Goal: Task Accomplishment & Management: Use online tool/utility

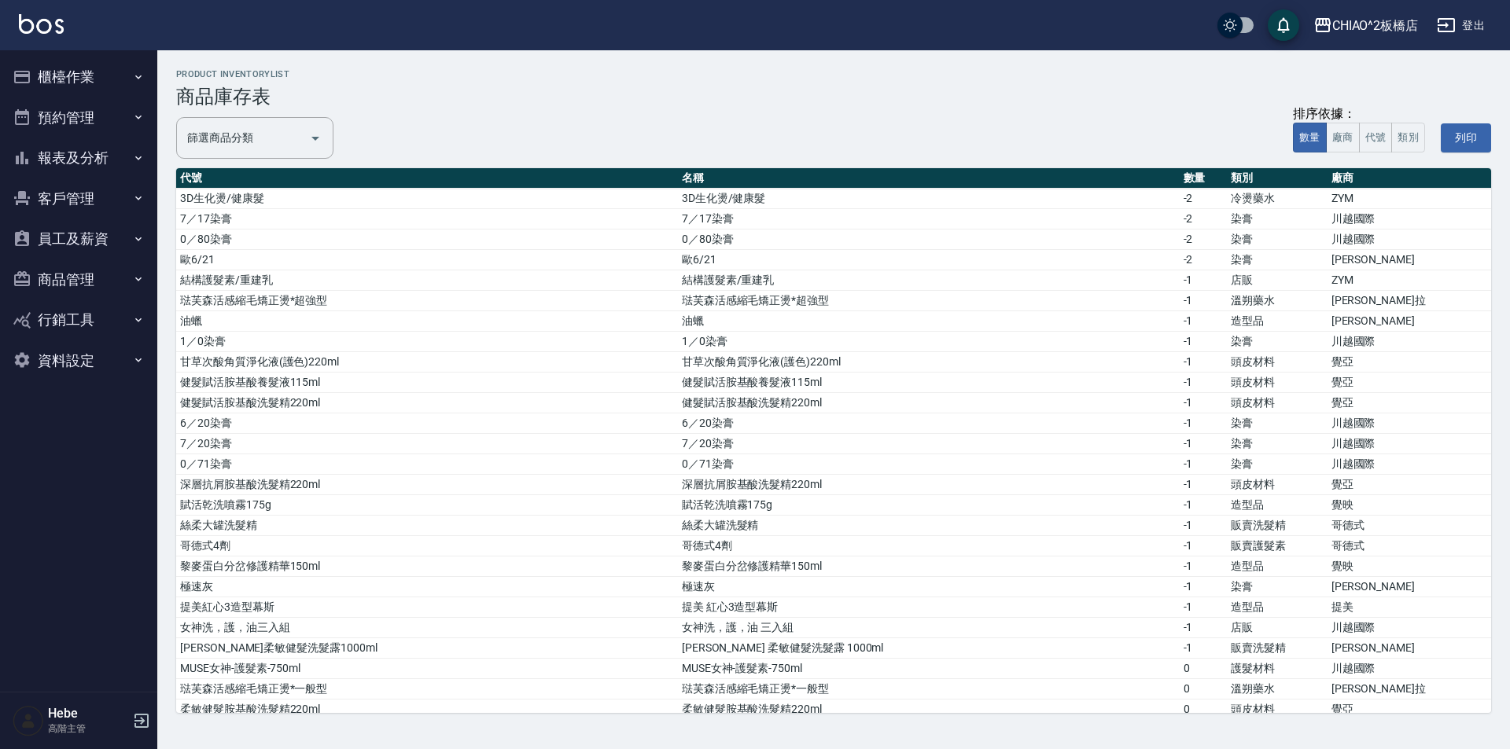
click at [94, 80] on button "櫃檯作業" at bounding box center [78, 77] width 145 height 41
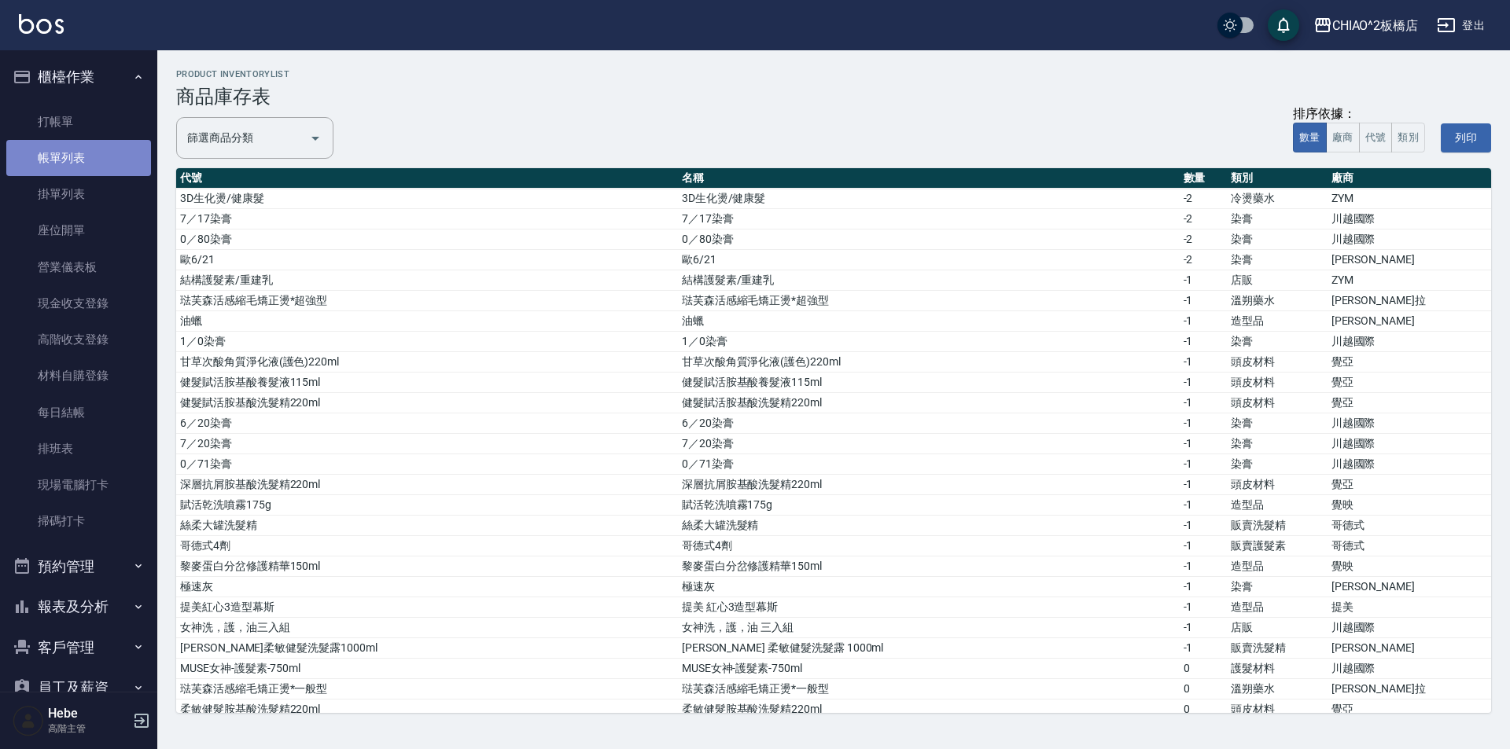
click at [86, 145] on link "帳單列表" at bounding box center [78, 158] width 145 height 36
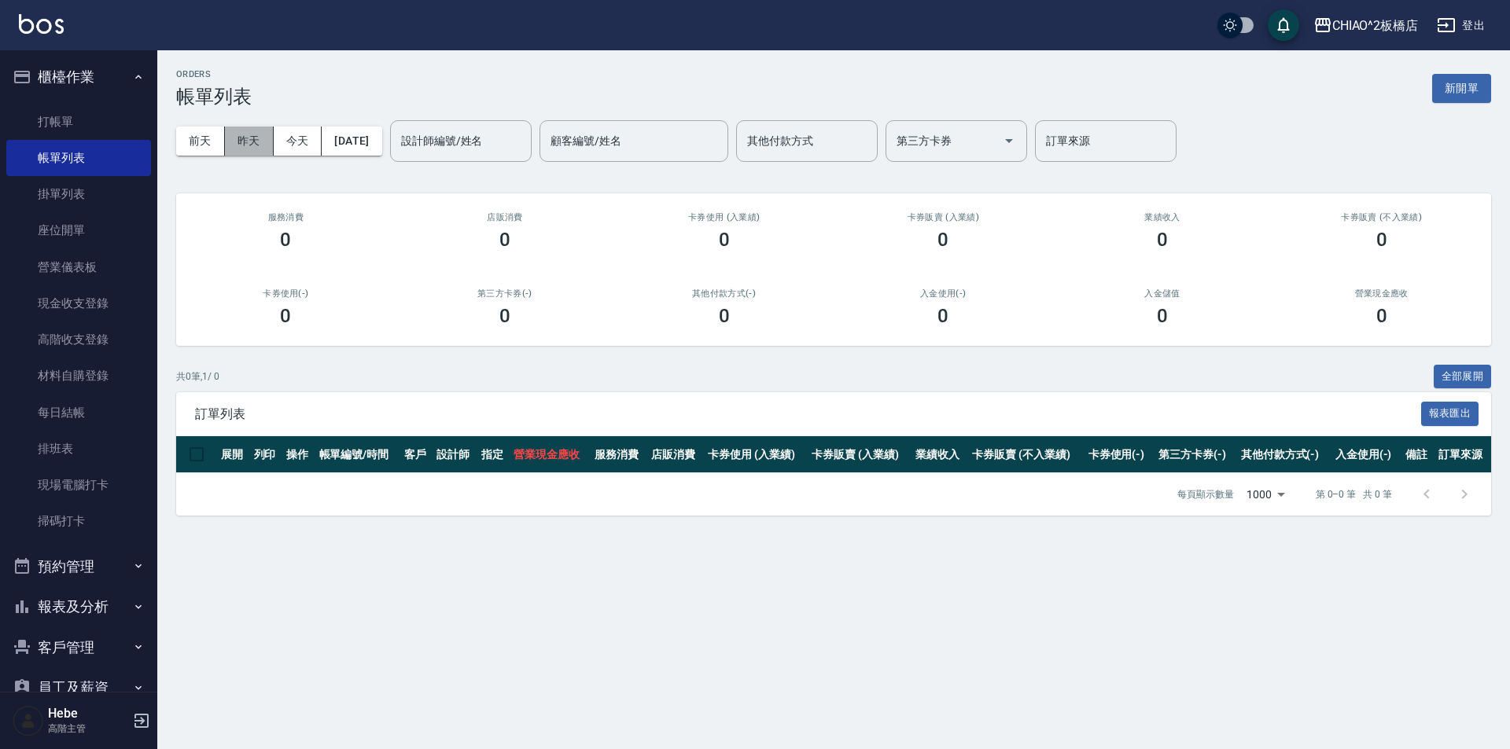
click at [250, 150] on button "昨天" at bounding box center [249, 141] width 49 height 29
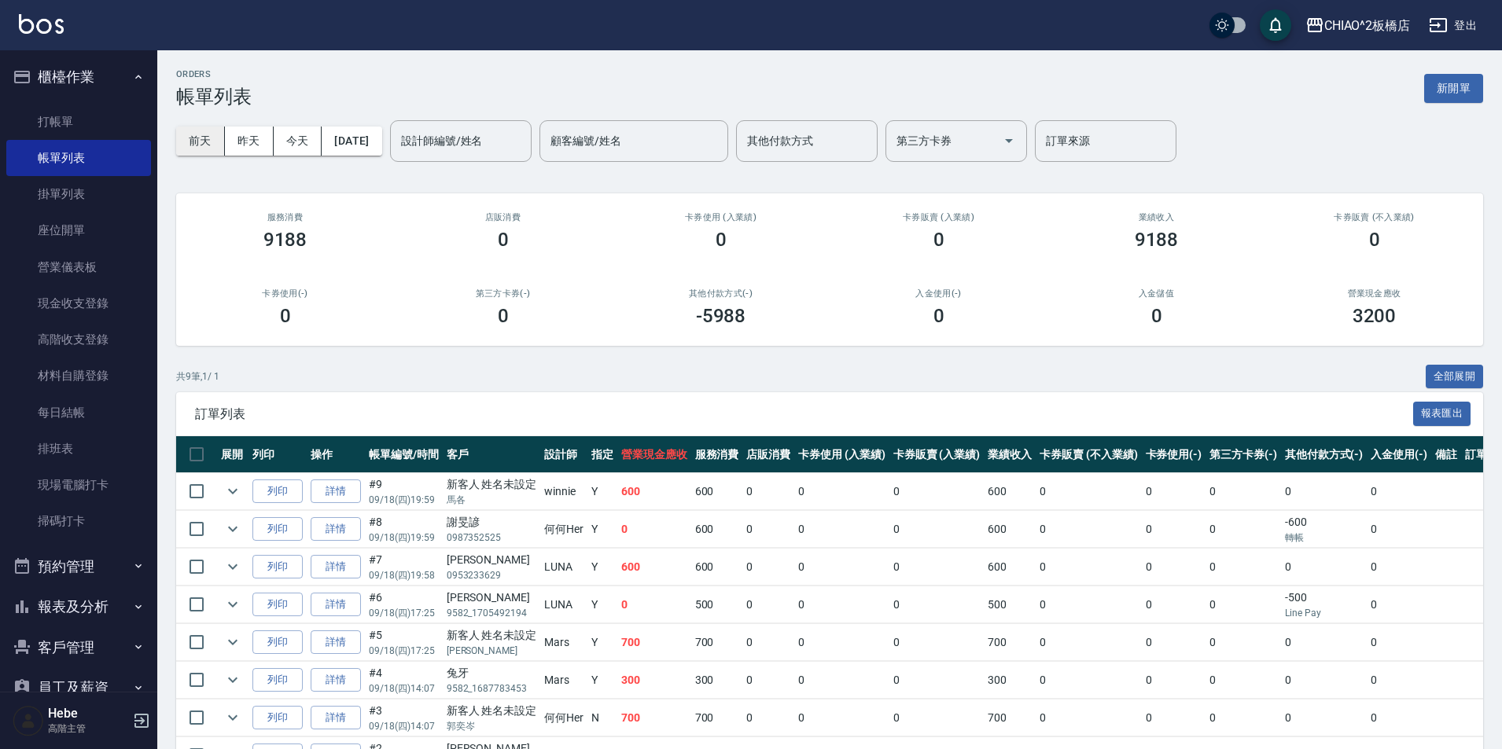
click at [209, 142] on button "前天" at bounding box center [200, 141] width 49 height 29
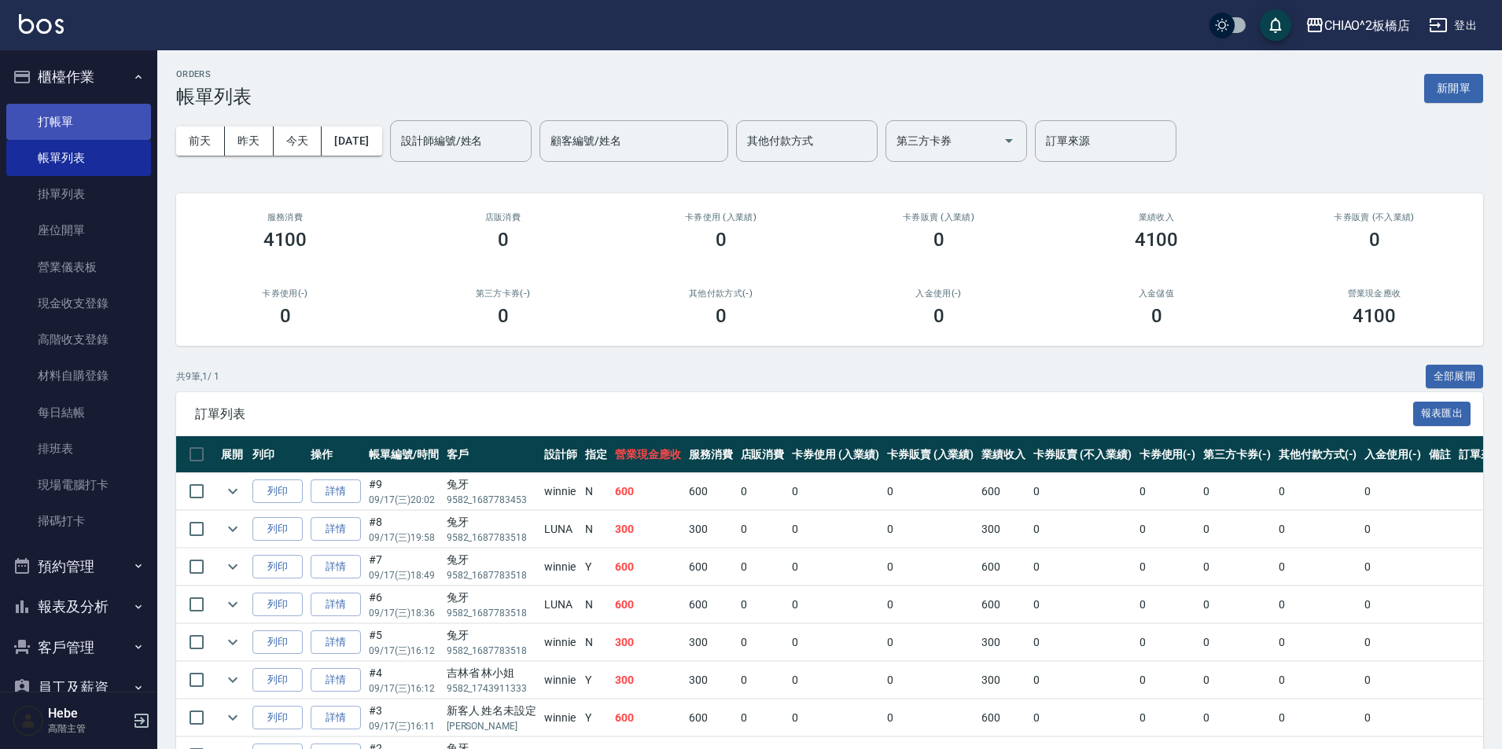
click at [24, 120] on link "打帳單" at bounding box center [78, 122] width 145 height 36
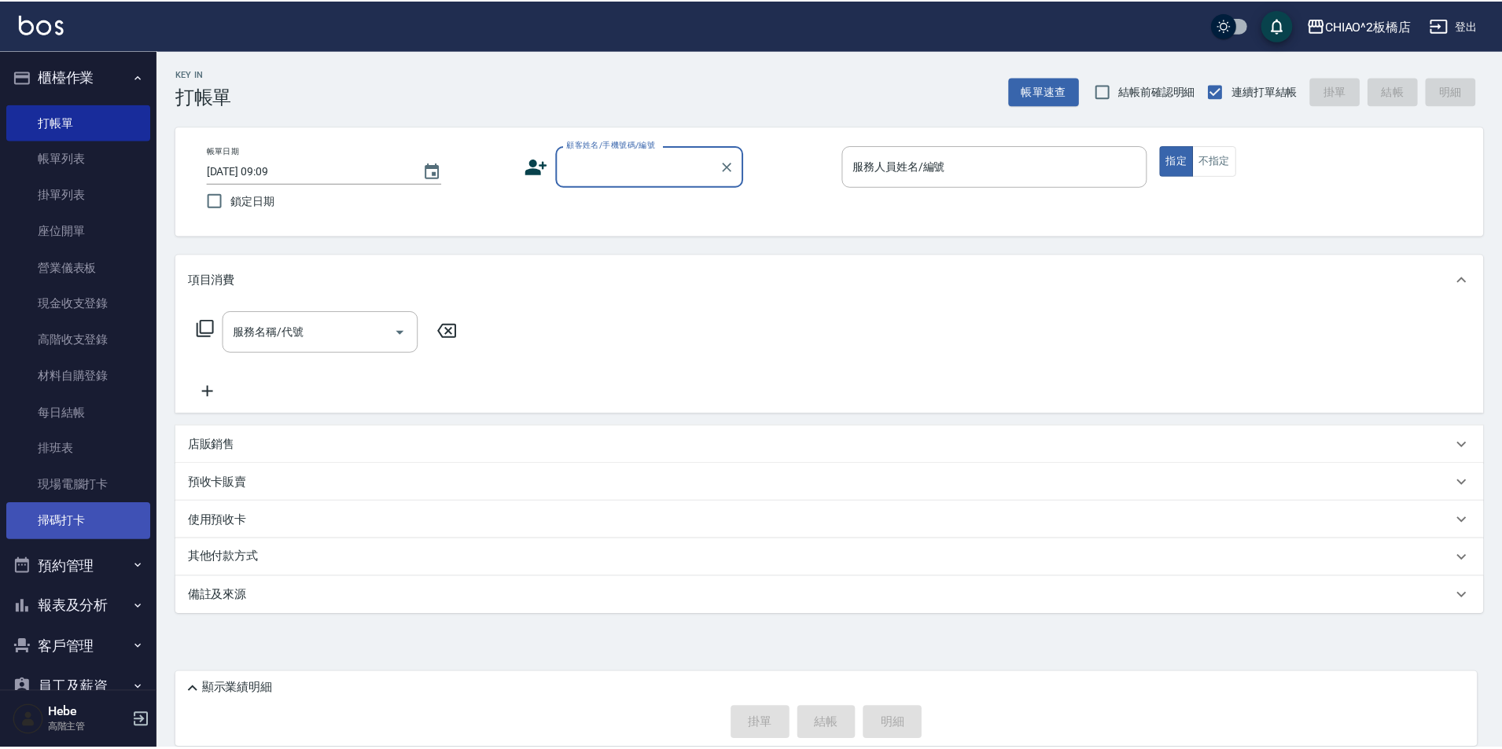
scroll to position [156, 0]
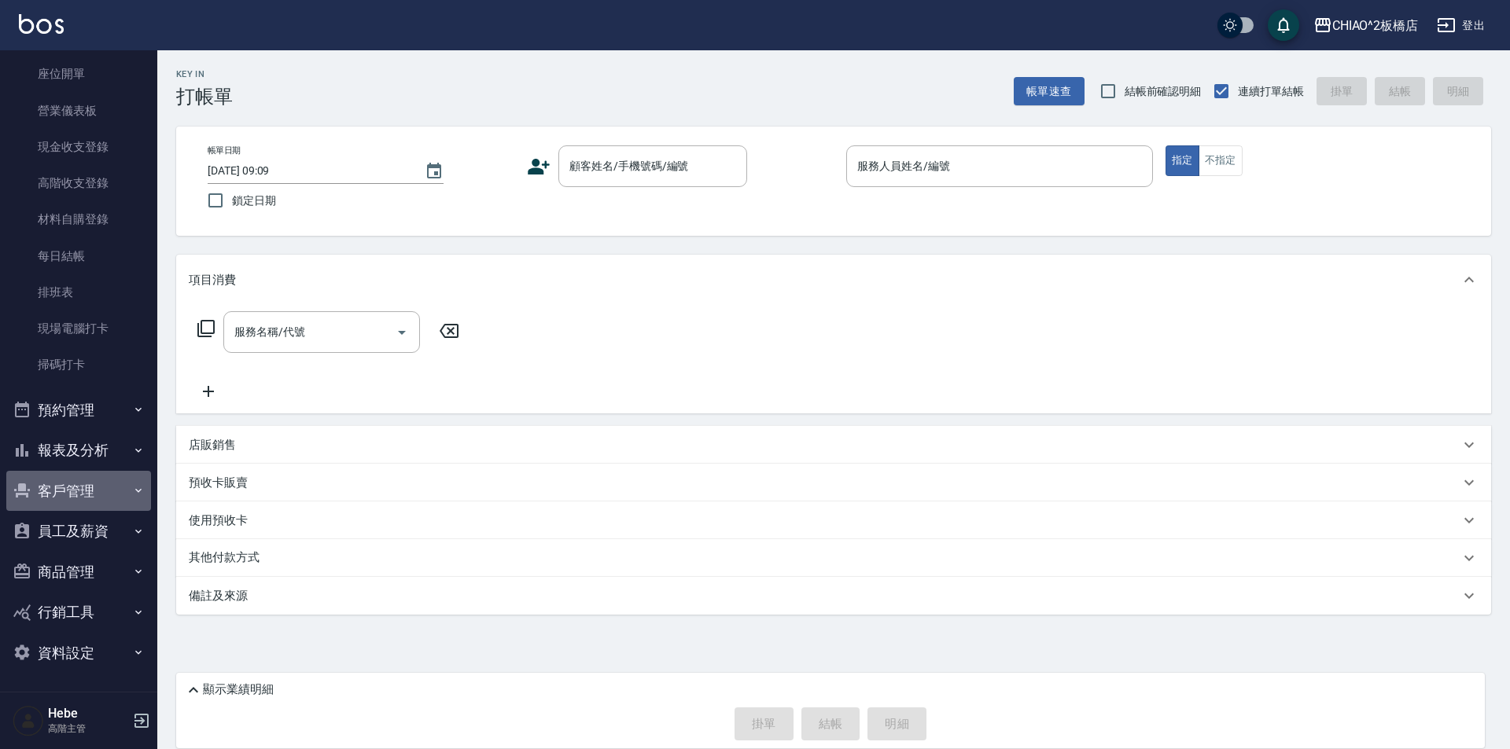
click at [86, 486] on button "客戶管理" at bounding box center [78, 491] width 145 height 41
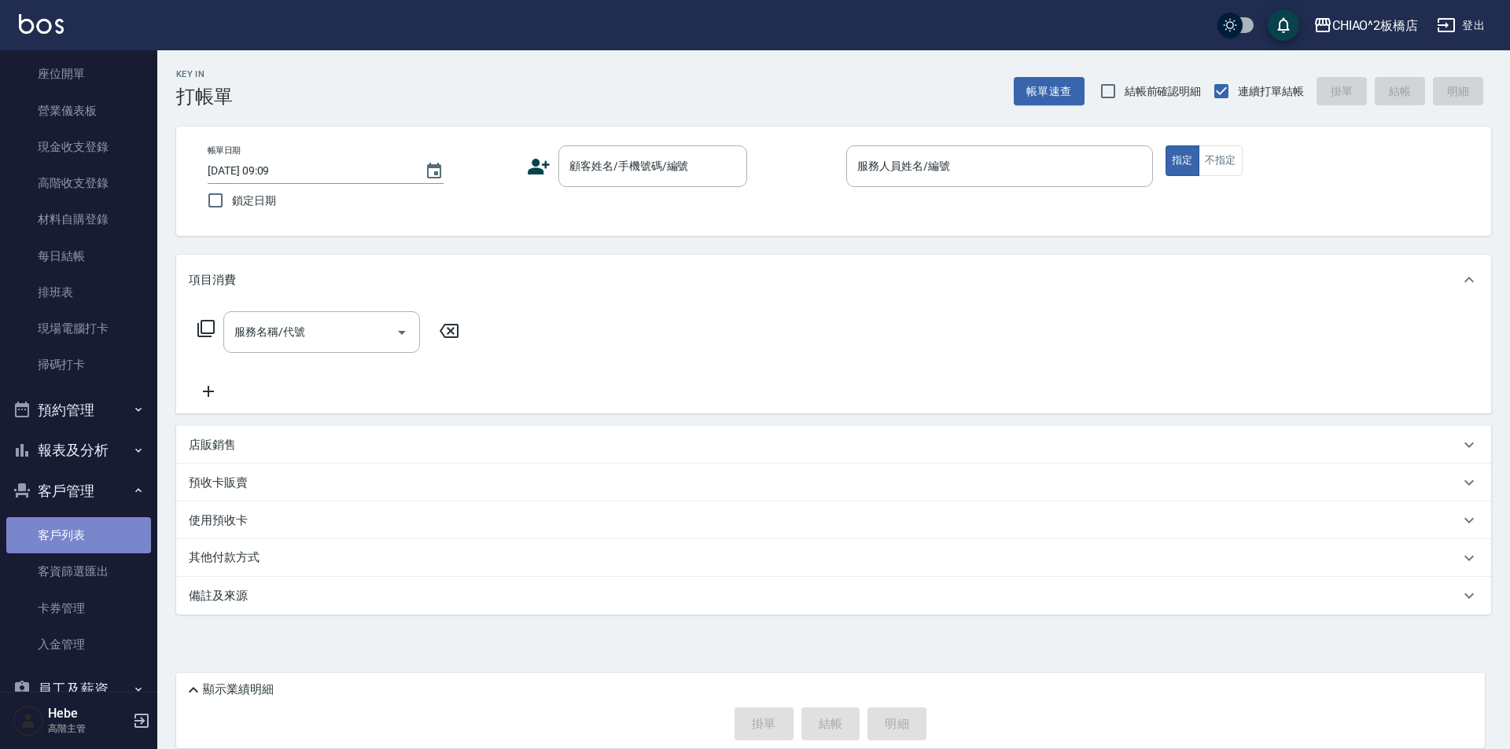
click at [93, 529] on link "客戶列表" at bounding box center [78, 535] width 145 height 36
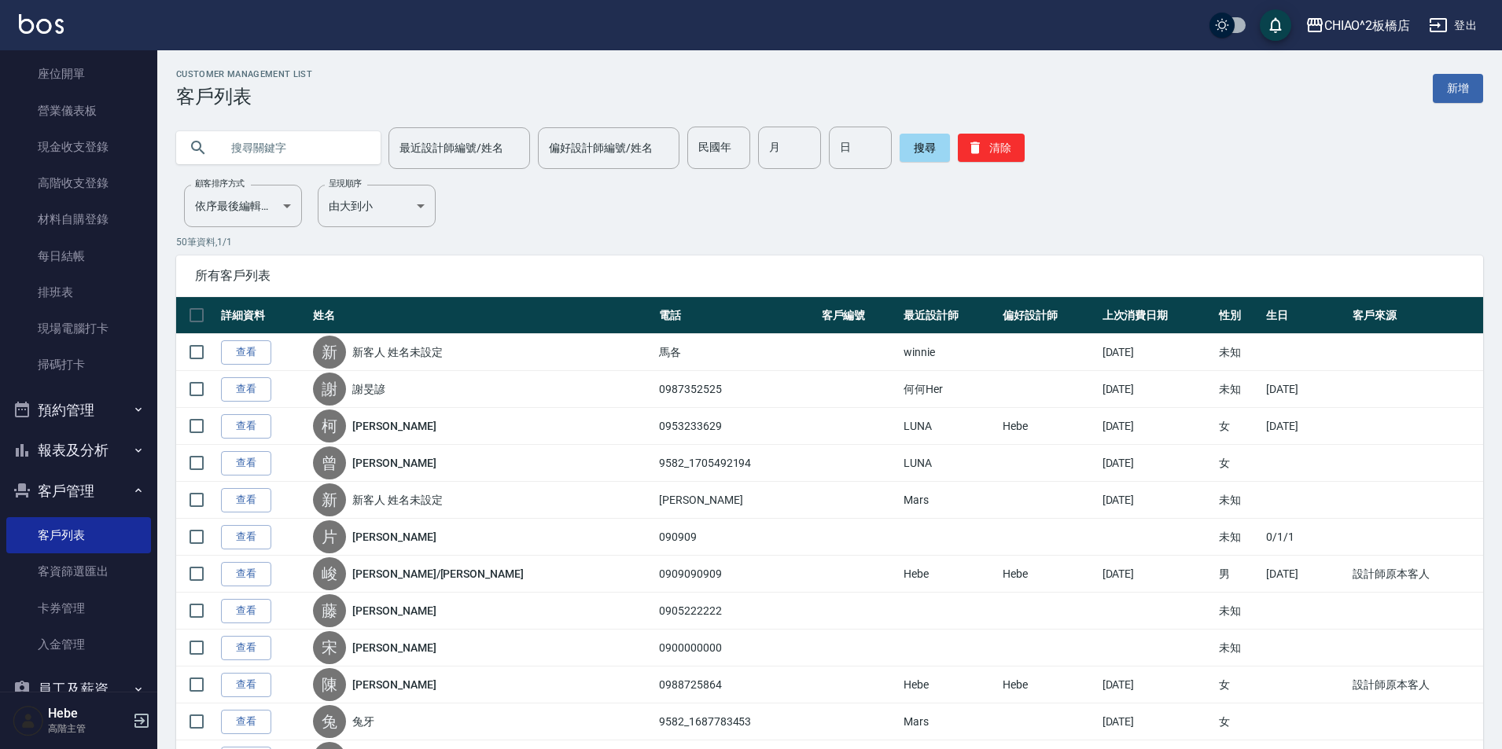
click at [295, 151] on input "text" at bounding box center [294, 148] width 148 height 42
type input "芷"
click at [910, 149] on button "搜尋" at bounding box center [925, 148] width 50 height 28
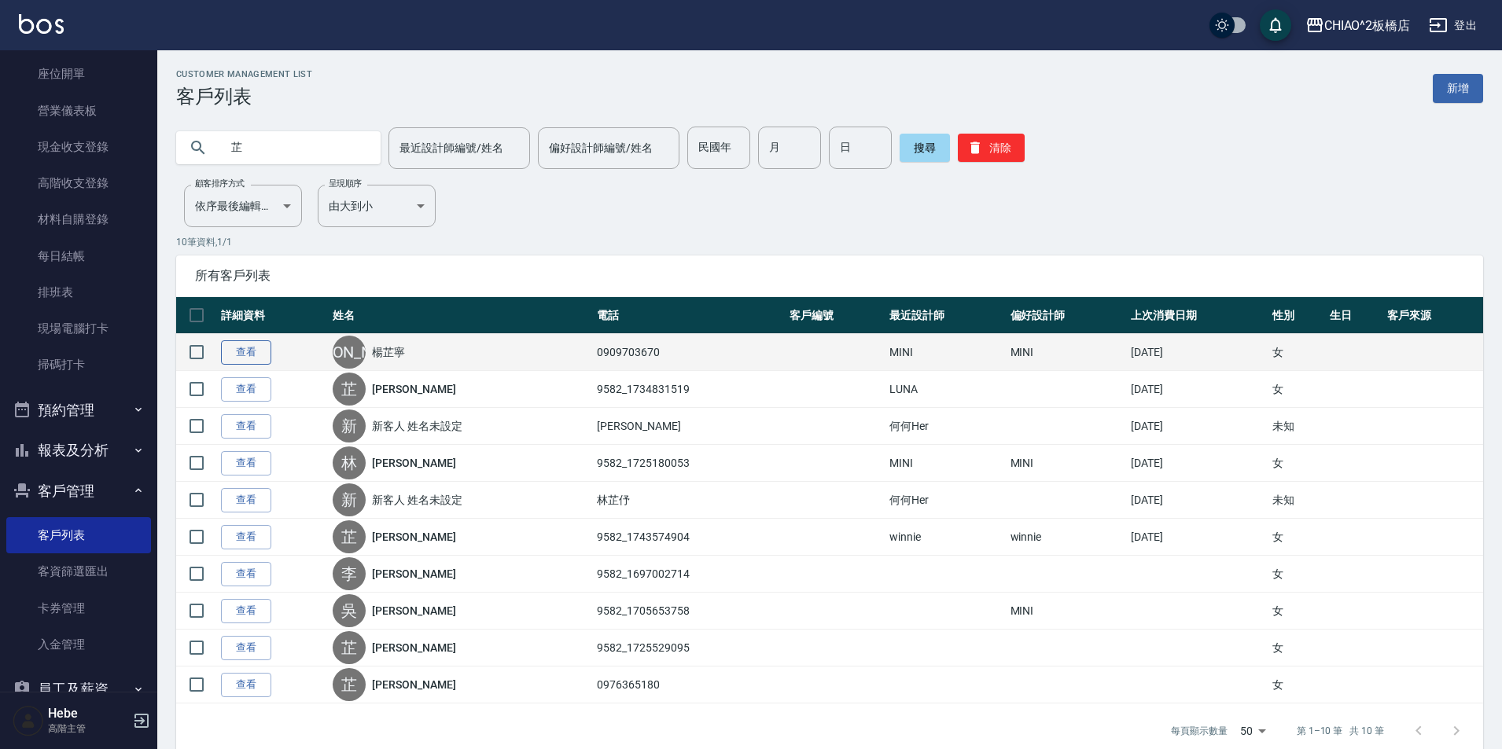
click at [241, 355] on link "查看" at bounding box center [246, 353] width 50 height 24
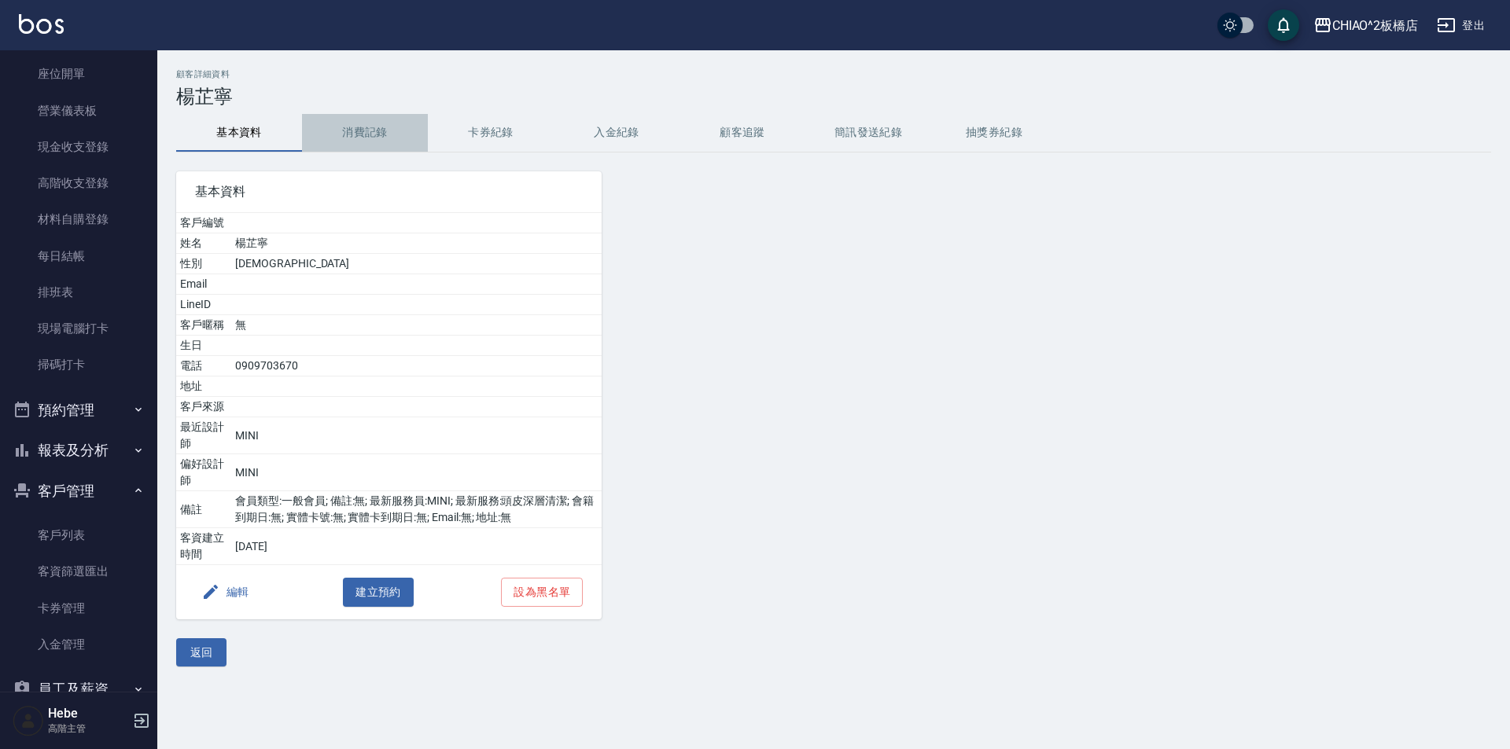
click at [374, 138] on button "消費記錄" at bounding box center [365, 133] width 126 height 38
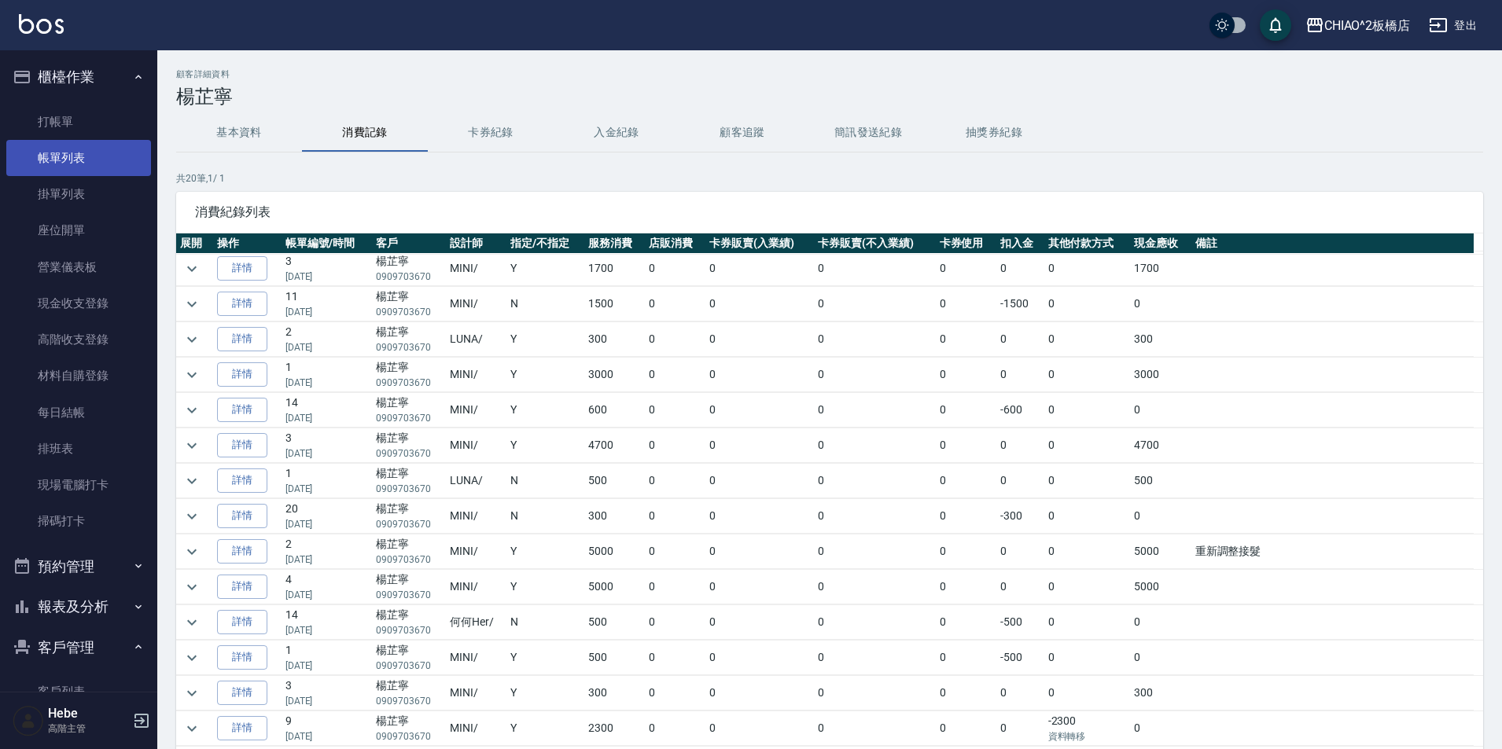
click at [73, 171] on link "帳單列表" at bounding box center [78, 158] width 145 height 36
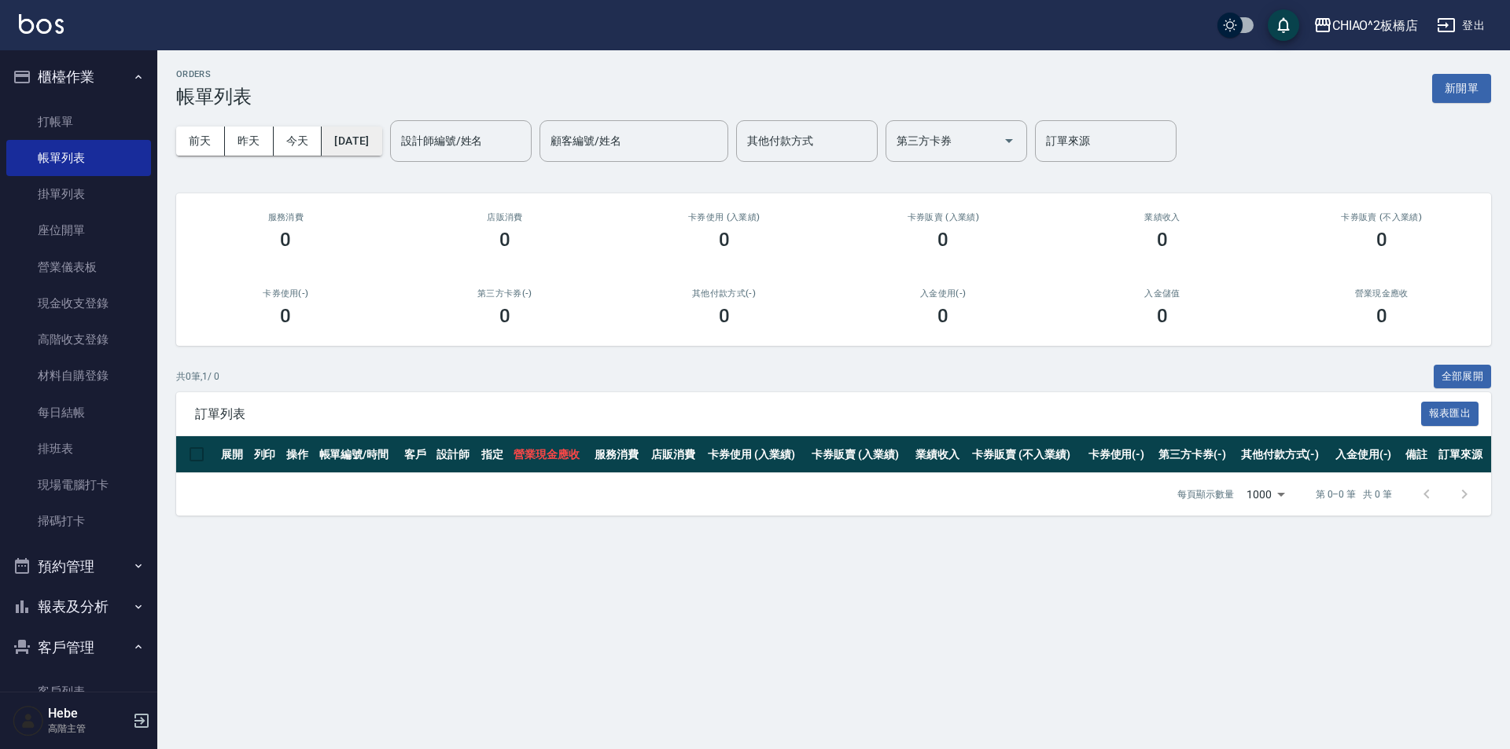
click at [381, 149] on button "[DATE]" at bounding box center [352, 141] width 60 height 29
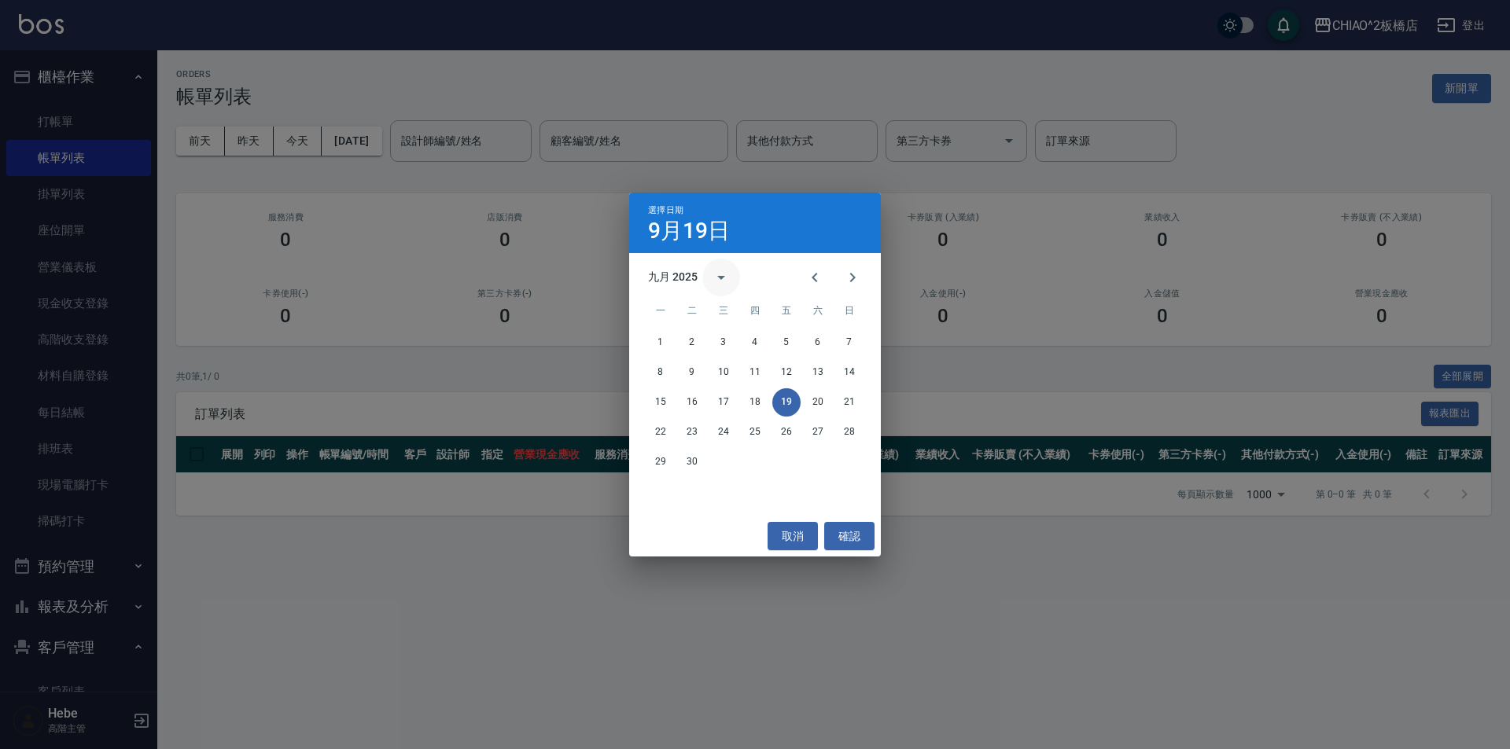
click at [723, 278] on icon "calendar view is open, switch to year view" at bounding box center [721, 278] width 8 height 4
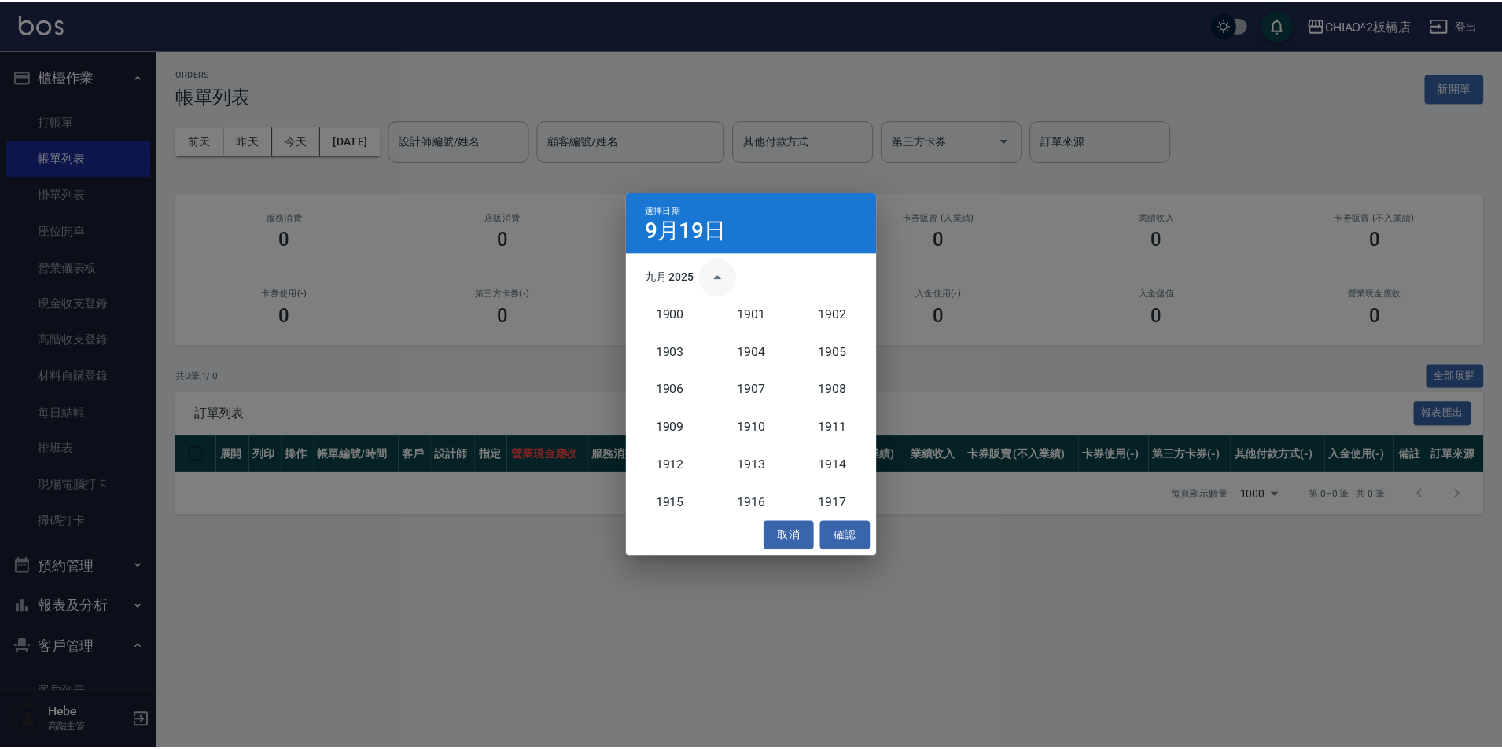
scroll to position [1456, 0]
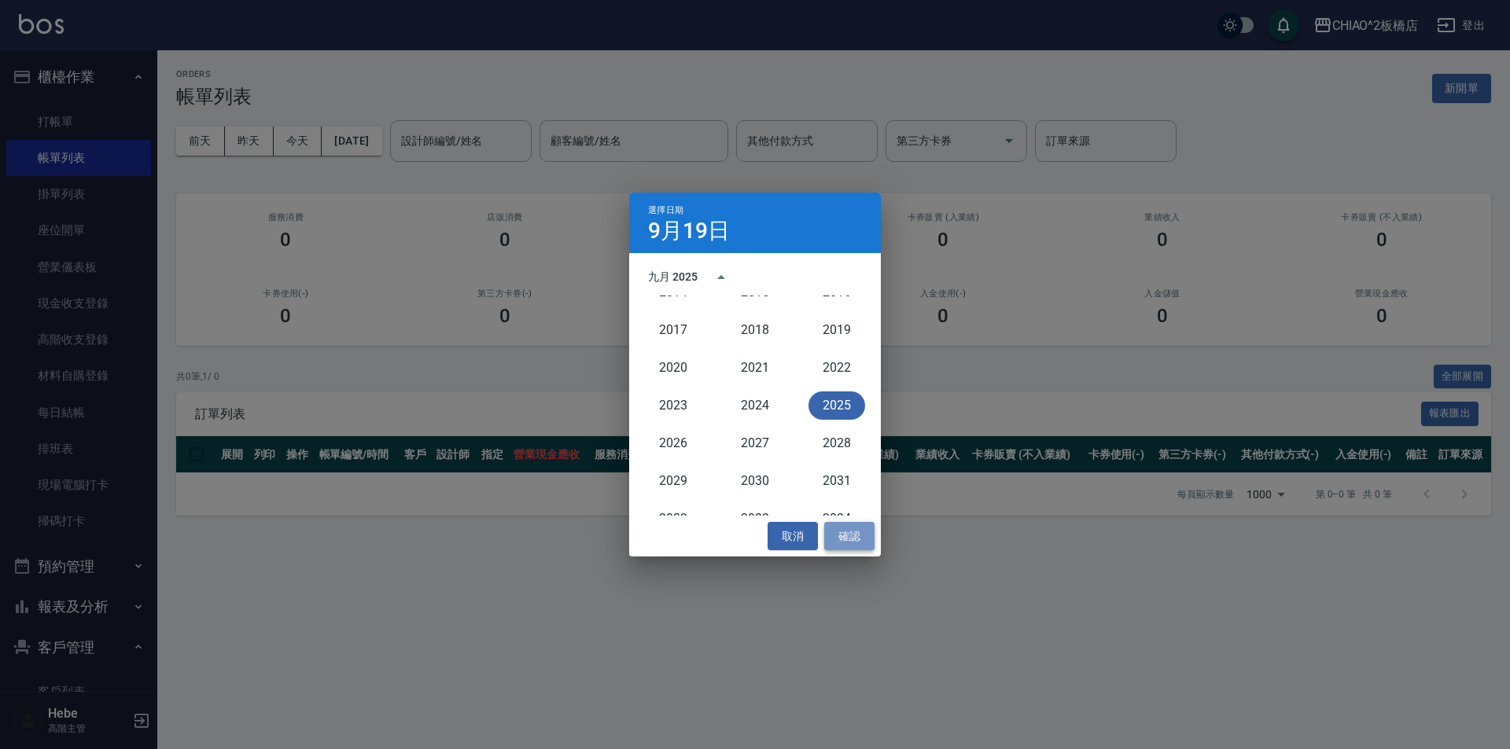
click at [845, 532] on button "確認" at bounding box center [849, 536] width 50 height 29
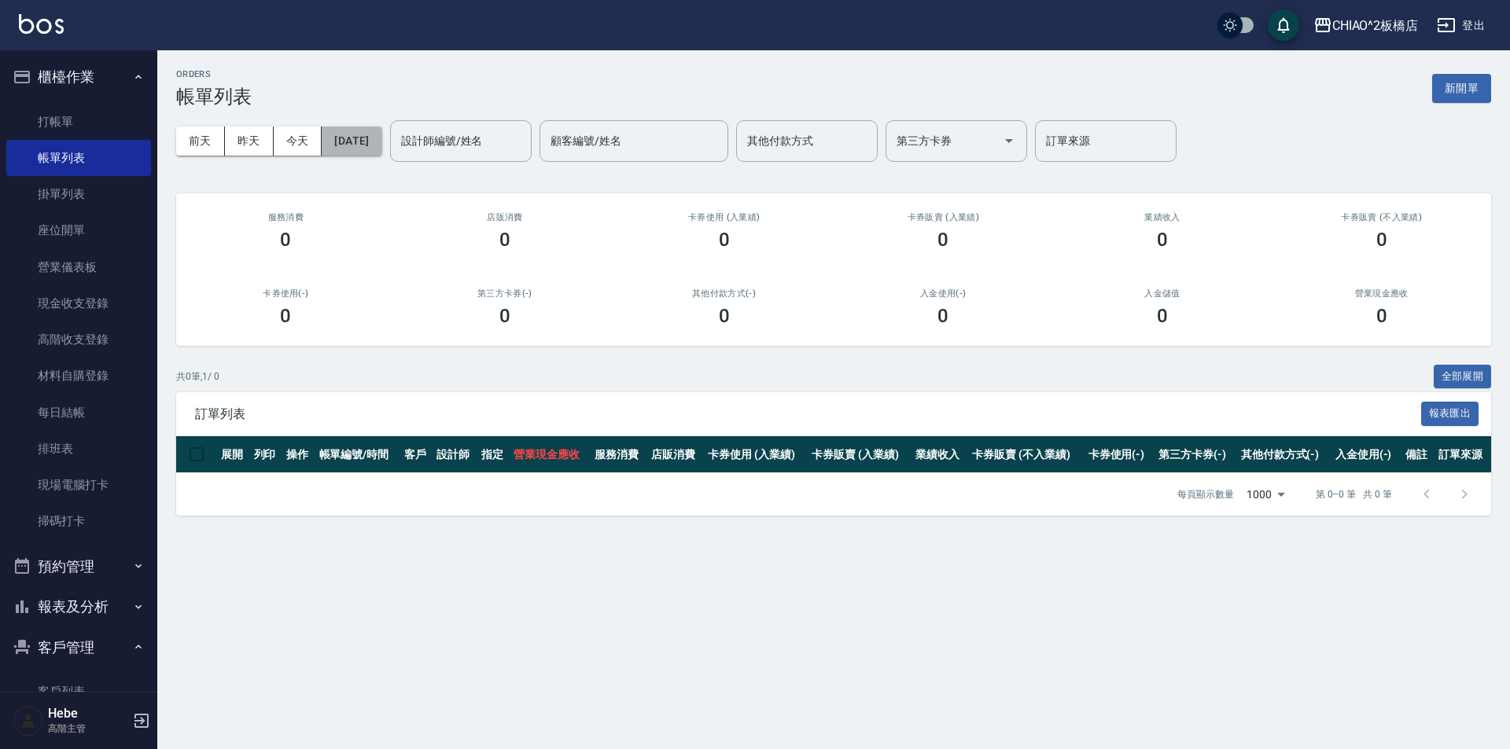
click at [361, 141] on button "[DATE]" at bounding box center [352, 141] width 60 height 29
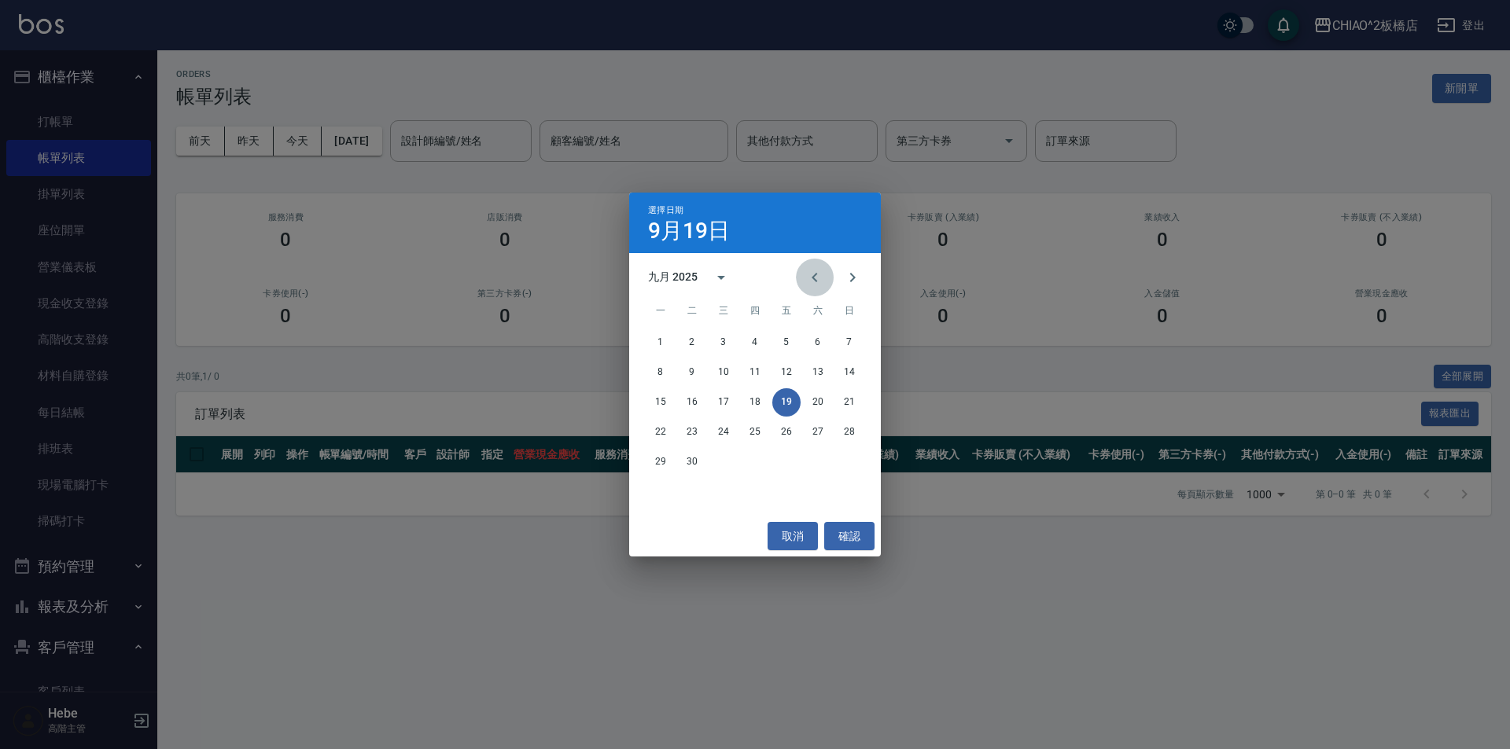
click at [813, 284] on icon "Previous month" at bounding box center [814, 277] width 19 height 19
click at [782, 341] on button "1" at bounding box center [786, 343] width 28 height 28
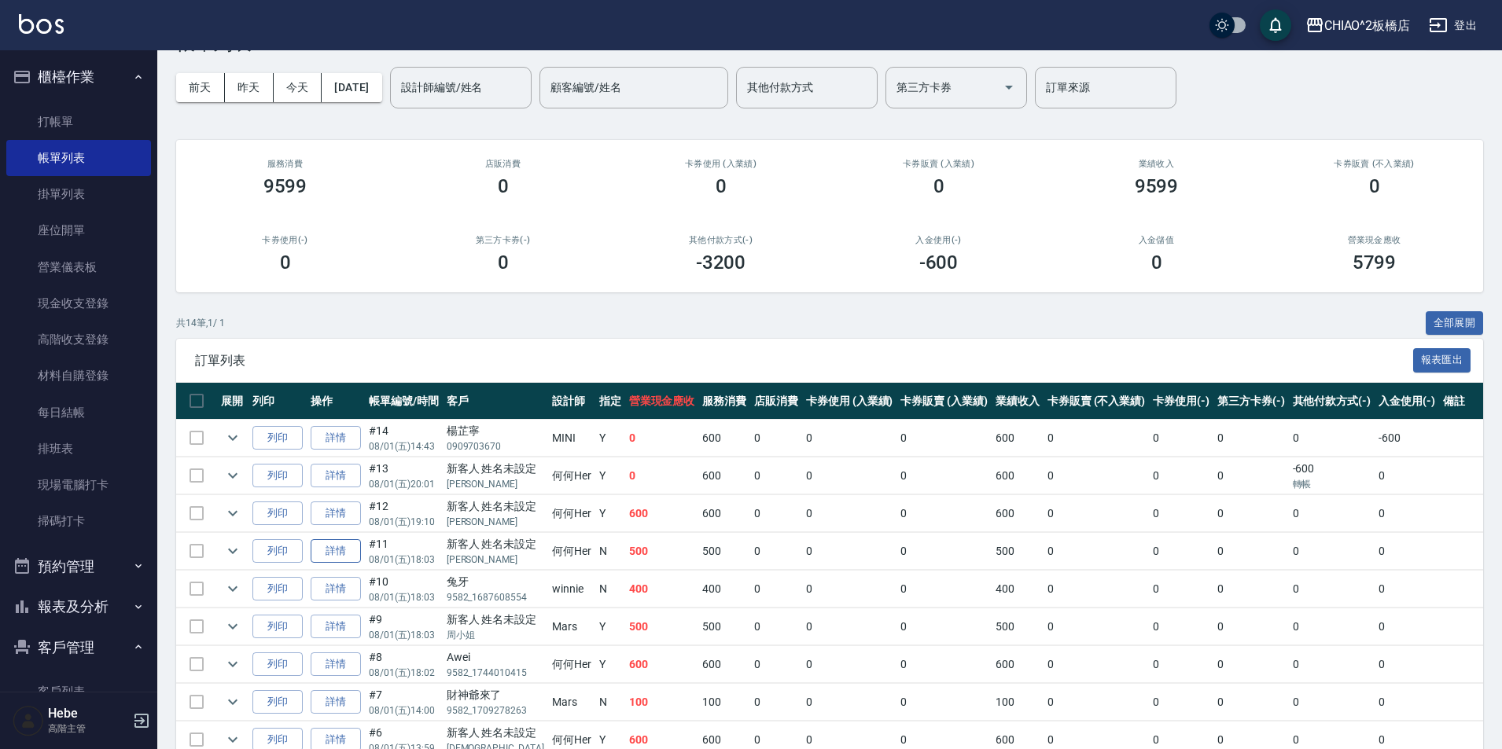
scroll to position [79, 0]
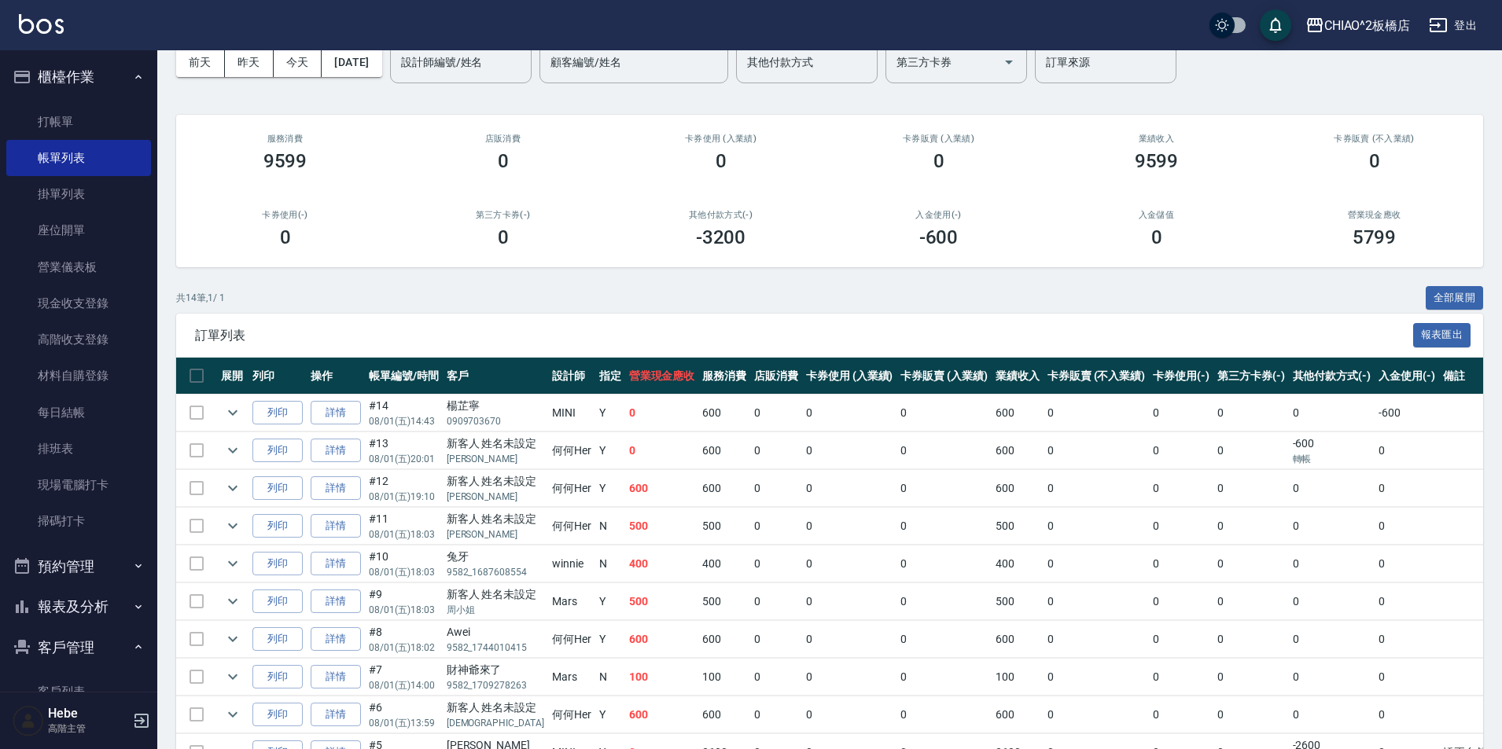
click at [191, 416] on td at bounding box center [196, 413] width 41 height 37
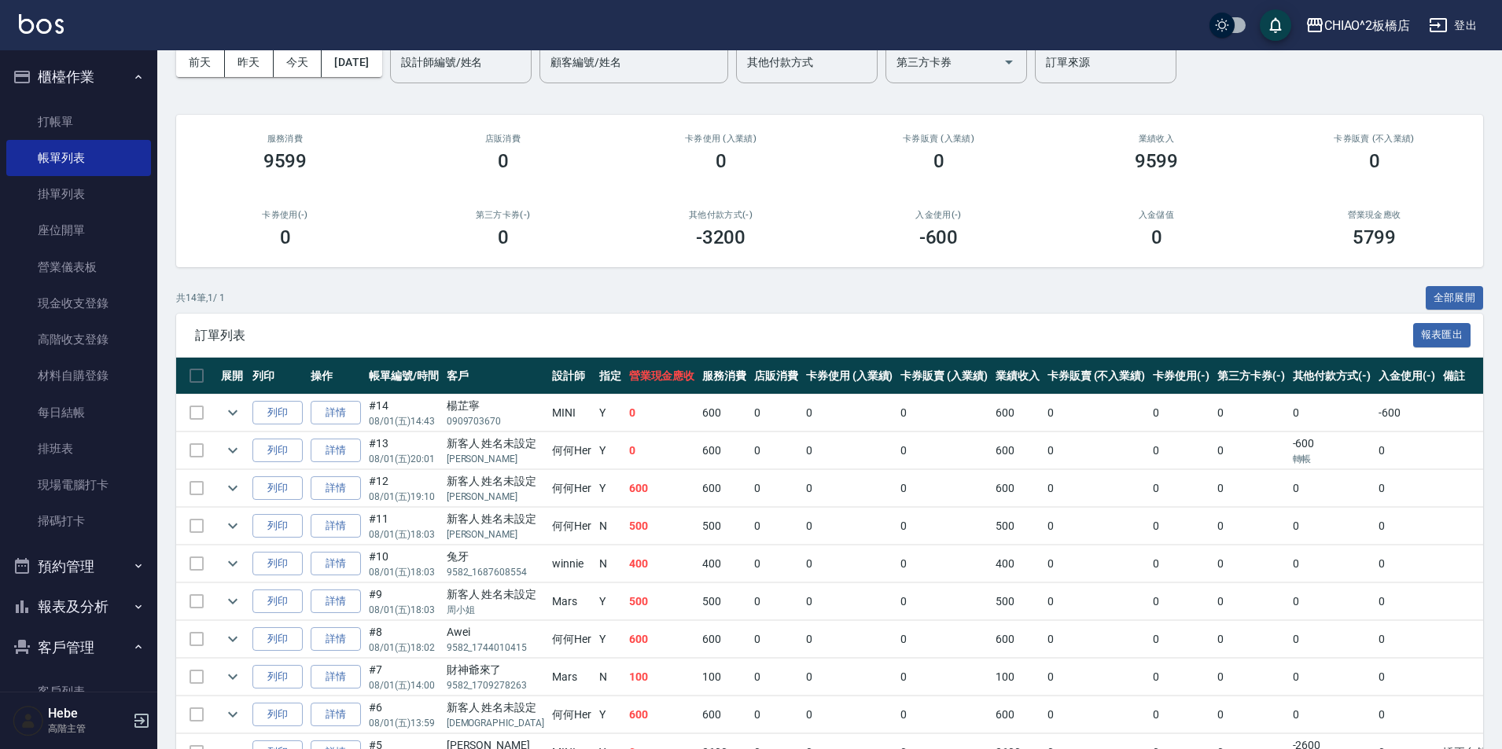
click at [191, 416] on td at bounding box center [196, 413] width 41 height 37
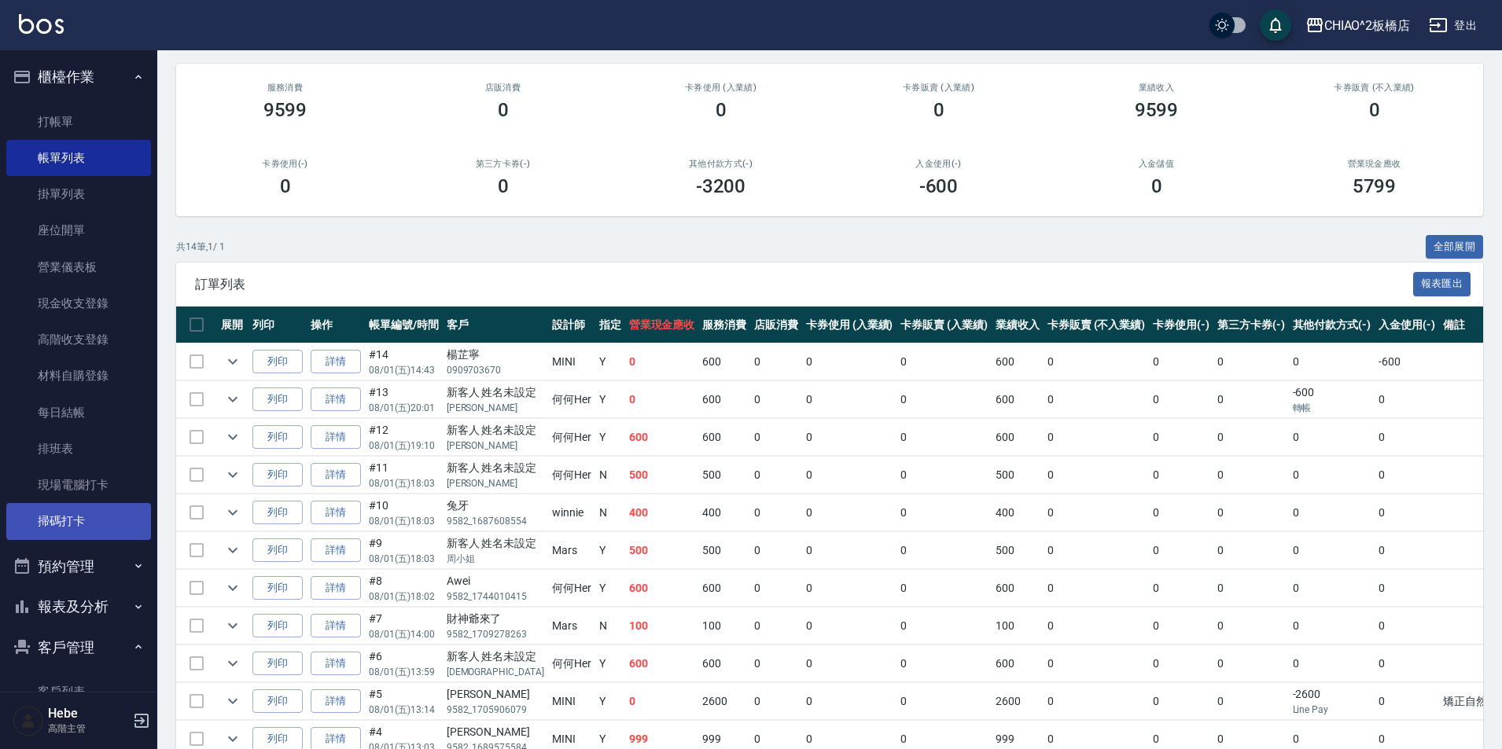
scroll to position [157, 0]
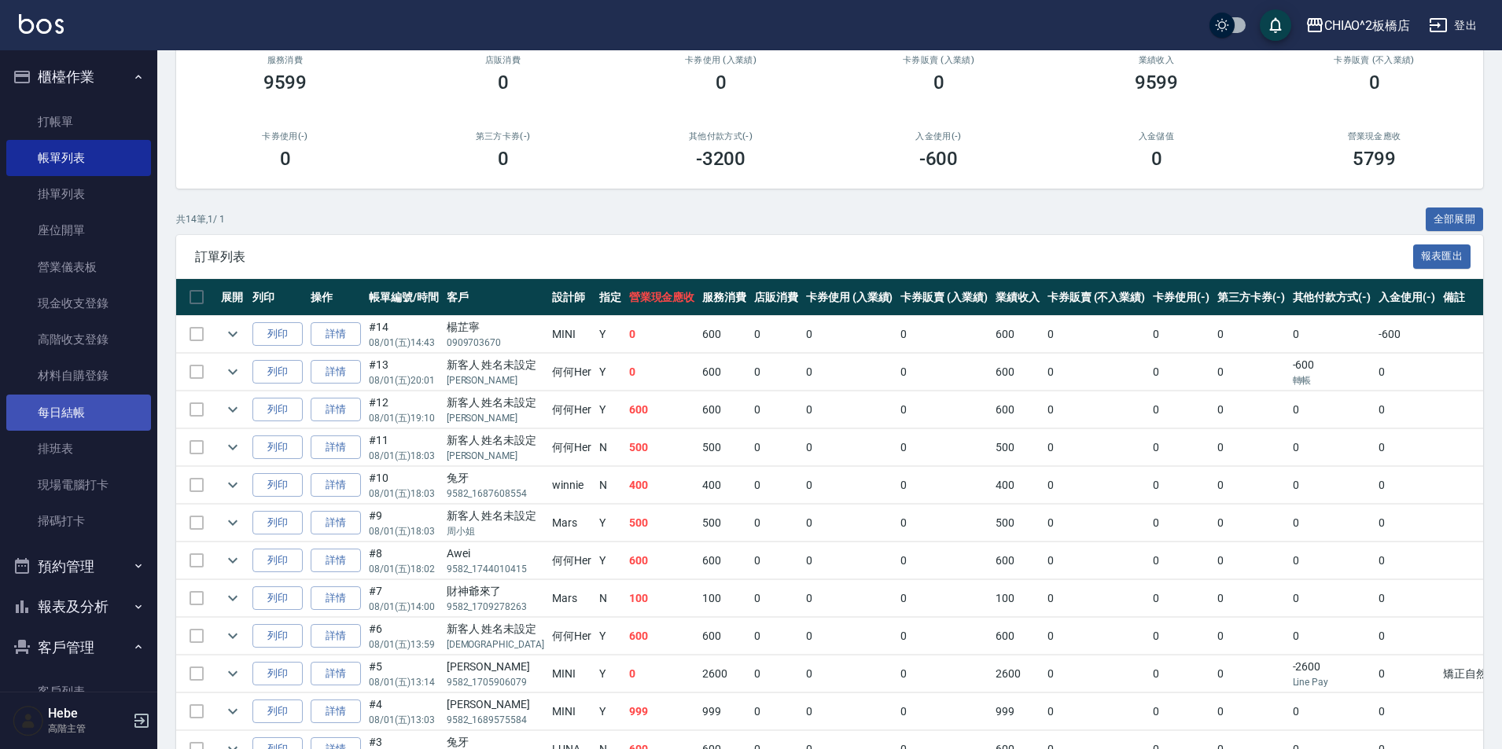
click at [92, 410] on link "每日結帳" at bounding box center [78, 413] width 145 height 36
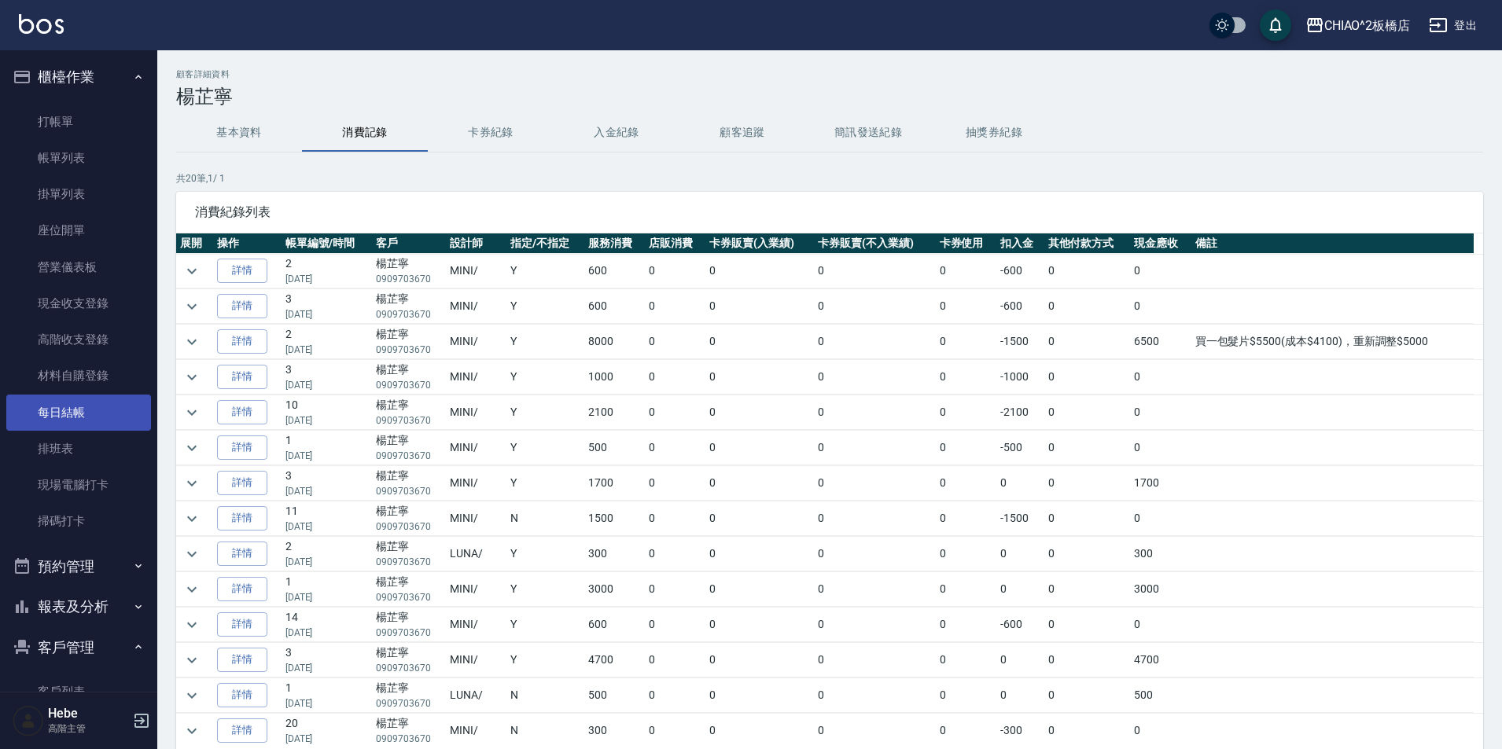
click at [90, 410] on link "每日結帳" at bounding box center [78, 413] width 145 height 36
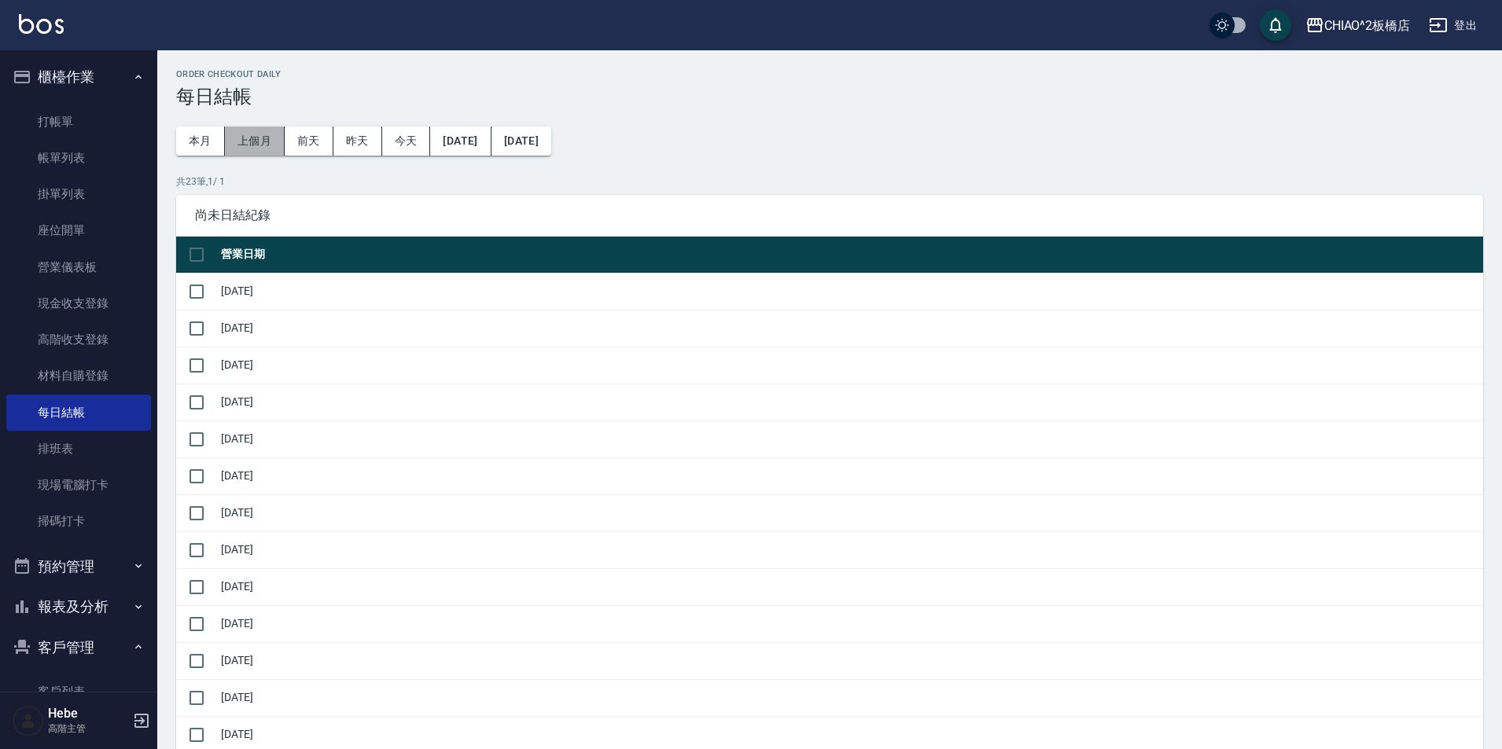
click at [258, 142] on button "上個月" at bounding box center [255, 141] width 60 height 29
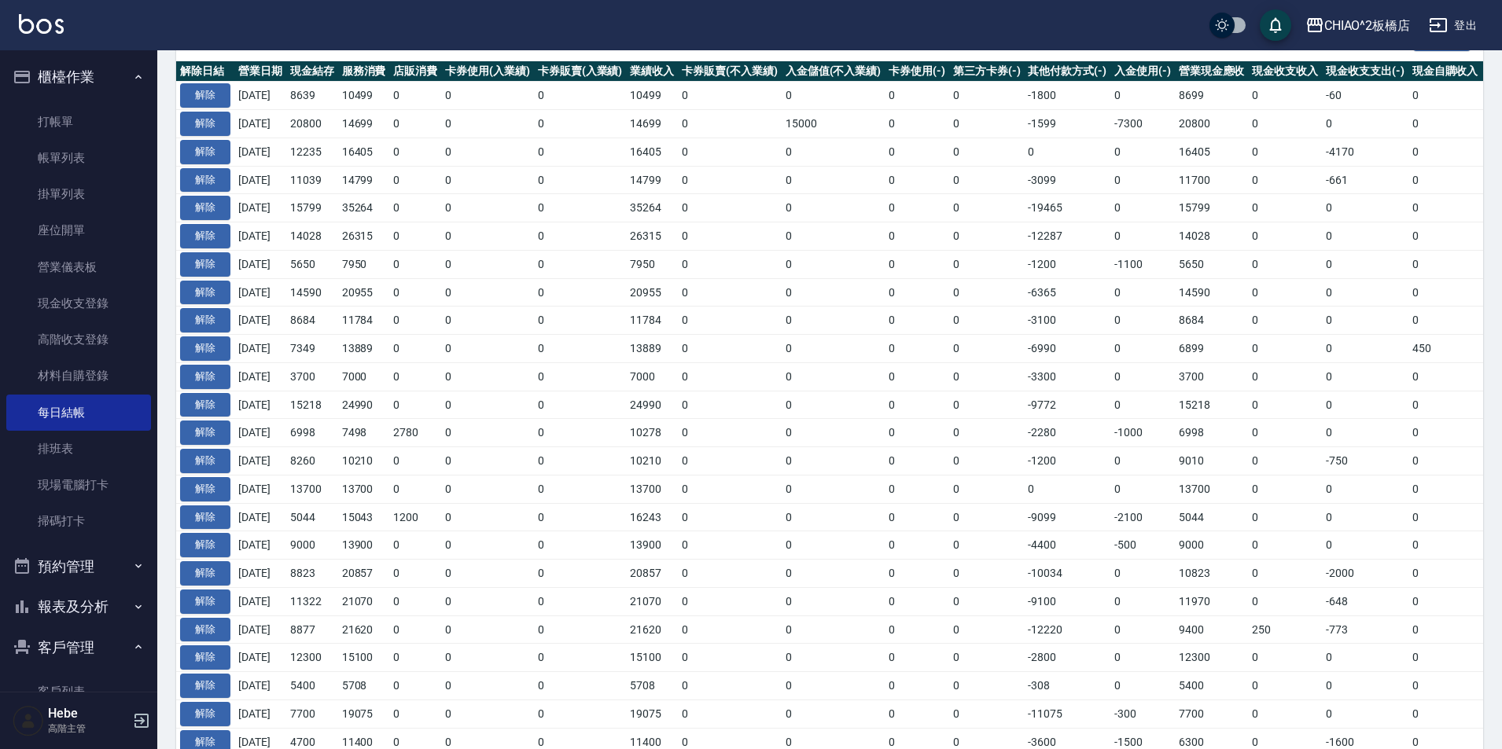
scroll to position [472, 0]
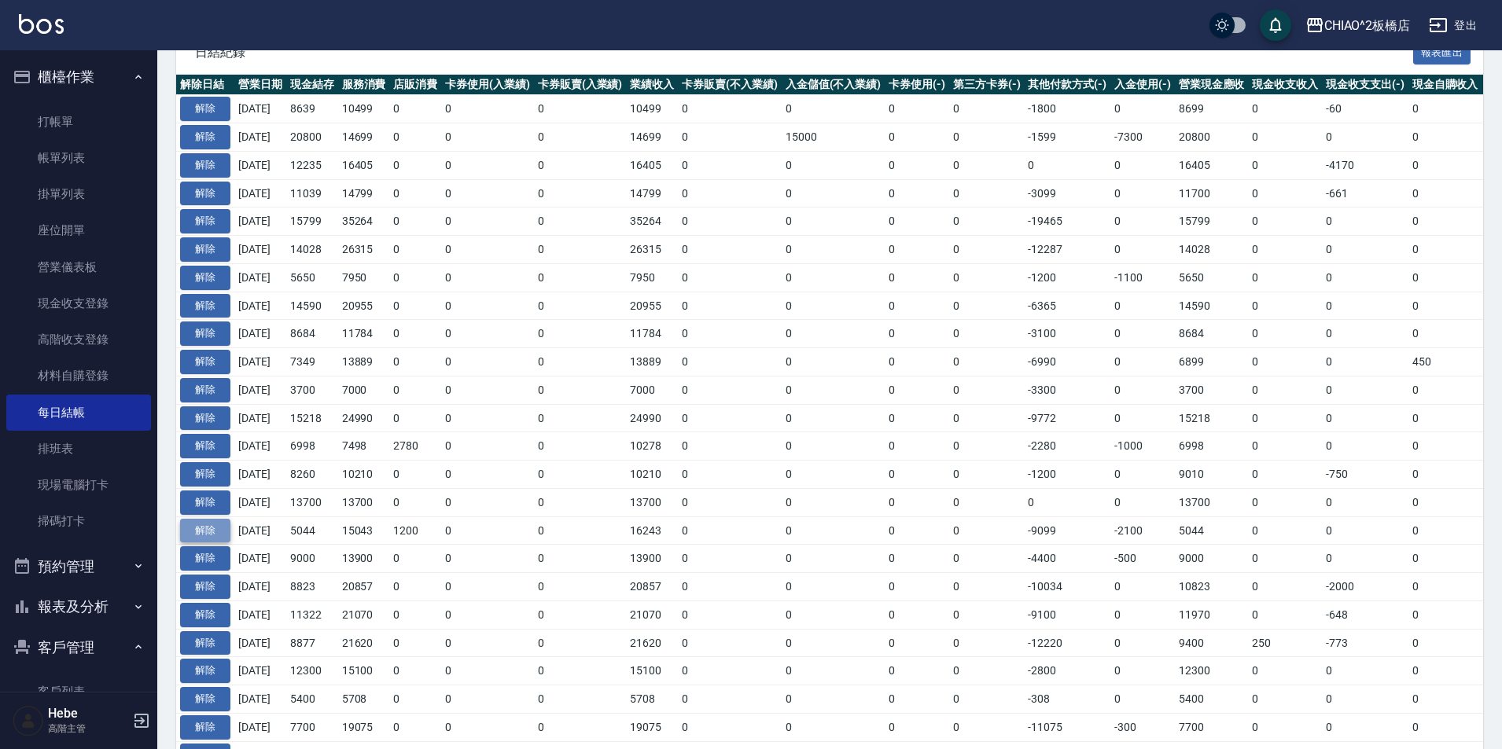
click at [201, 536] on button "解除" at bounding box center [205, 531] width 50 height 24
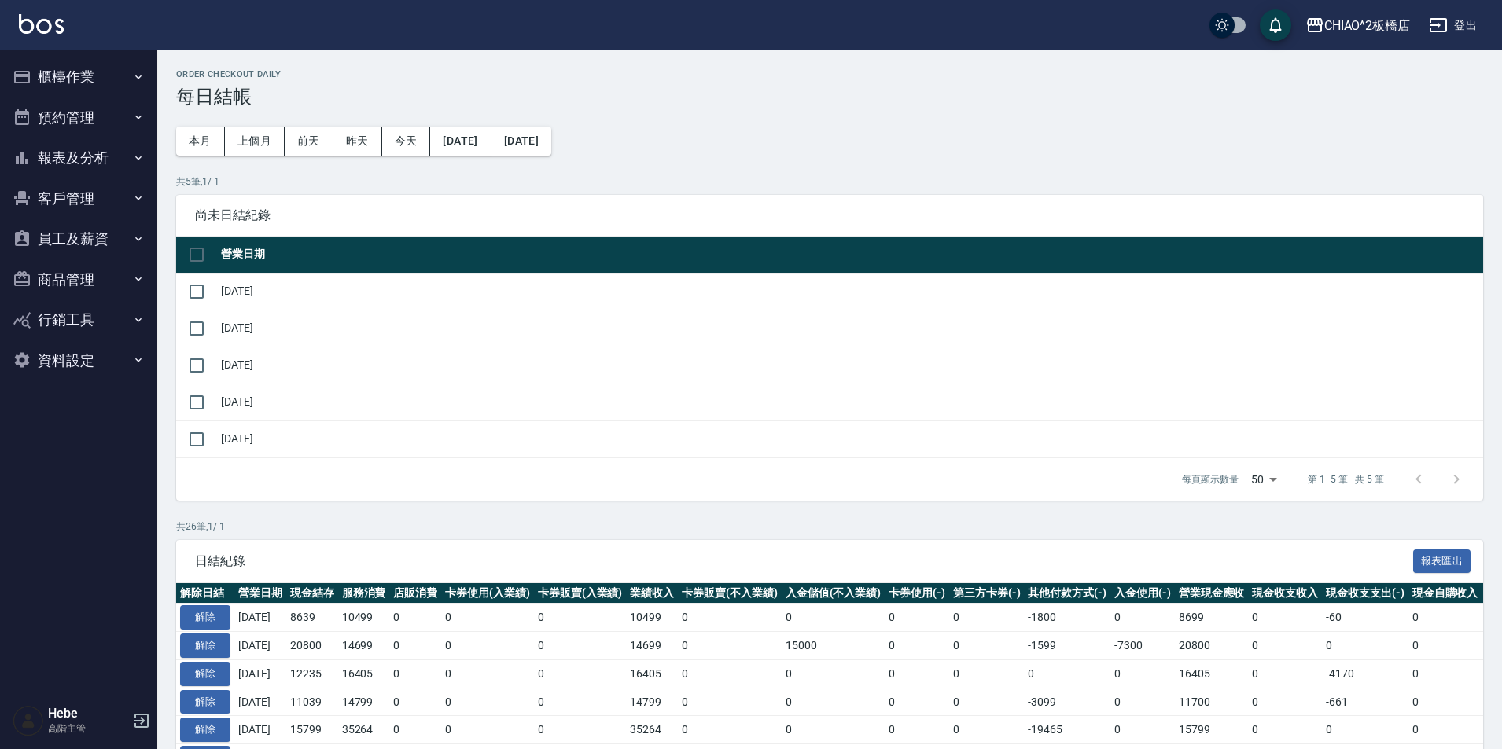
scroll to position [509, 0]
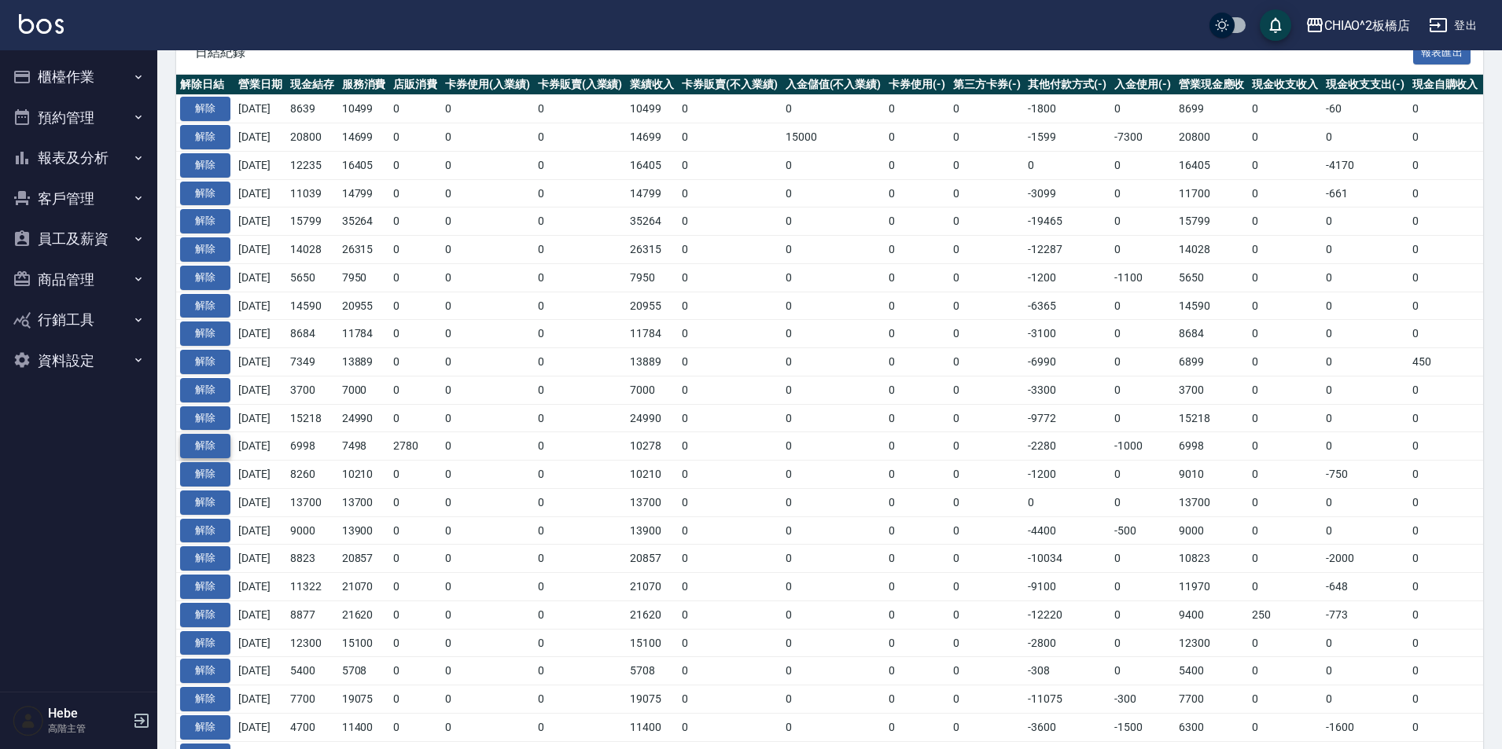
click at [204, 449] on button "解除" at bounding box center [205, 446] width 50 height 24
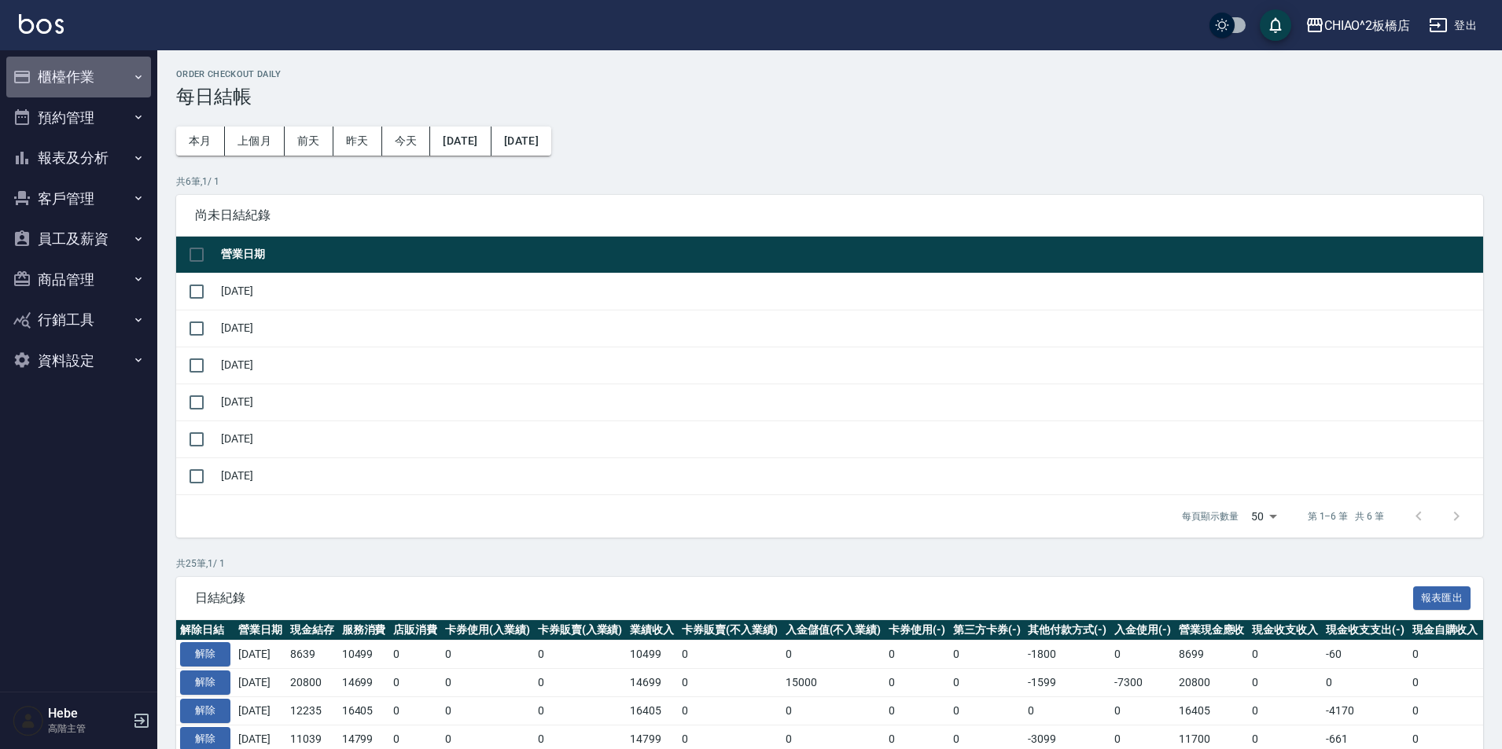
click at [48, 76] on button "櫃檯作業" at bounding box center [78, 77] width 145 height 41
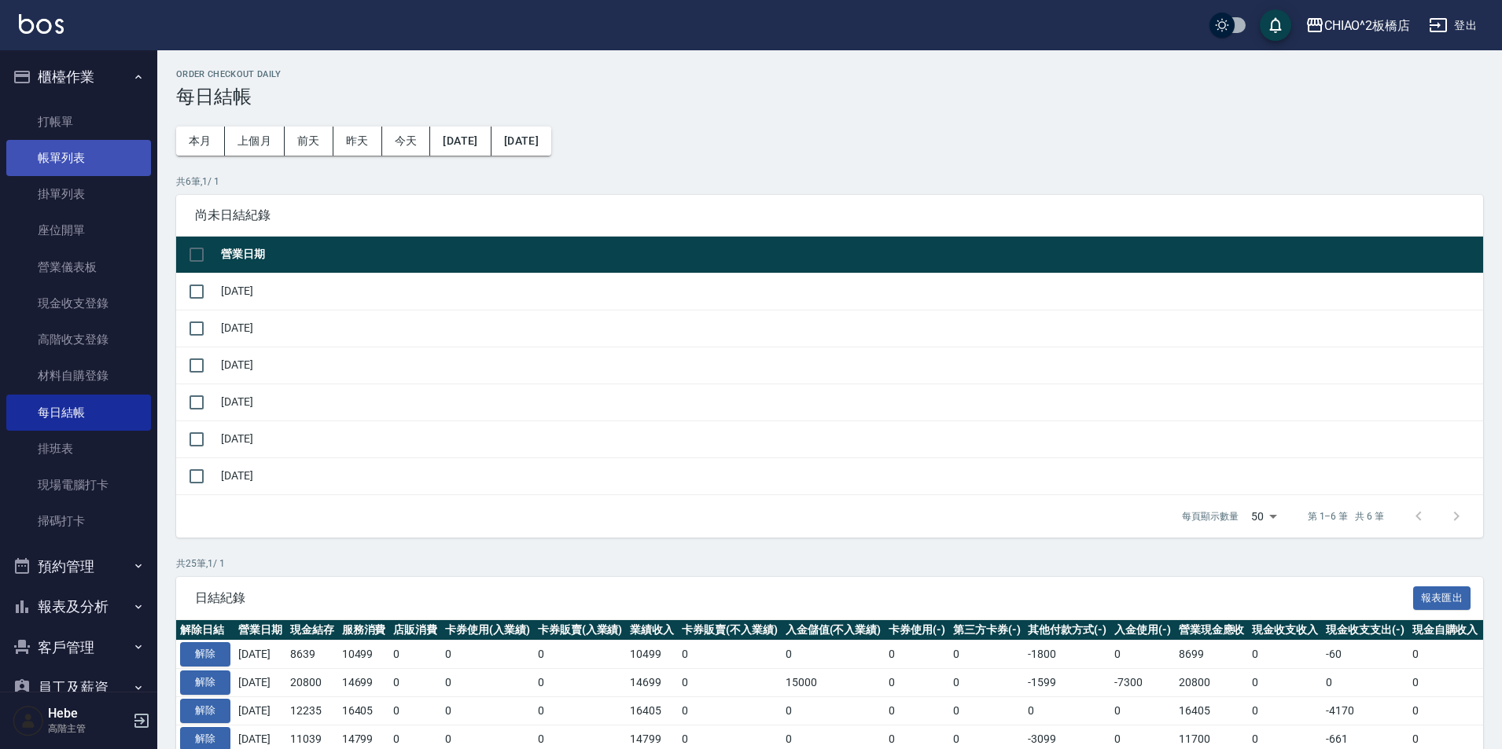
click at [81, 160] on link "帳單列表" at bounding box center [78, 158] width 145 height 36
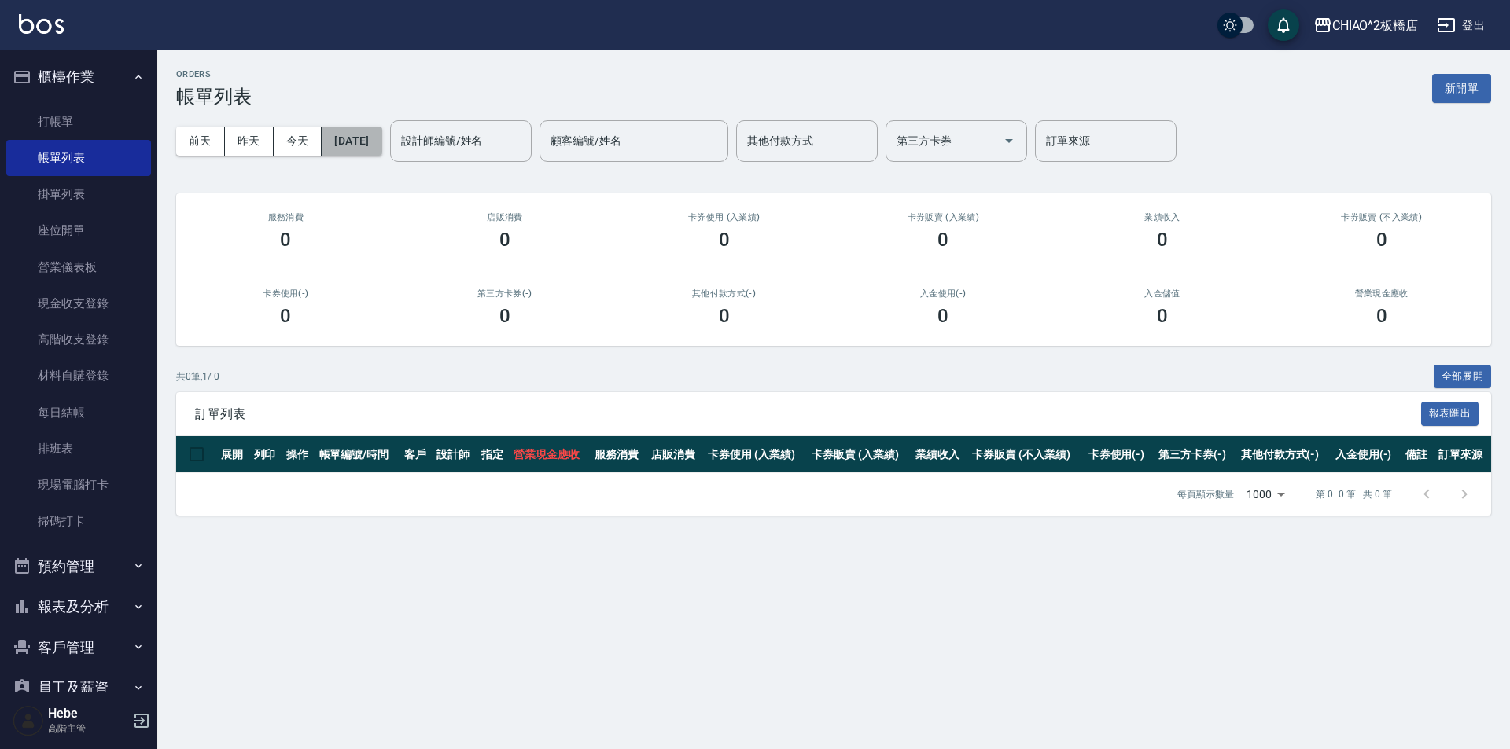
click at [352, 146] on button "[DATE]" at bounding box center [352, 141] width 60 height 29
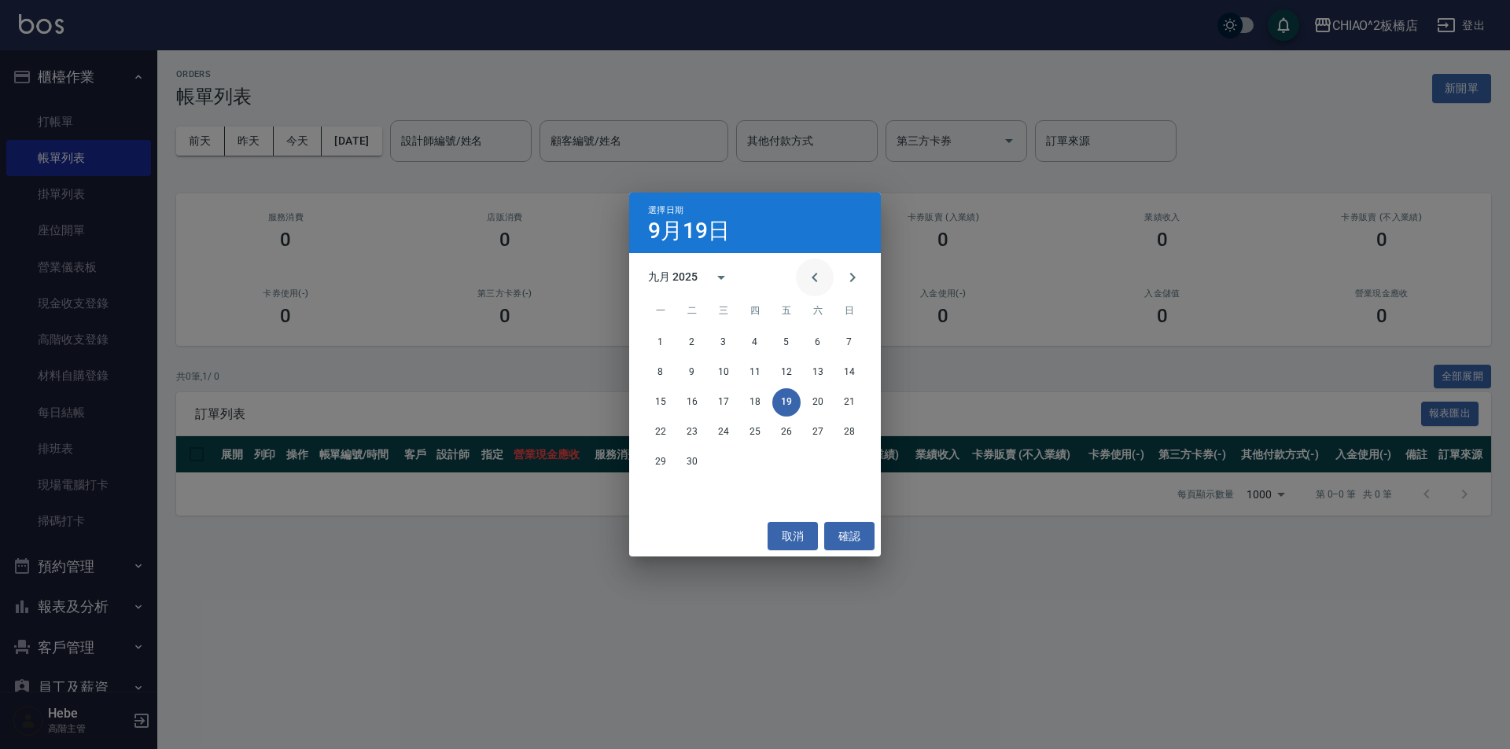
click at [817, 270] on icon "Previous month" at bounding box center [814, 277] width 19 height 19
click at [694, 402] on button "12" at bounding box center [692, 402] width 28 height 28
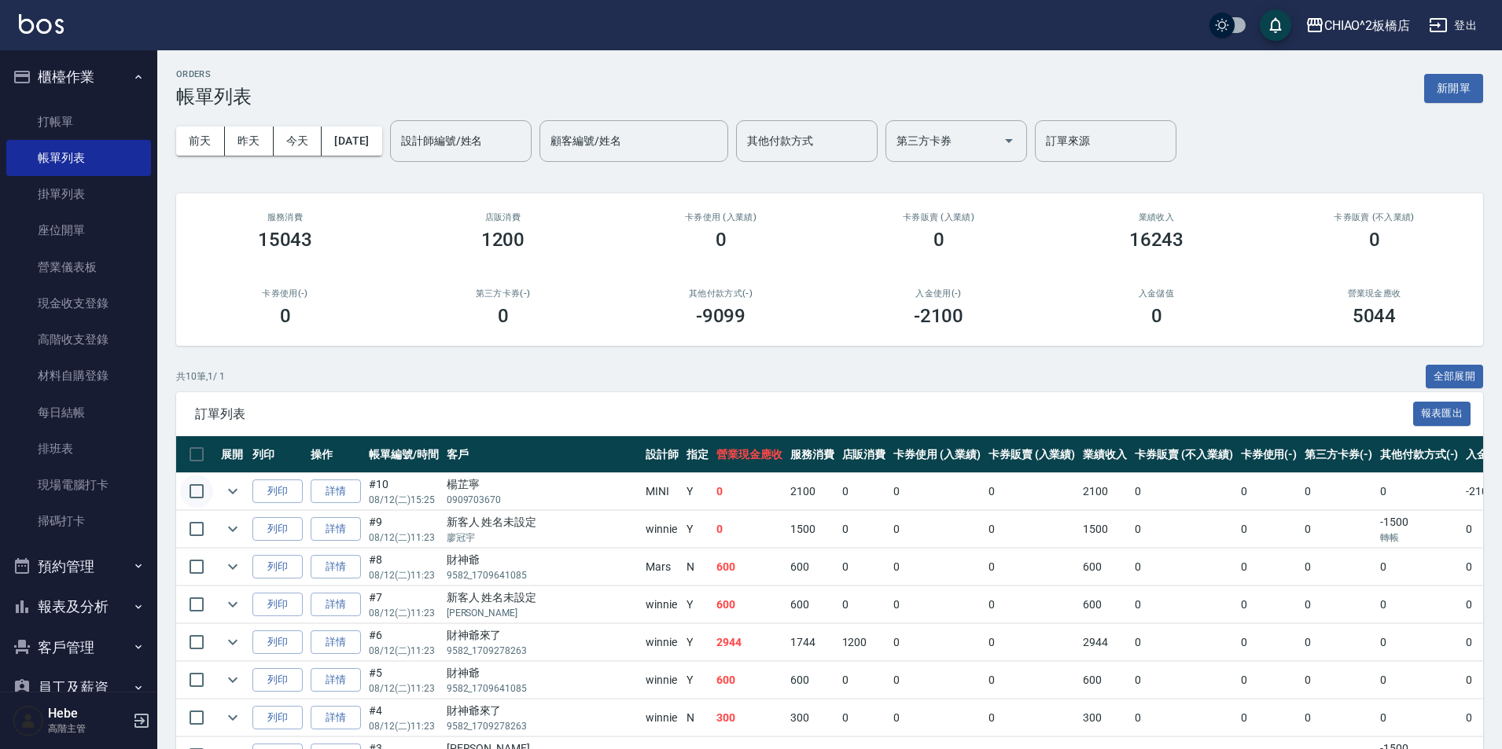
click at [202, 490] on input "checkbox" at bounding box center [196, 491] width 33 height 33
checkbox input "true"
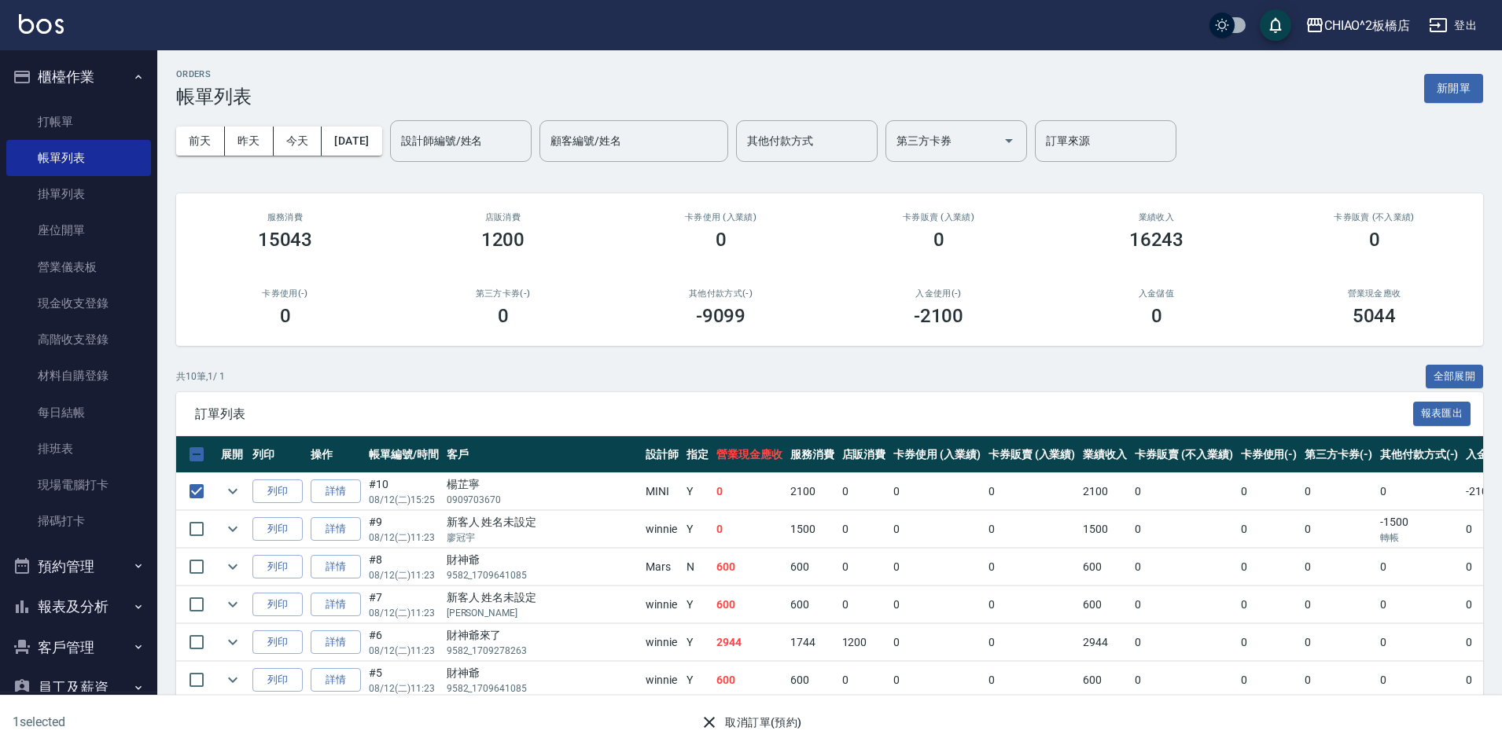
scroll to position [79, 0]
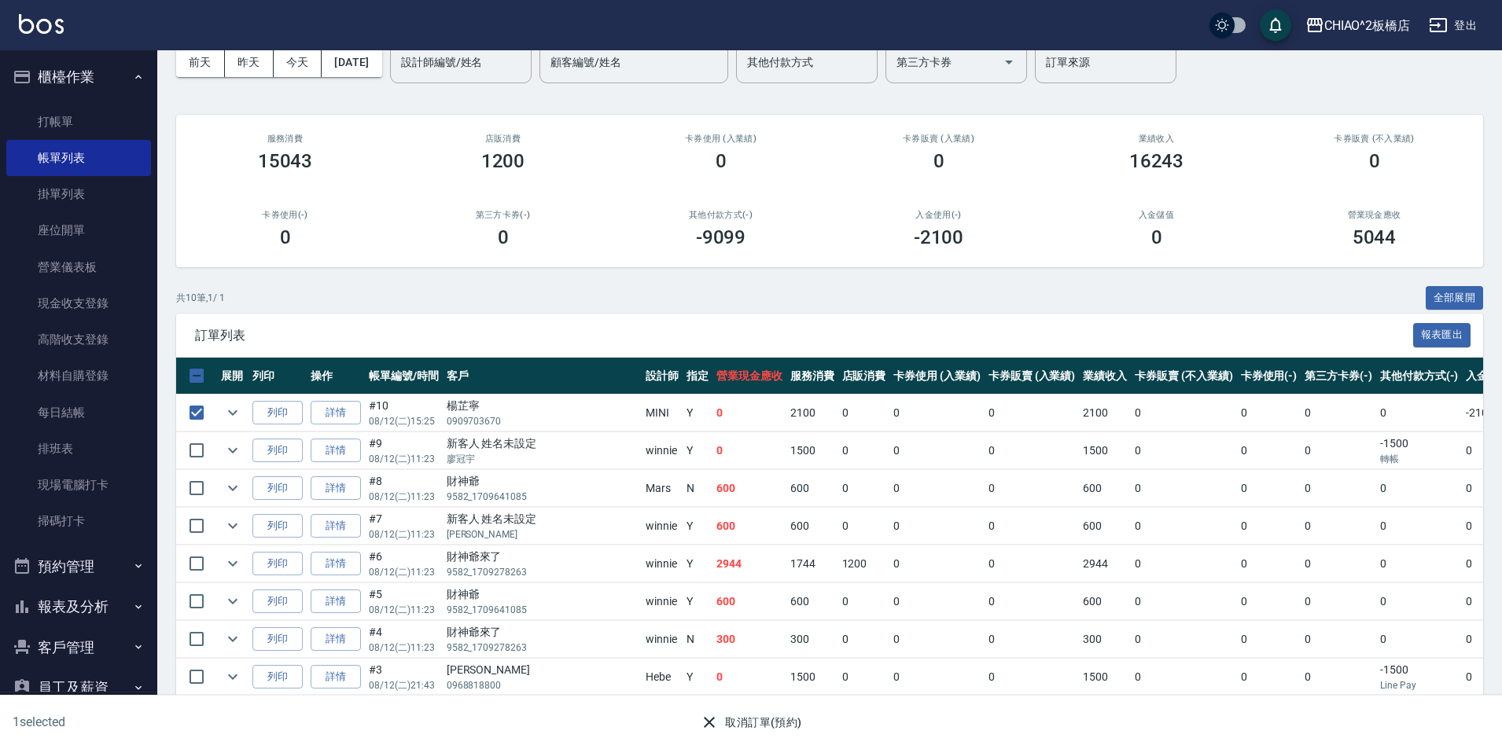
click at [738, 730] on button "取消訂單(預約)" at bounding box center [751, 723] width 114 height 29
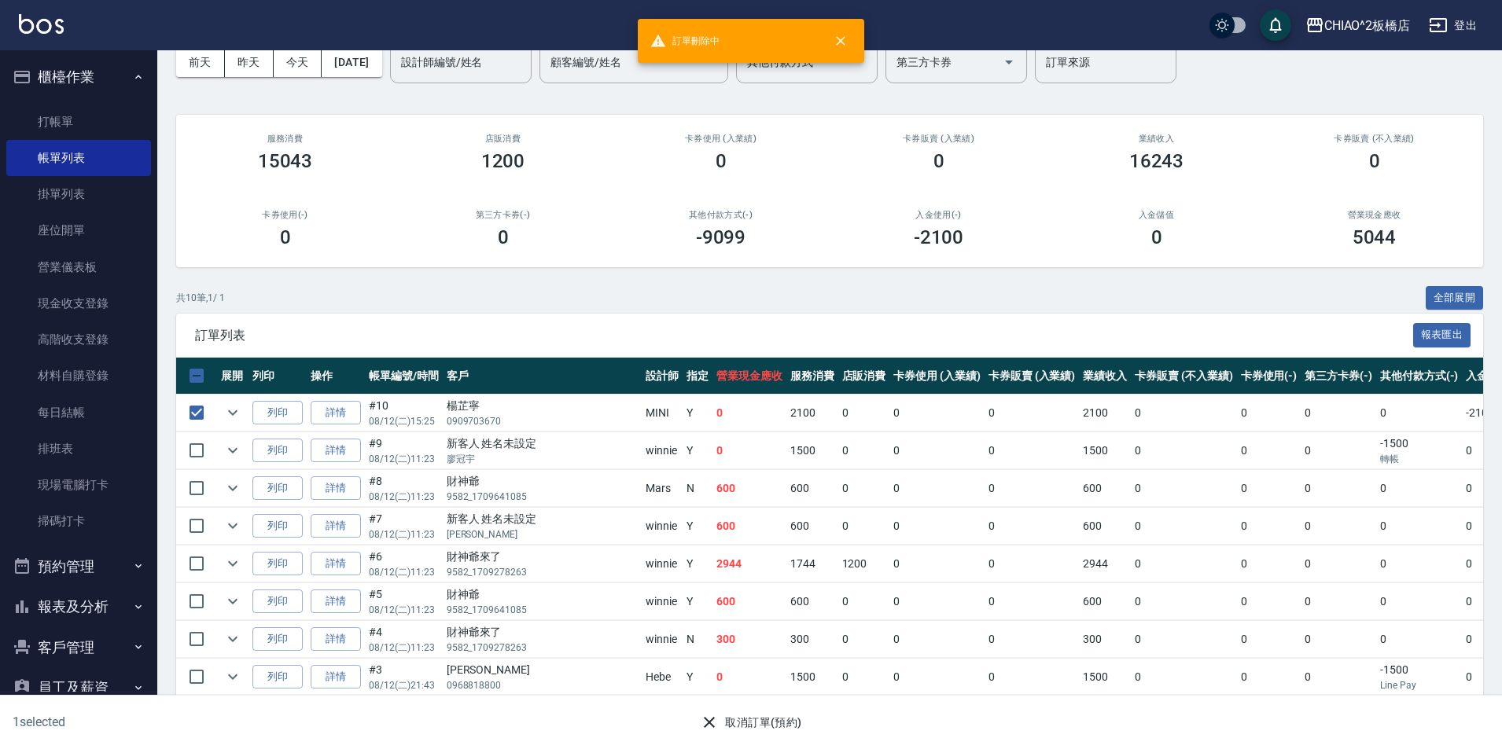
scroll to position [0, 0]
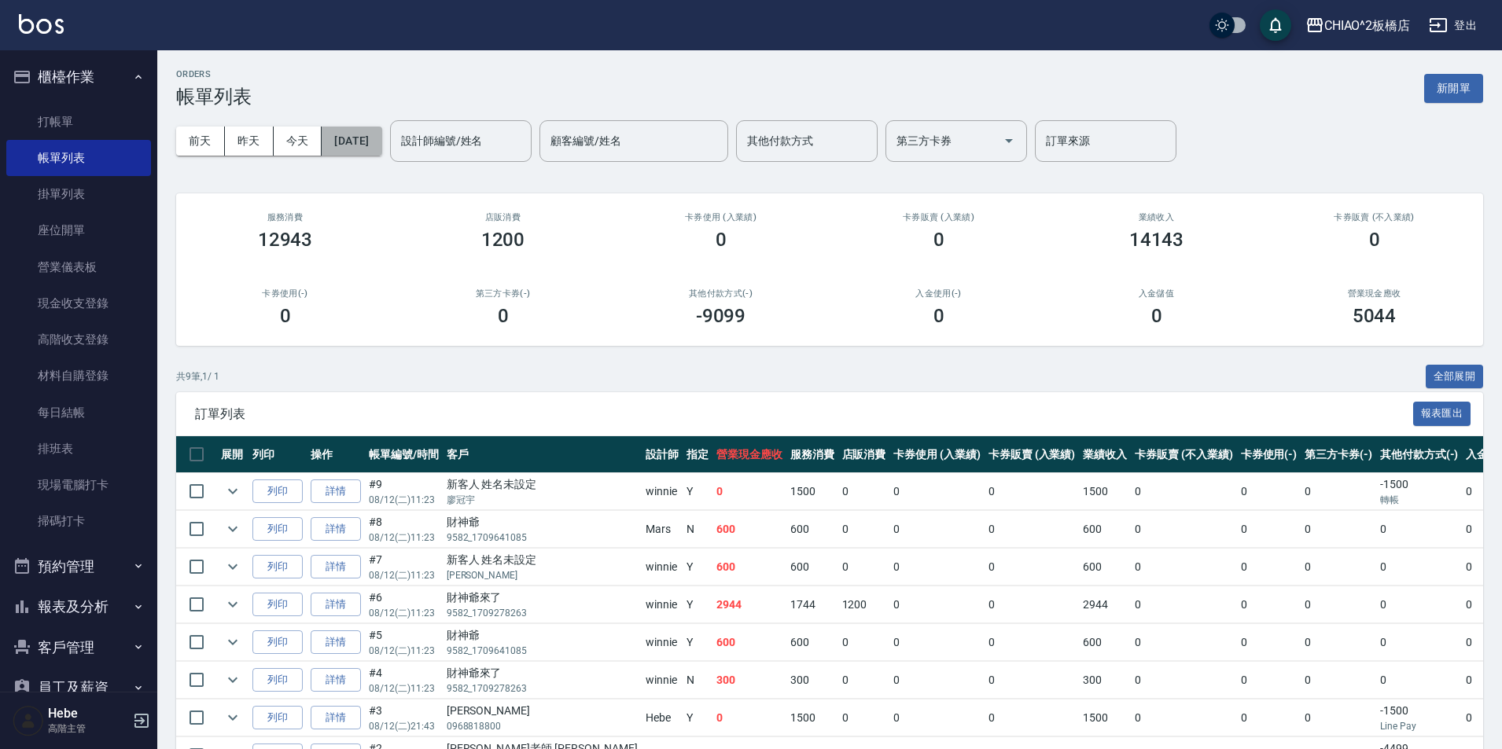
click at [349, 149] on button "[DATE]" at bounding box center [352, 141] width 60 height 29
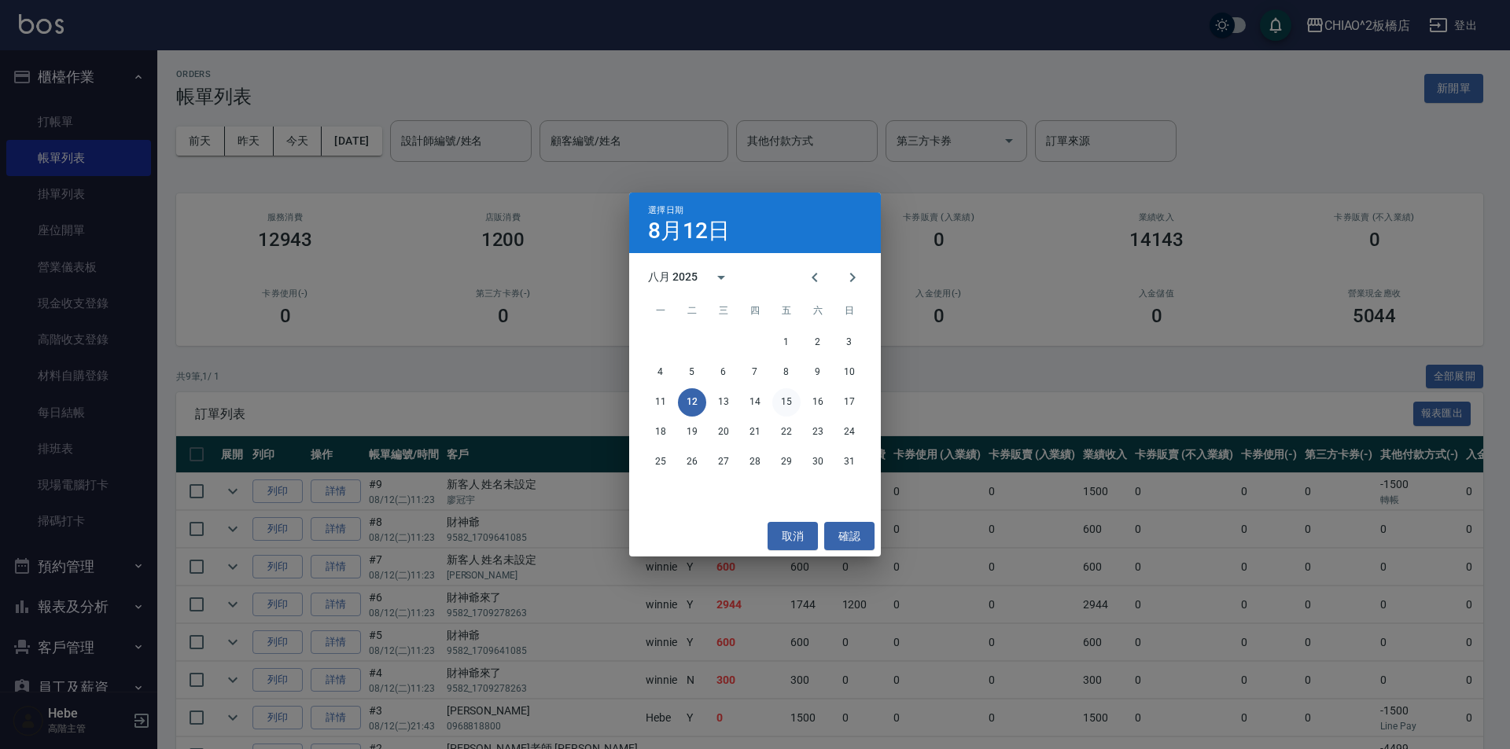
click at [788, 405] on button "15" at bounding box center [786, 402] width 28 height 28
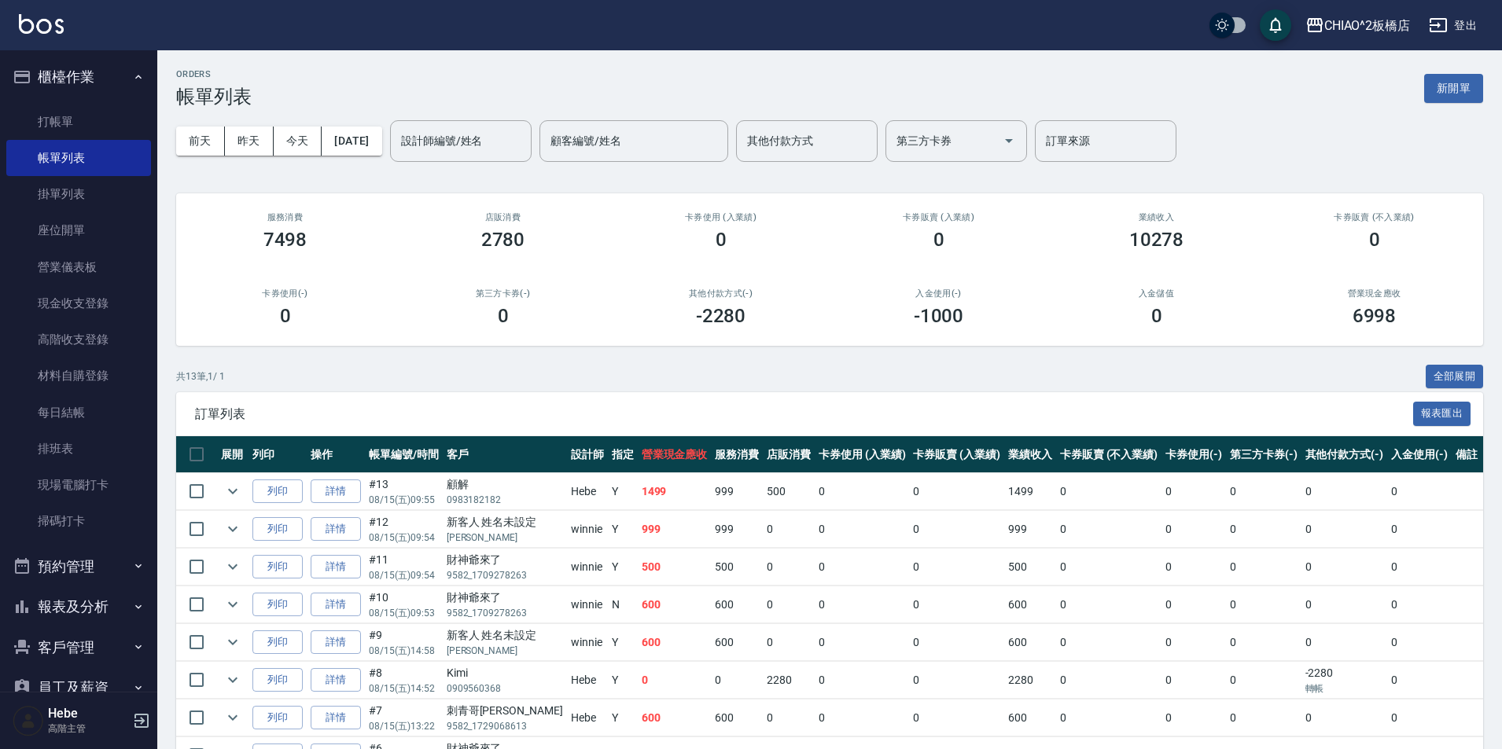
scroll to position [288, 0]
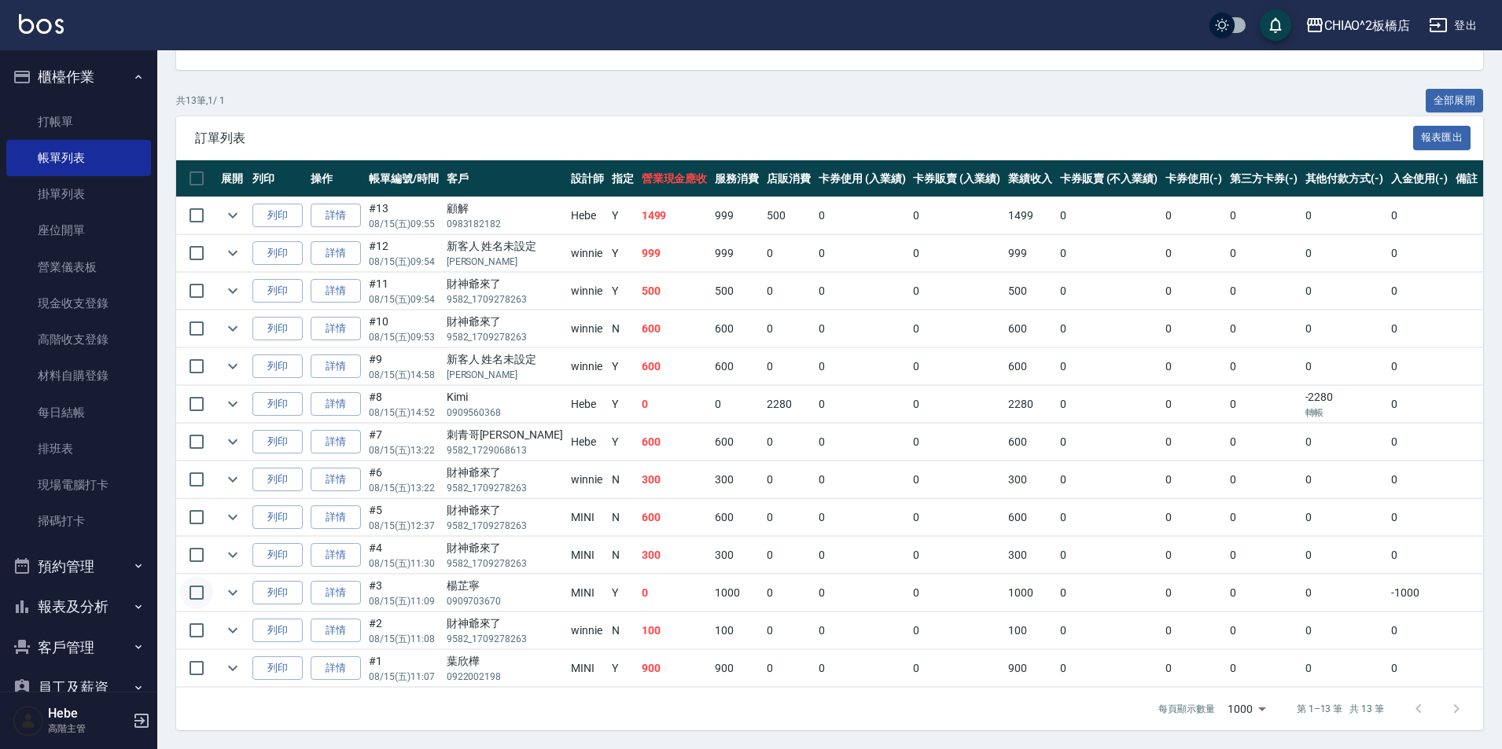
click at [206, 589] on input "checkbox" at bounding box center [196, 592] width 33 height 33
checkbox input "true"
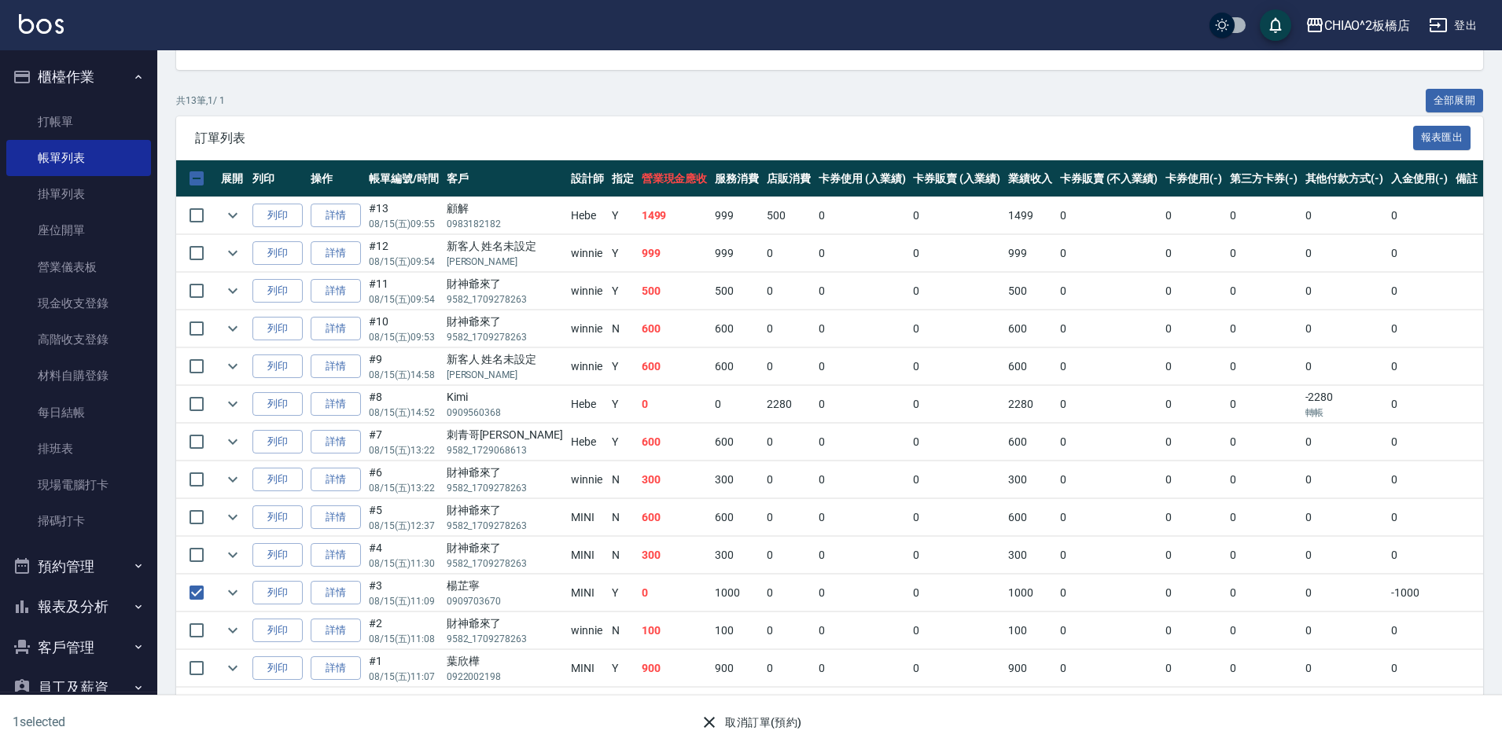
click at [748, 721] on button "取消訂單(預約)" at bounding box center [751, 723] width 114 height 29
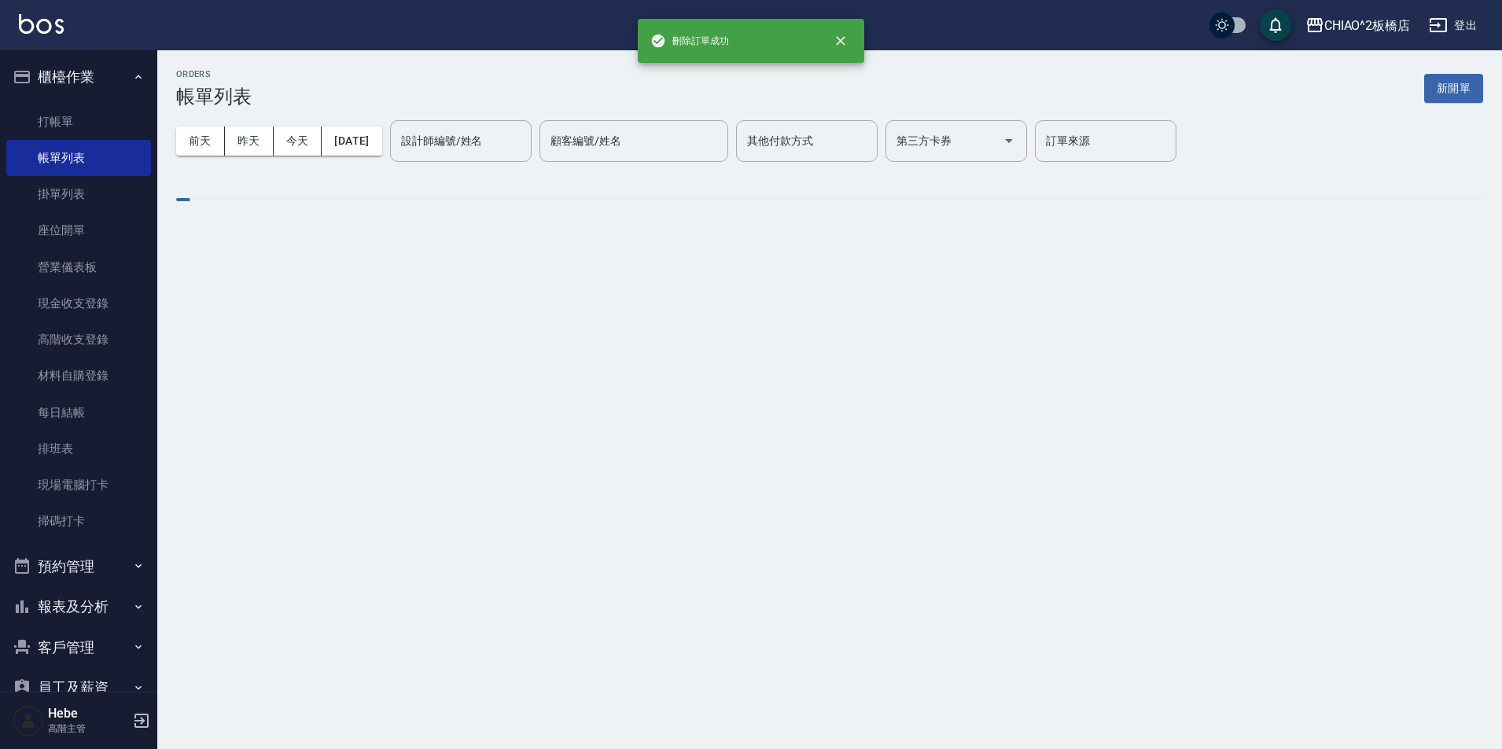
scroll to position [0, 0]
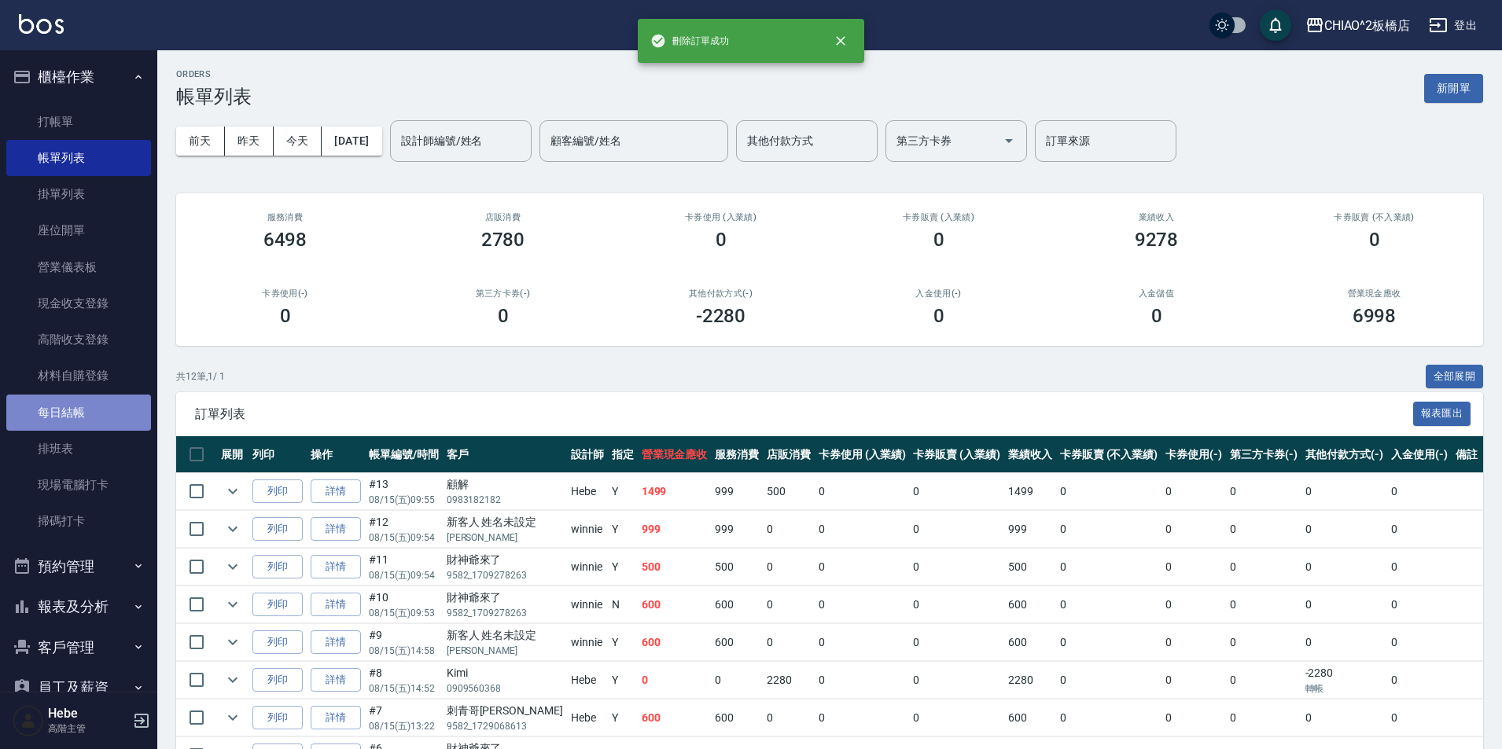
click at [91, 415] on link "每日結帳" at bounding box center [78, 413] width 145 height 36
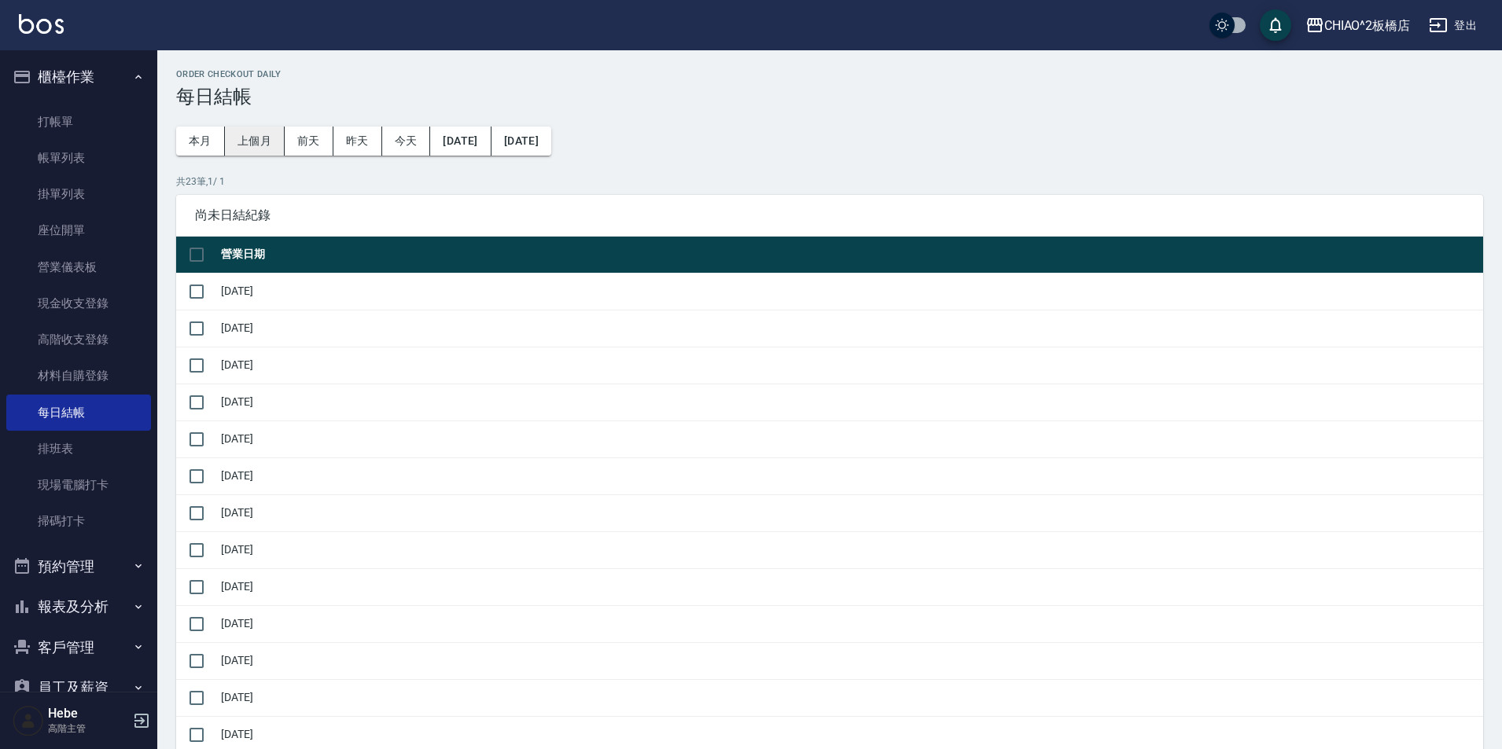
click at [244, 145] on button "上個月" at bounding box center [255, 141] width 60 height 29
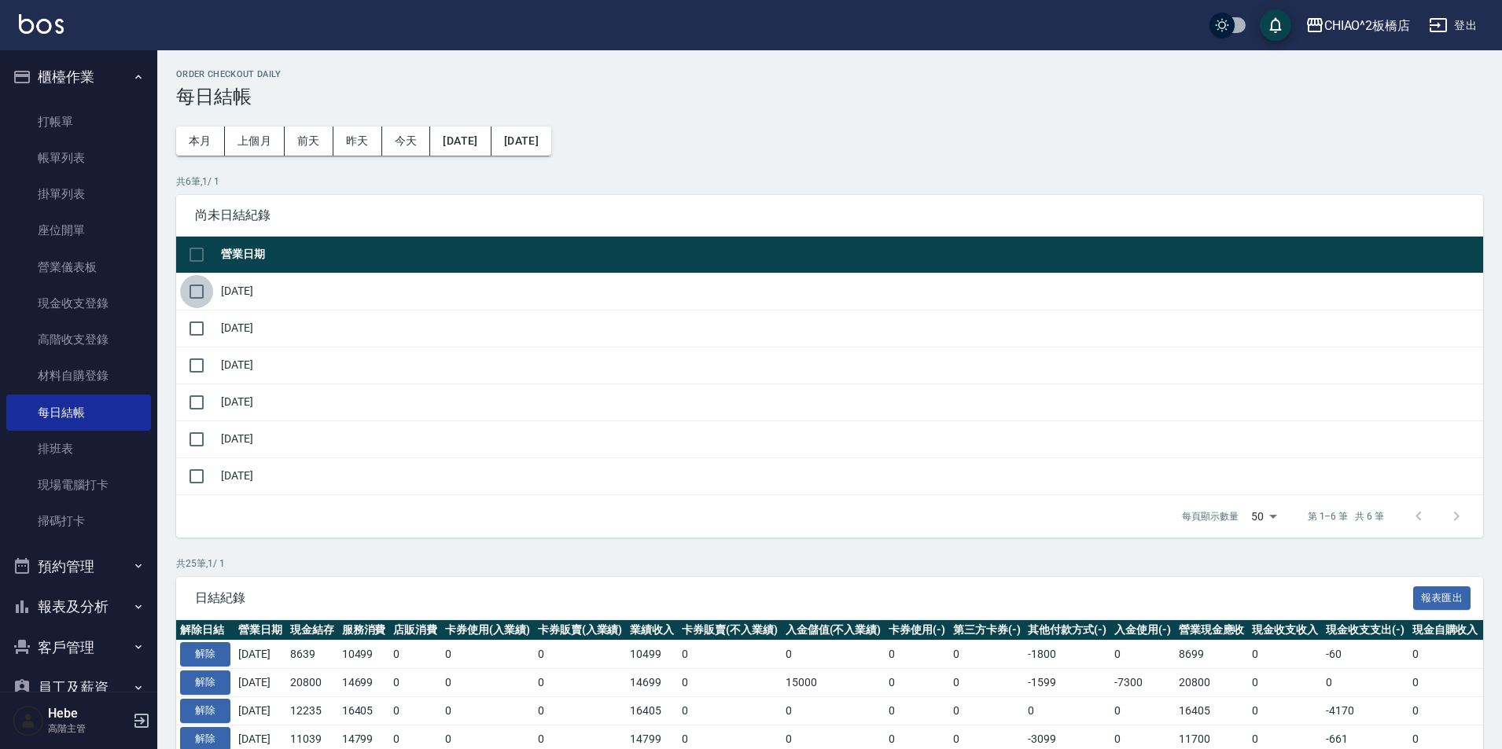
click at [195, 287] on input "checkbox" at bounding box center [196, 291] width 33 height 33
checkbox input "true"
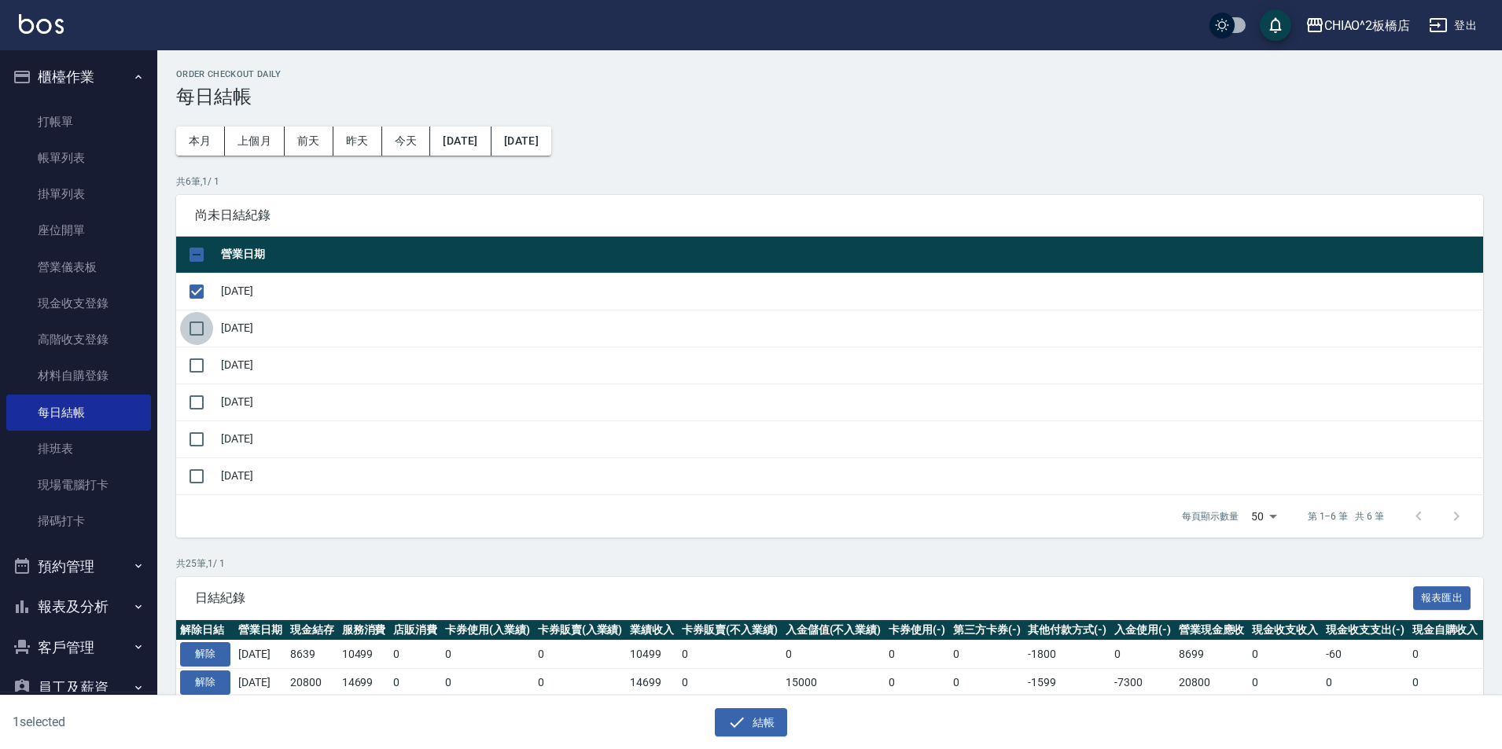
click at [196, 320] on input "checkbox" at bounding box center [196, 328] width 33 height 33
checkbox input "true"
click at [192, 356] on input "checkbox" at bounding box center [196, 365] width 33 height 33
checkbox input "true"
click at [204, 402] on input "checkbox" at bounding box center [196, 402] width 33 height 33
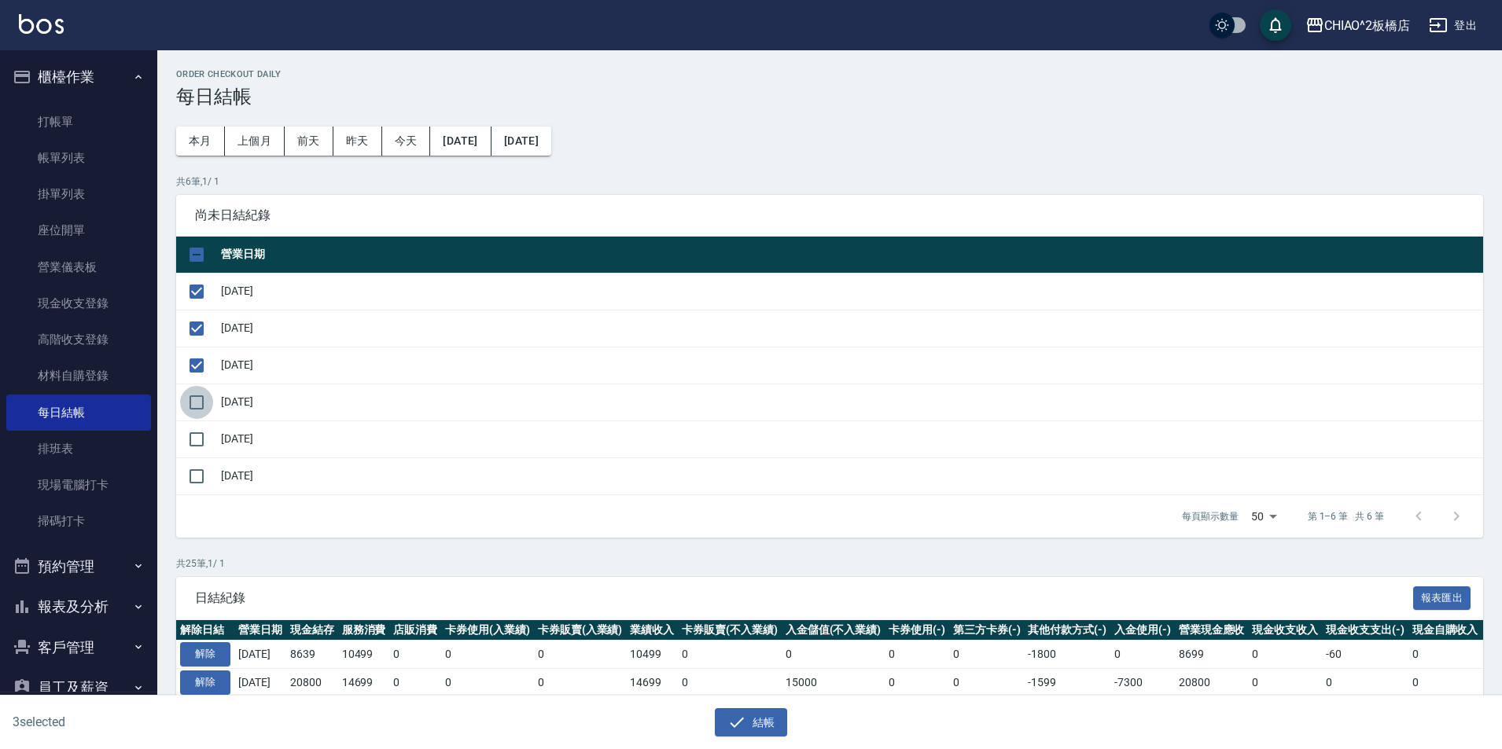
checkbox input "true"
click at [196, 436] on input "checkbox" at bounding box center [196, 439] width 33 height 33
checkbox input "true"
click at [186, 468] on input "checkbox" at bounding box center [196, 476] width 33 height 33
checkbox input "true"
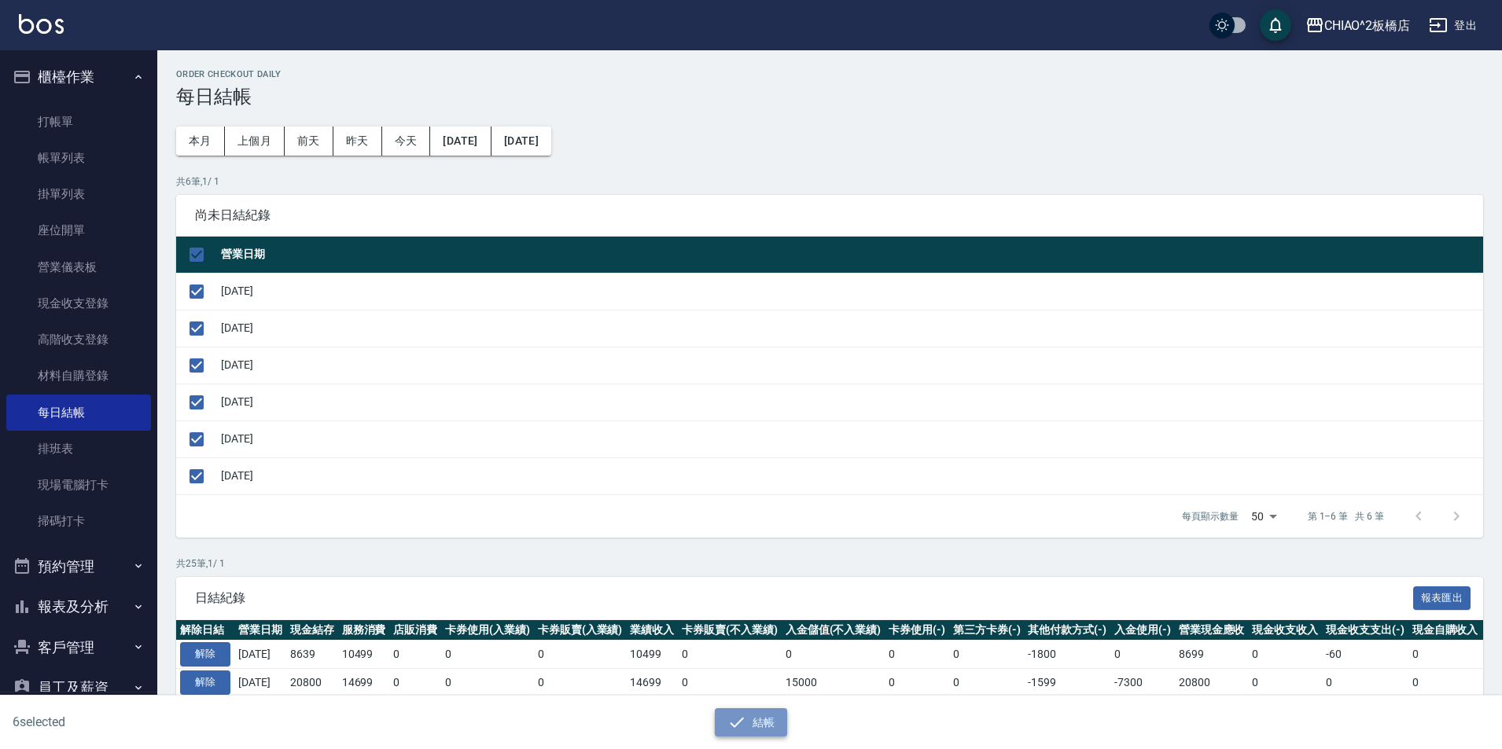
click at [747, 732] on button "結帳" at bounding box center [751, 723] width 73 height 29
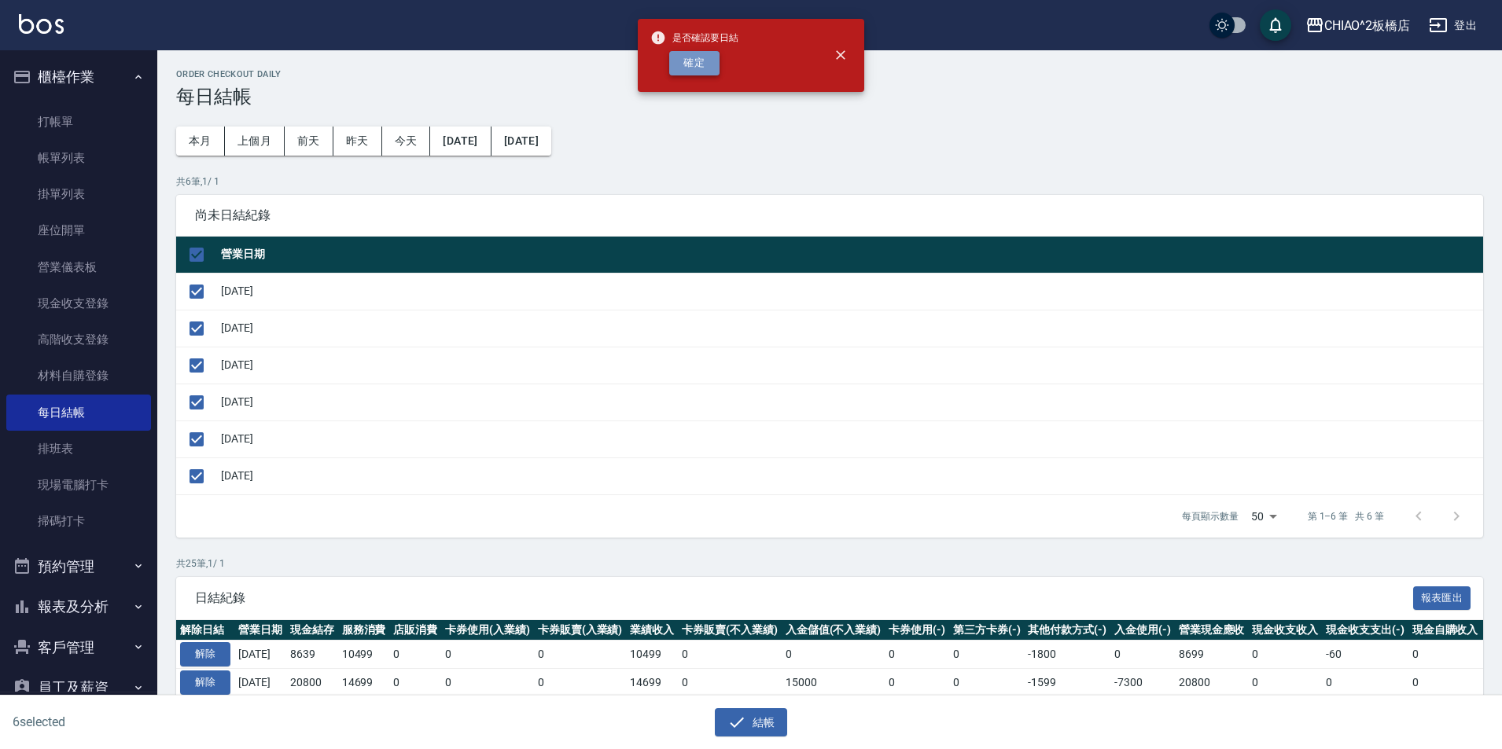
click at [703, 64] on button "確定" at bounding box center [694, 63] width 50 height 24
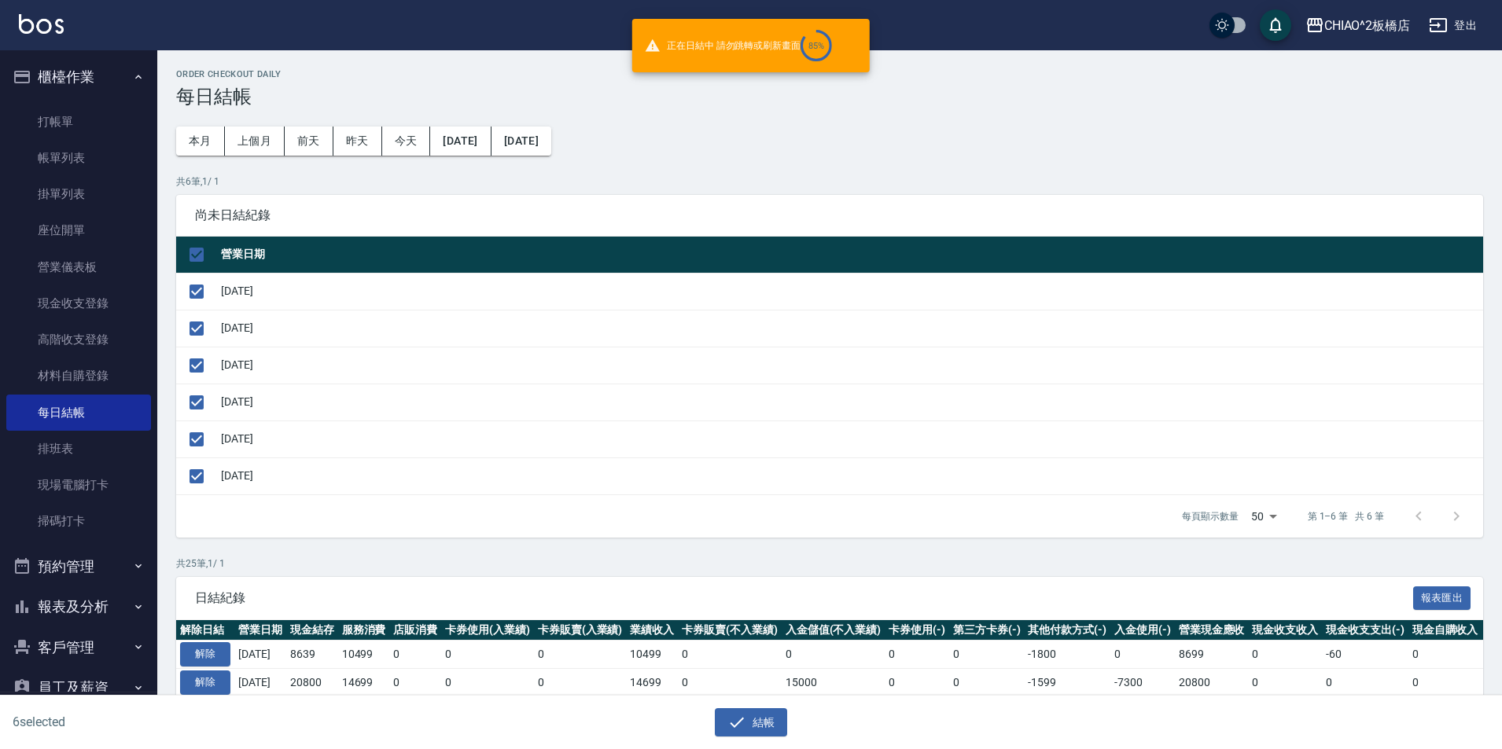
checkbox input "false"
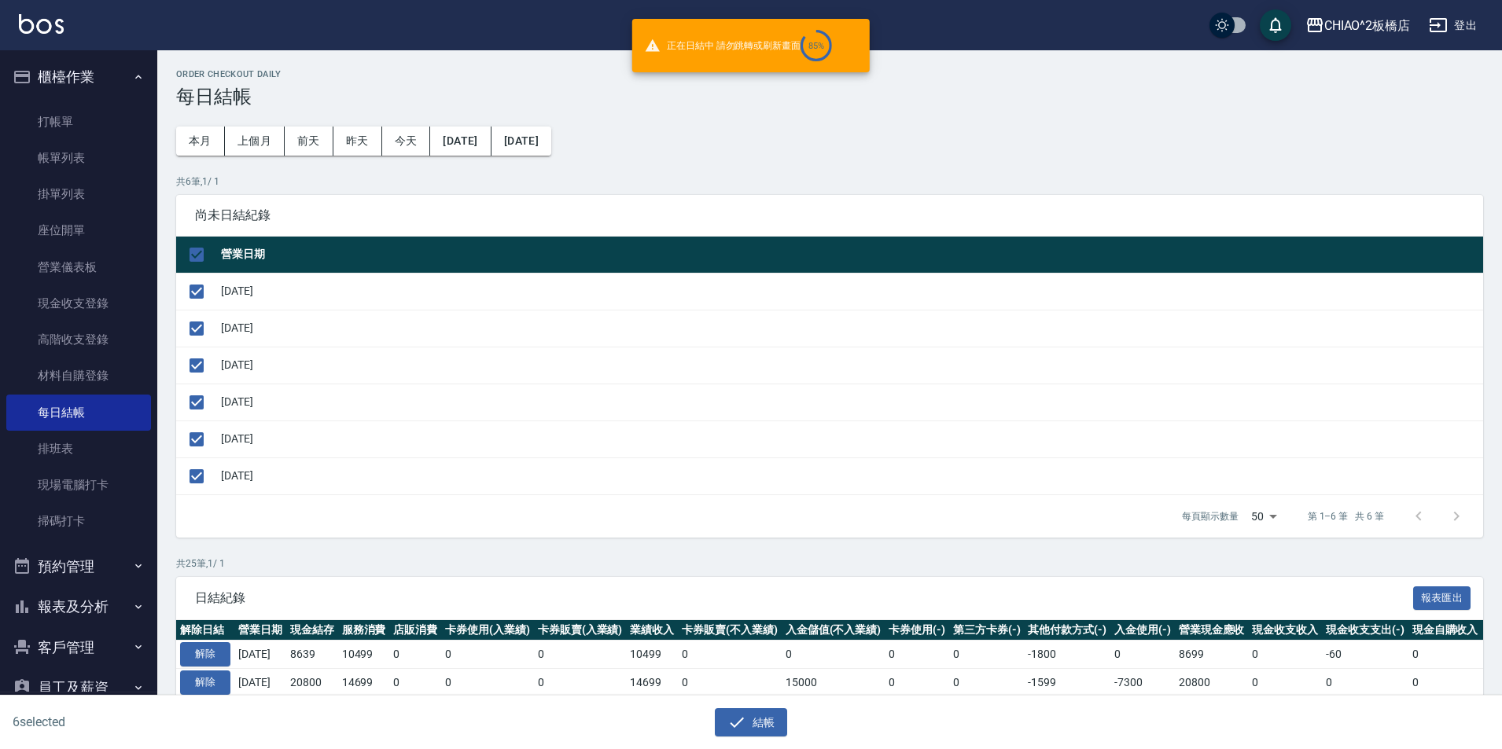
checkbox input "false"
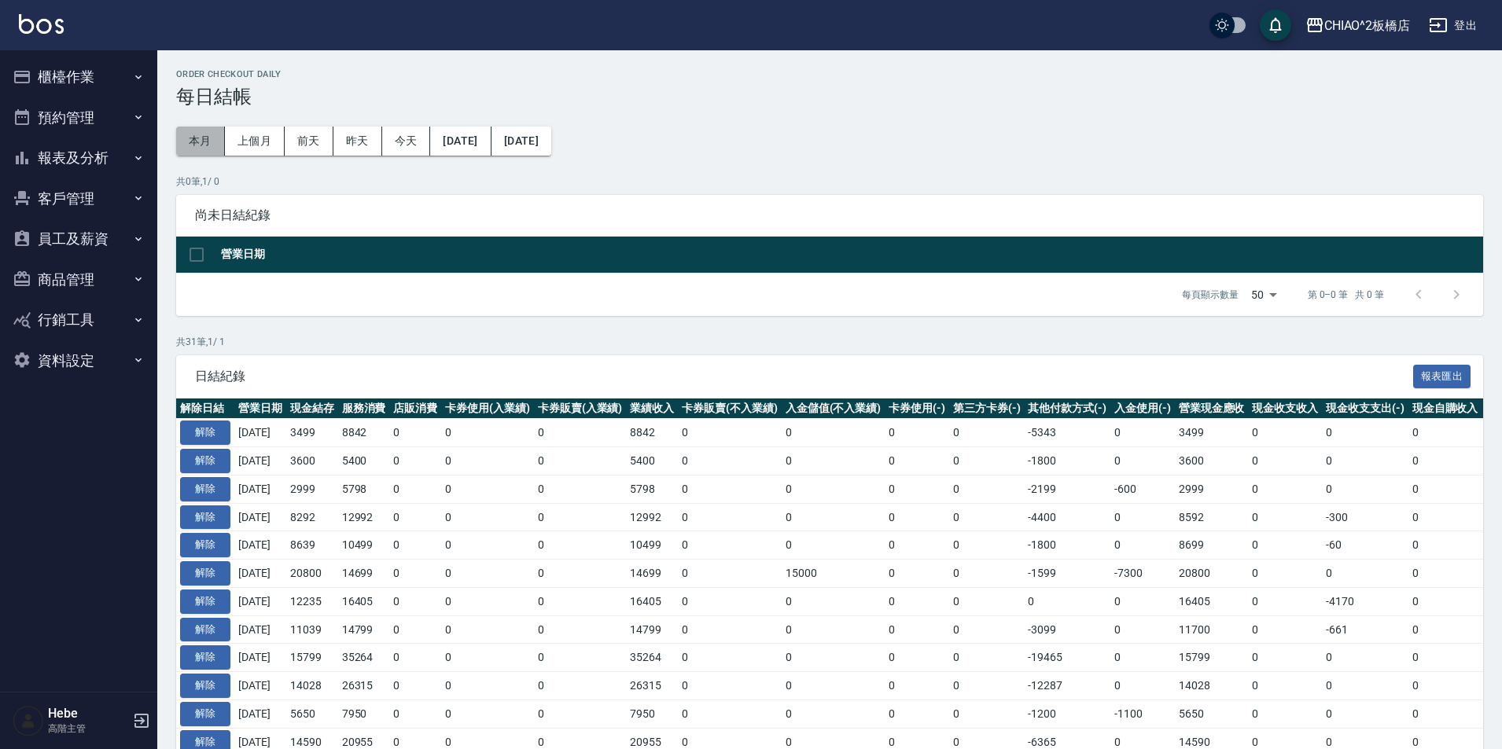
click at [209, 139] on button "本月" at bounding box center [200, 141] width 49 height 29
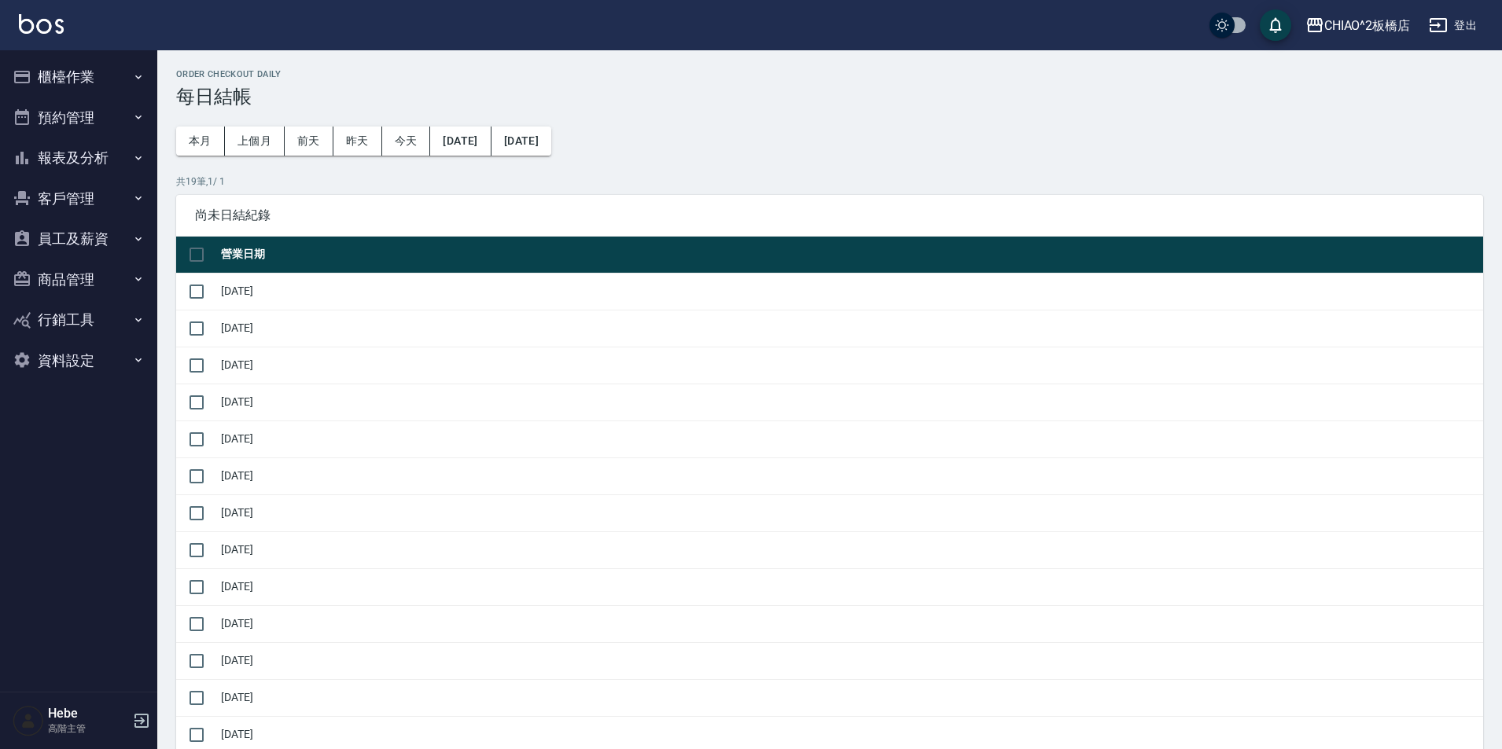
click at [72, 68] on button "櫃檯作業" at bounding box center [78, 77] width 145 height 41
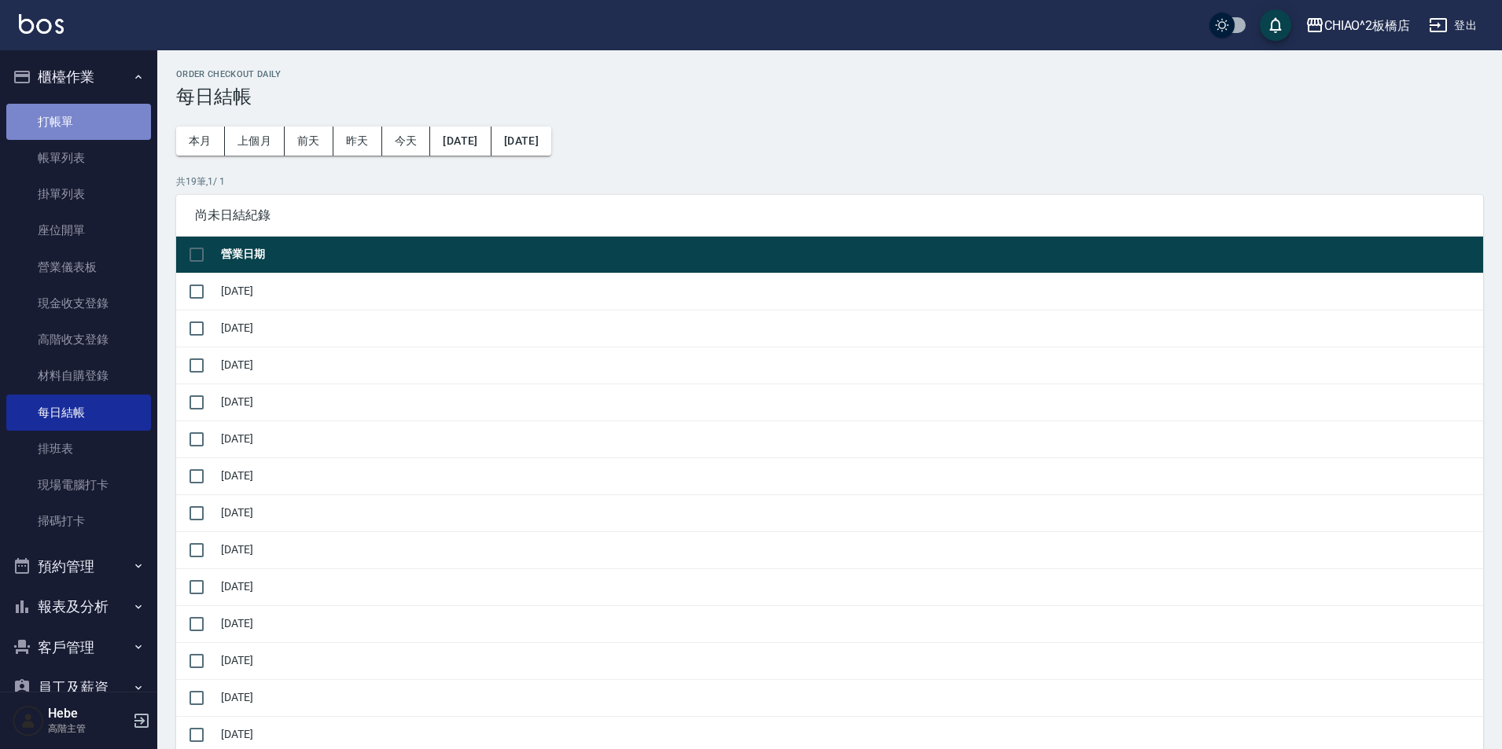
click at [90, 134] on link "打帳單" at bounding box center [78, 122] width 145 height 36
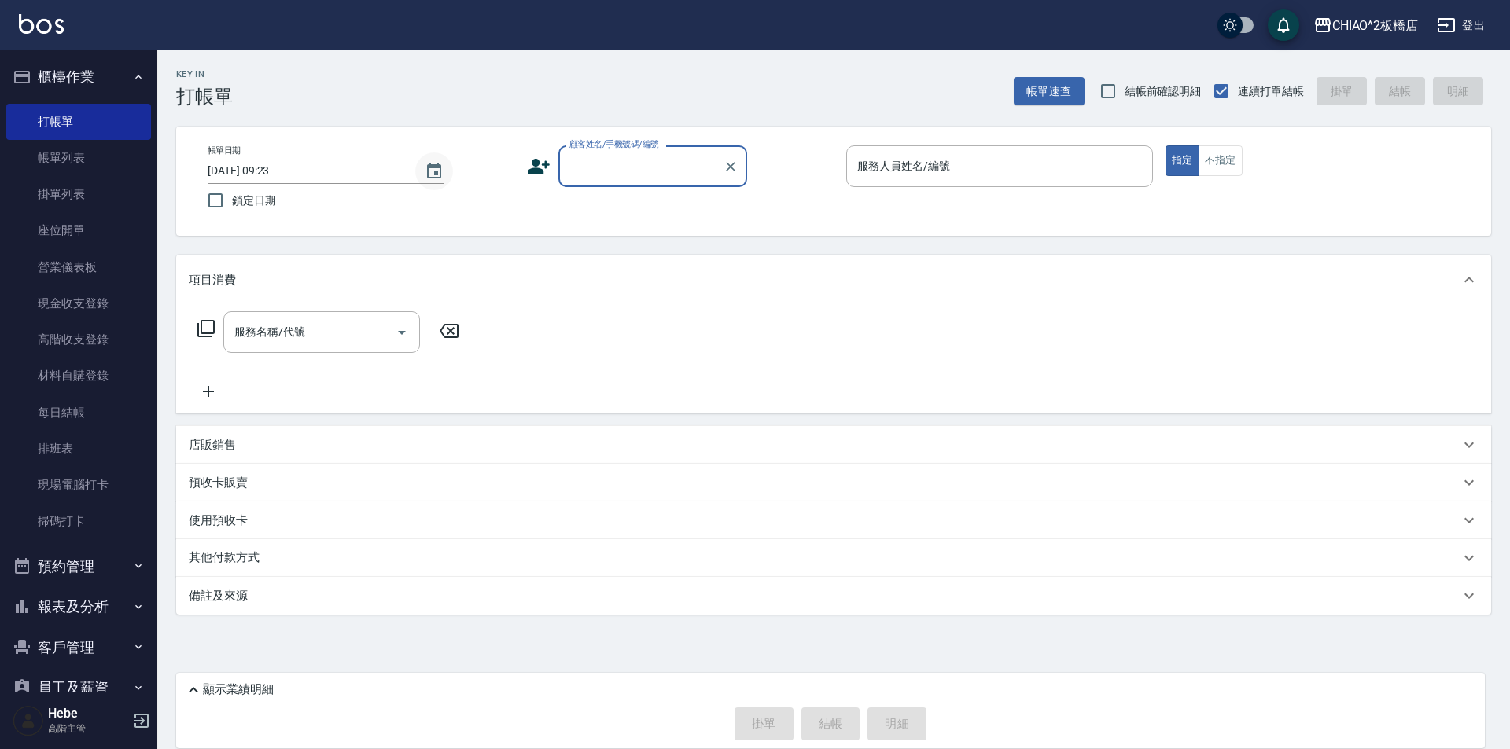
click at [433, 173] on icon "Choose date, selected date is 2025-09-19" at bounding box center [434, 171] width 19 height 19
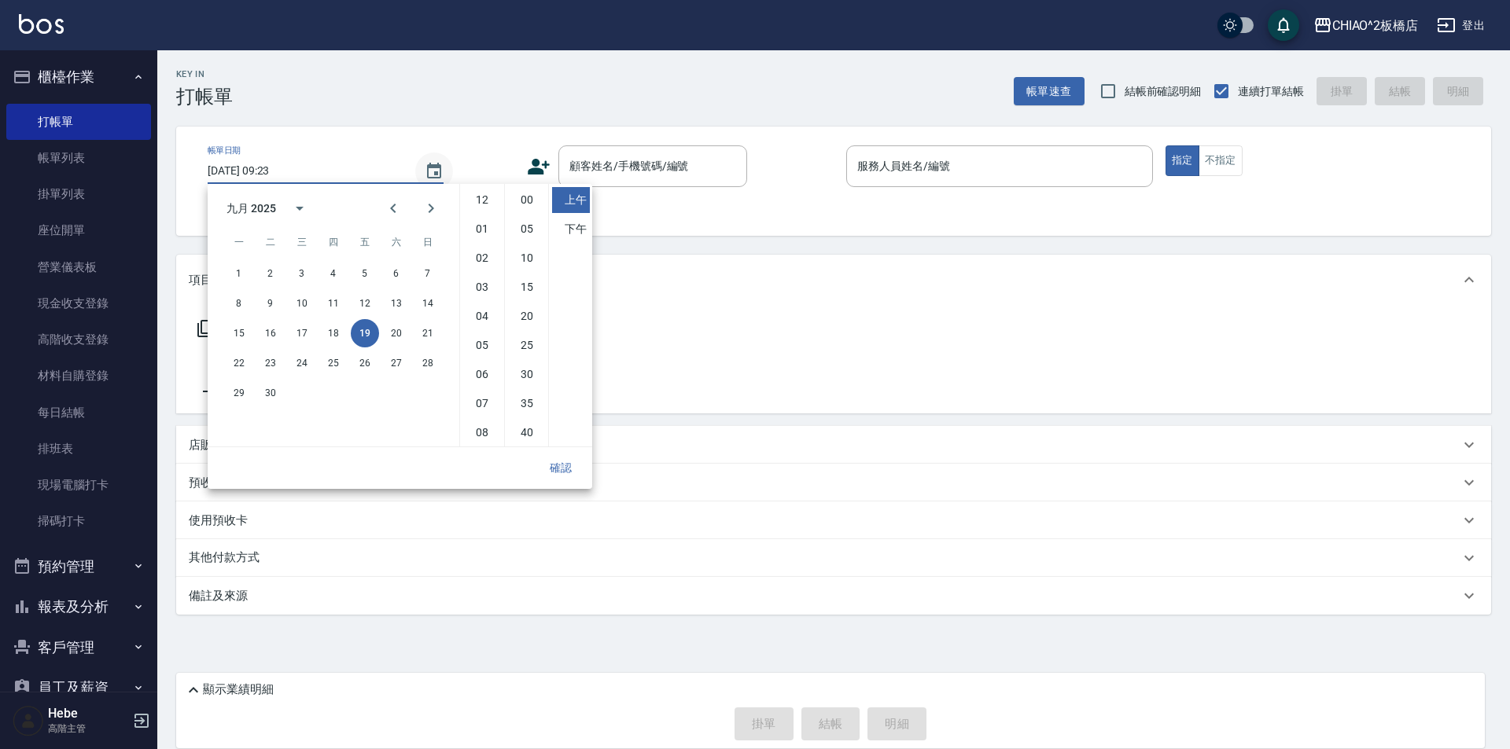
scroll to position [88, 0]
click at [337, 335] on button "18" at bounding box center [333, 333] width 28 height 28
type input "2025/09/18 09:23"
click at [558, 472] on button "確認" at bounding box center [561, 468] width 50 height 29
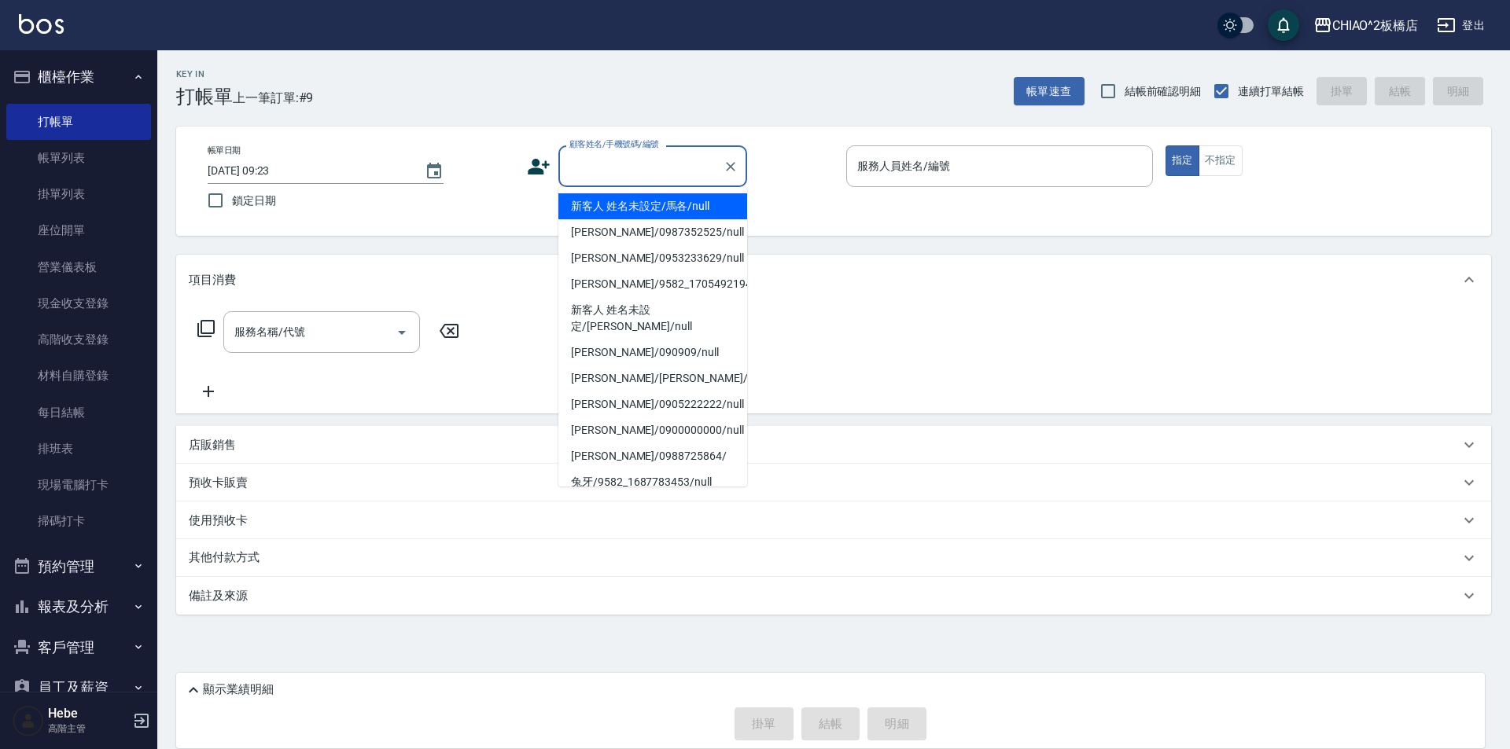
click at [620, 175] on input "顧客姓名/手機號碼/編號" at bounding box center [640, 167] width 151 height 28
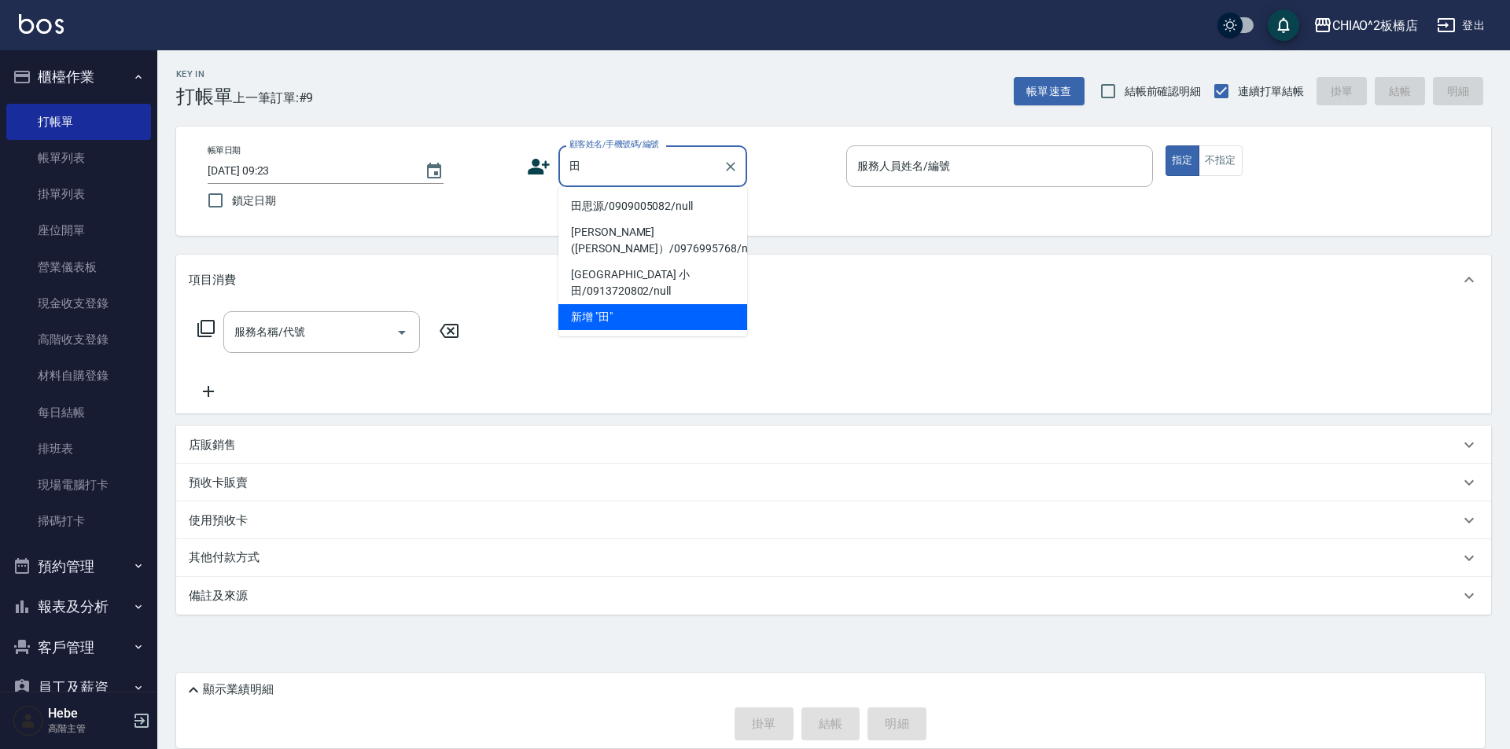
click at [690, 206] on li "田思源/0909005082/null" at bounding box center [652, 206] width 189 height 26
type input "田思源/0909005082/null"
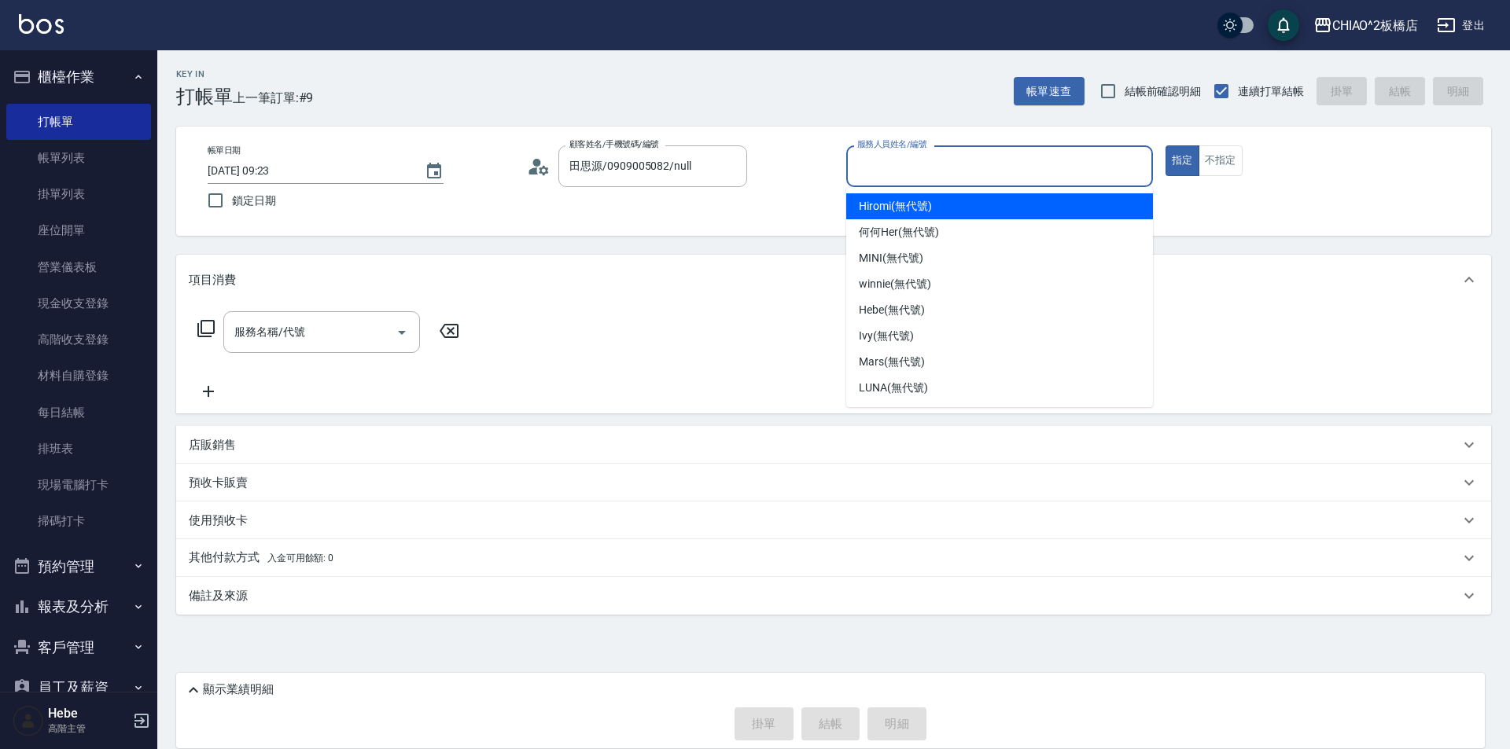
click at [908, 167] on input "服務人員姓名/編號" at bounding box center [999, 167] width 293 height 28
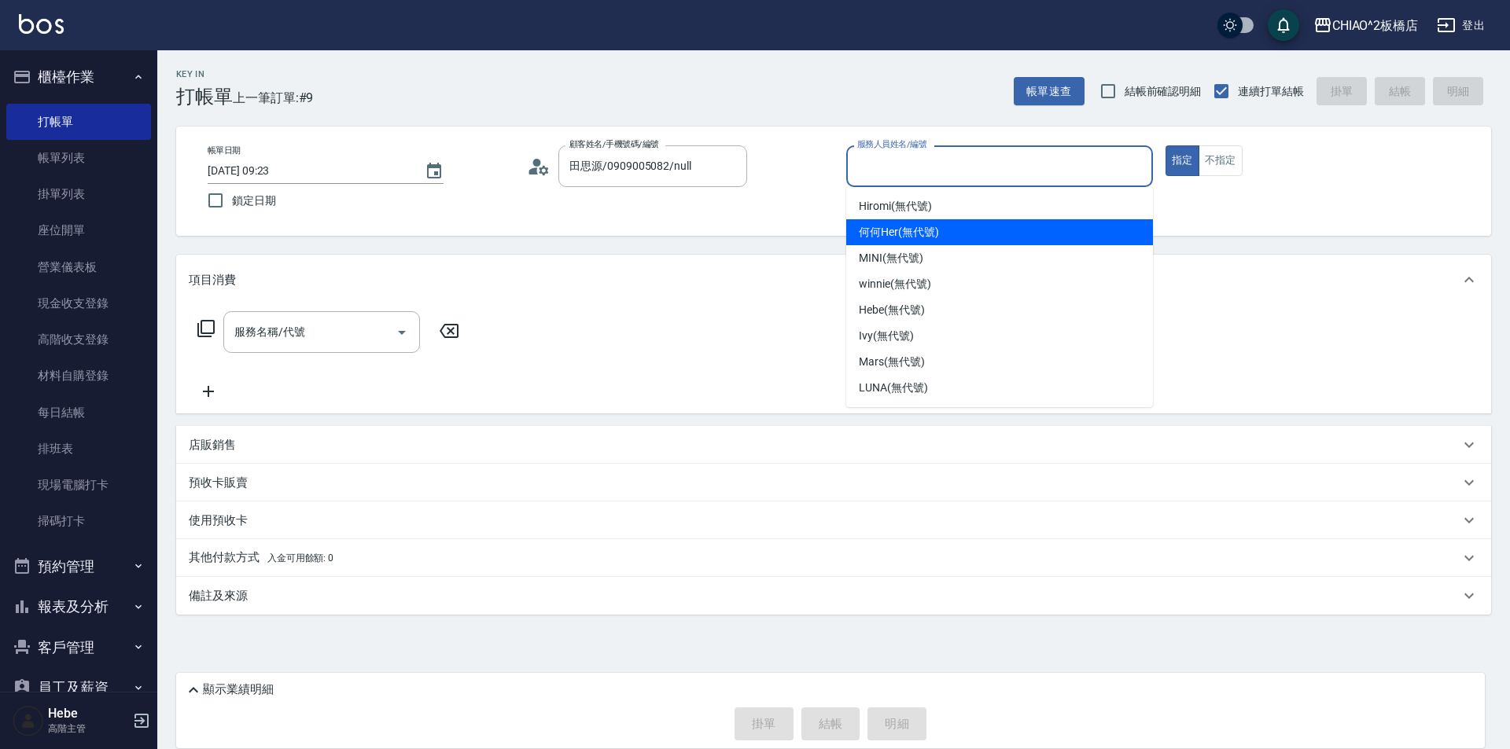
click at [926, 227] on span "何何Her (無代號)" at bounding box center [899, 232] width 80 height 17
type input "何何Her (無代號)"
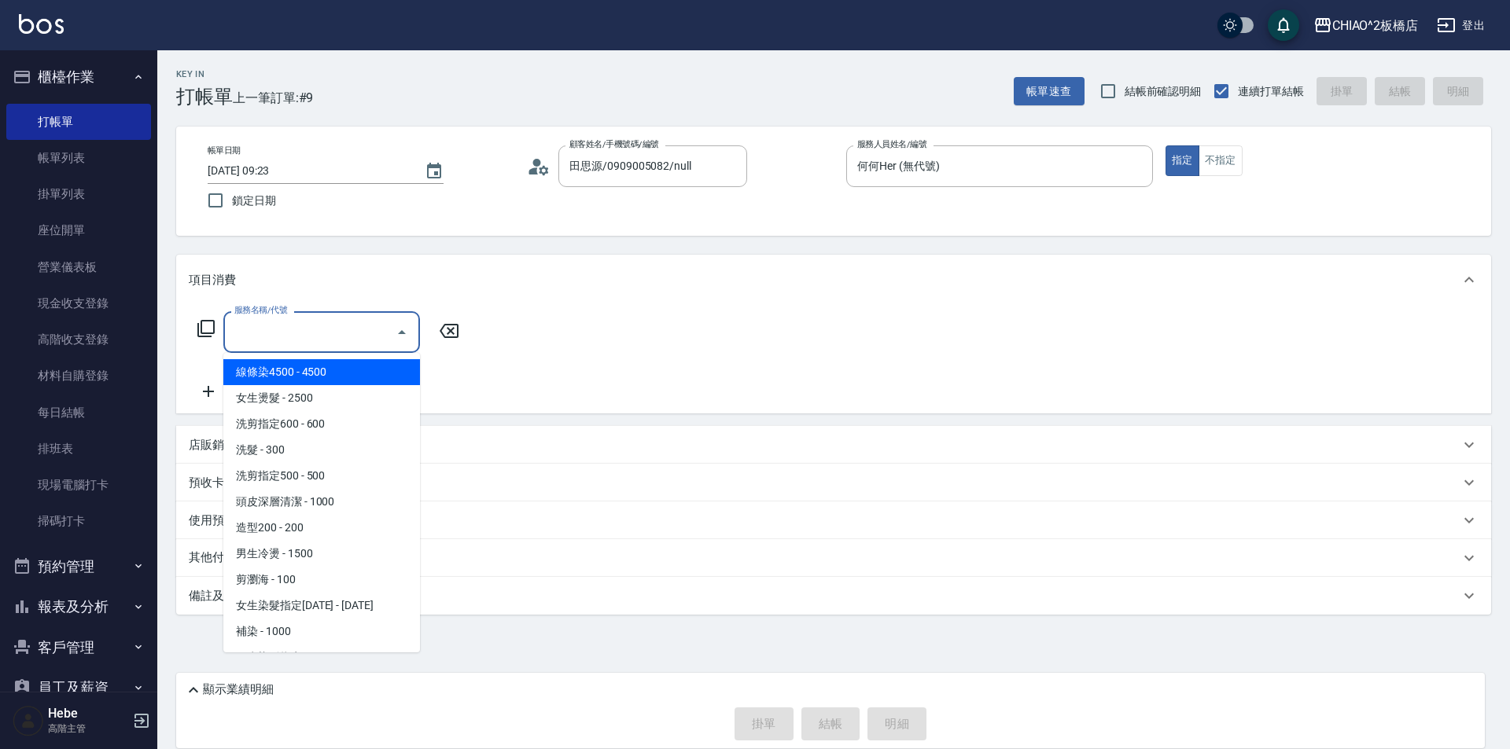
click at [350, 333] on input "服務名稱/代號" at bounding box center [309, 332] width 159 height 28
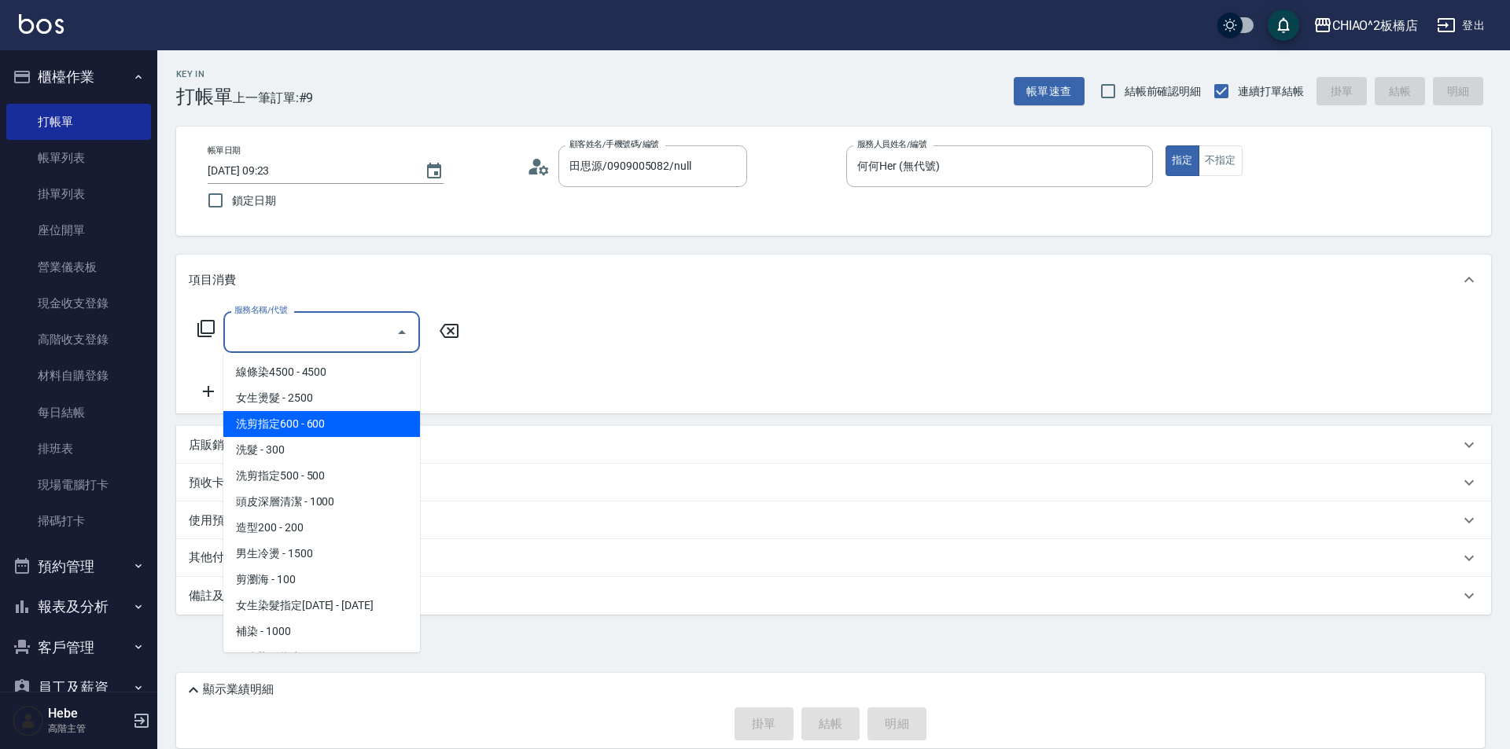
click at [341, 427] on span "洗剪指定600 - 600" at bounding box center [321, 424] width 197 height 26
type input "洗剪指定600(96678)"
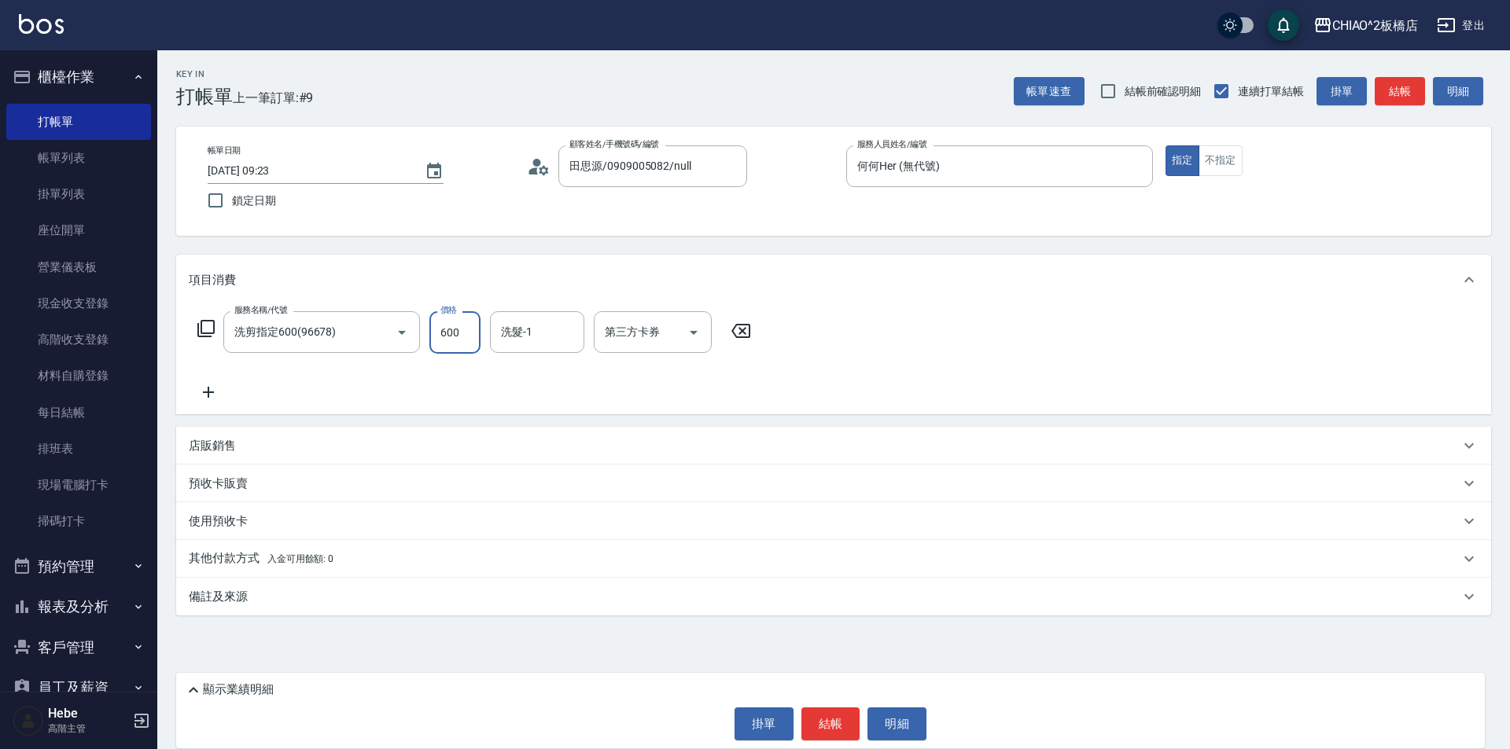
click at [464, 335] on input "600" at bounding box center [454, 332] width 51 height 42
type input "900"
click at [827, 724] on button "結帳" at bounding box center [830, 724] width 59 height 33
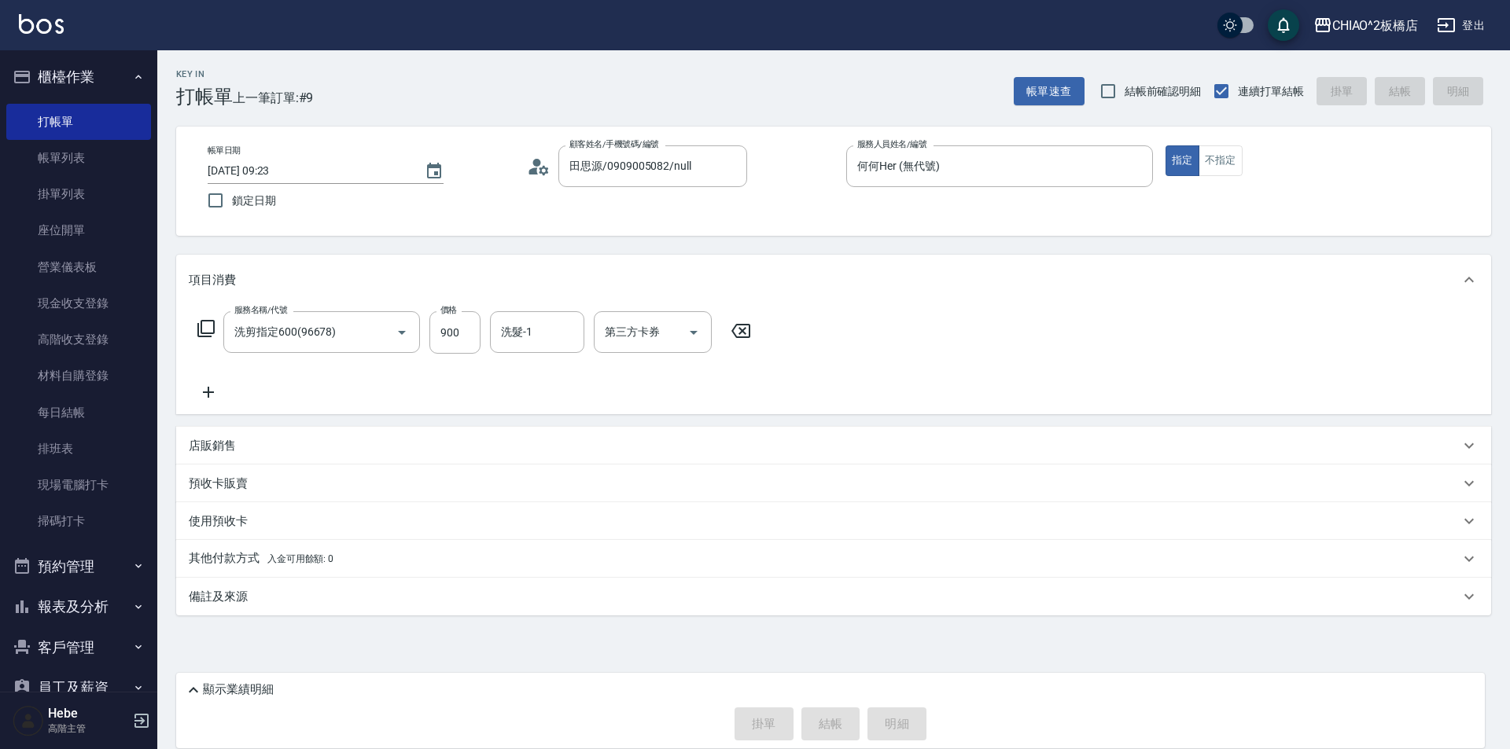
type input "2025/09/19 09:25"
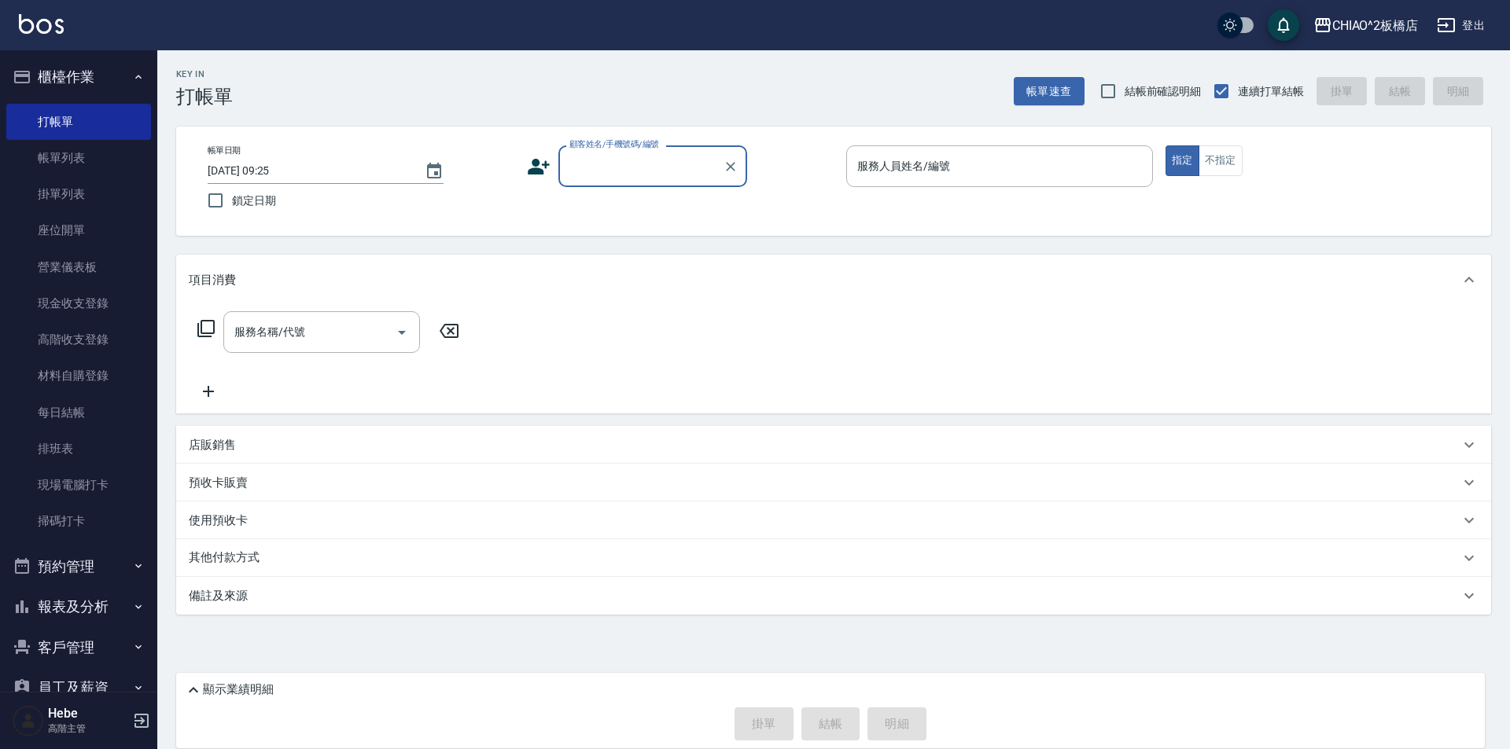
click at [80, 608] on button "報表及分析" at bounding box center [78, 607] width 145 height 41
click at [81, 658] on link "報表目錄" at bounding box center [78, 652] width 145 height 36
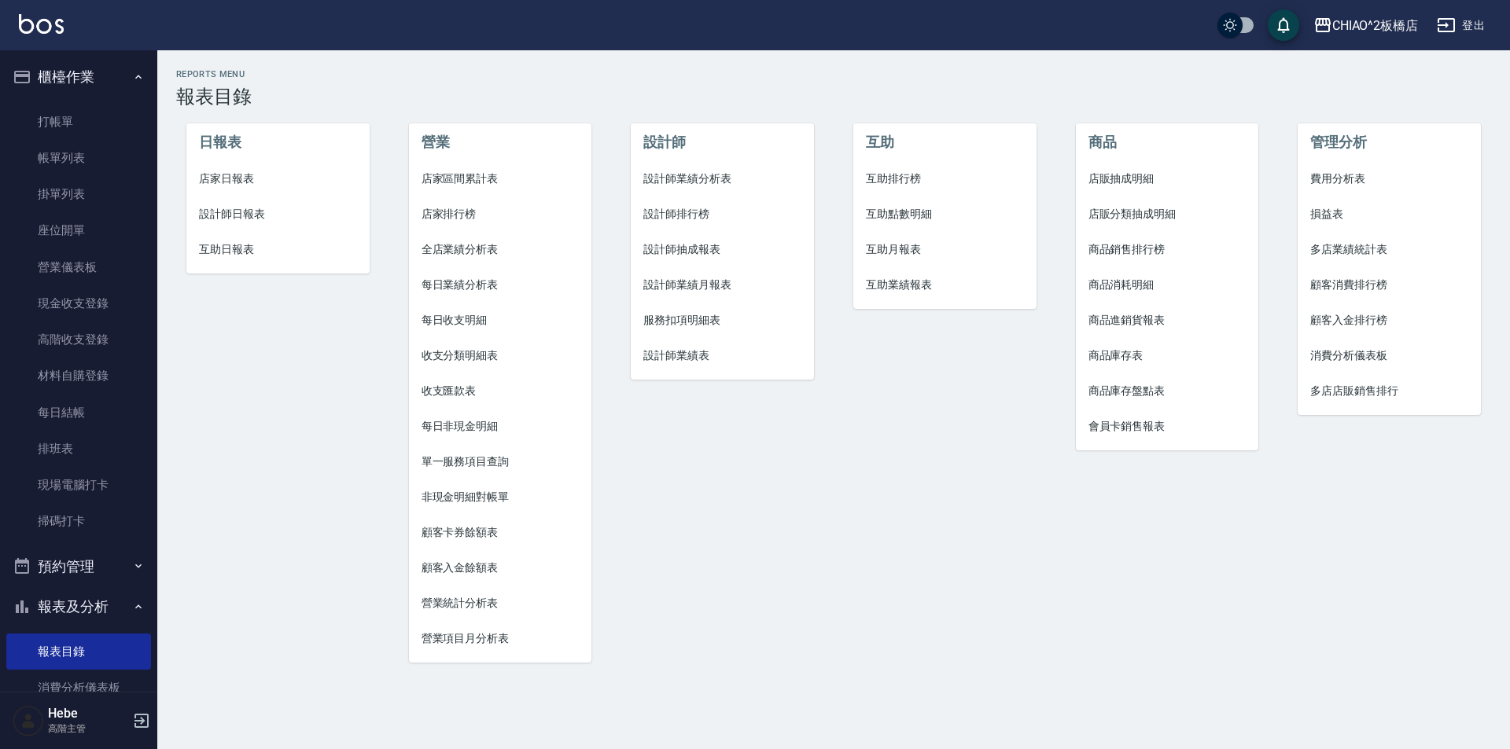
click at [238, 182] on span "店家日報表" at bounding box center [278, 179] width 158 height 17
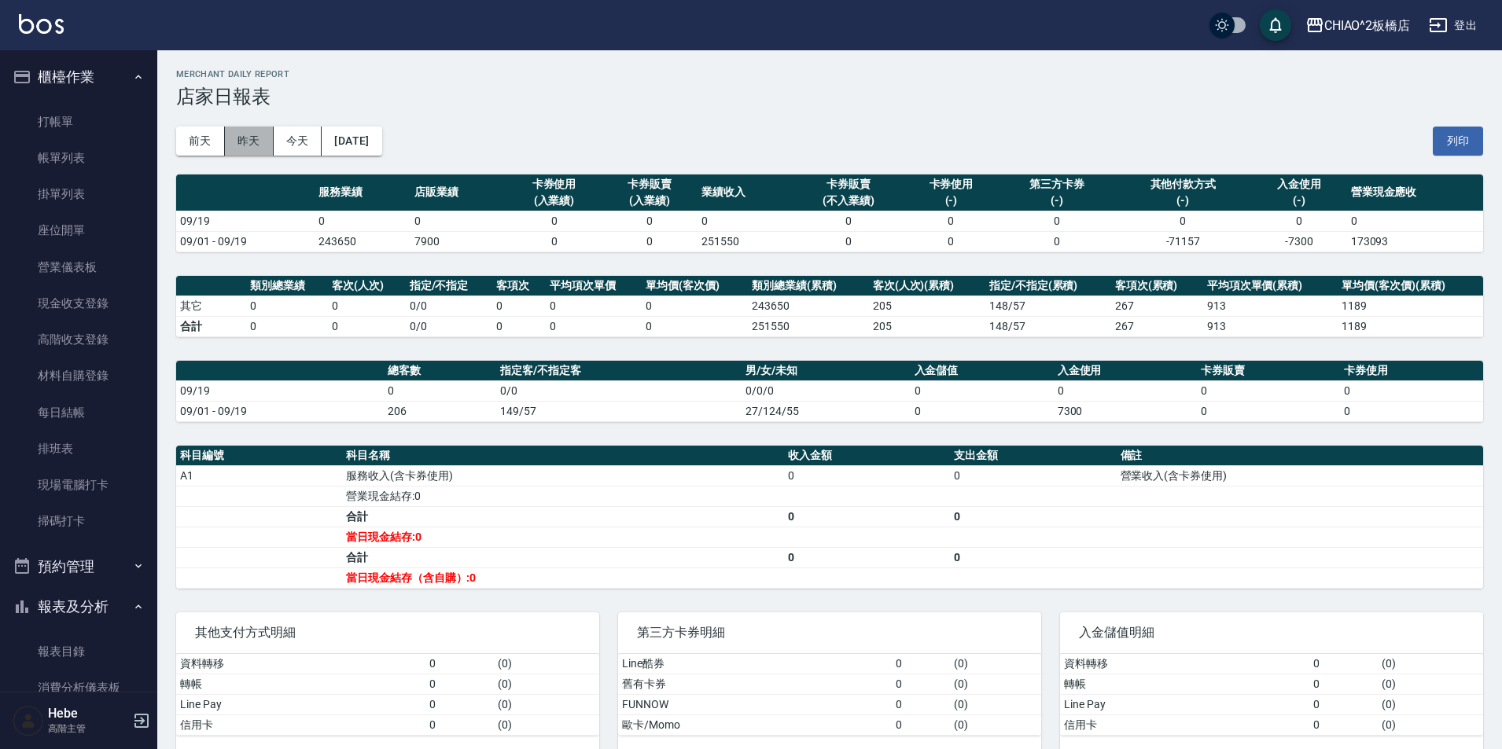
click at [228, 150] on button "昨天" at bounding box center [249, 141] width 49 height 29
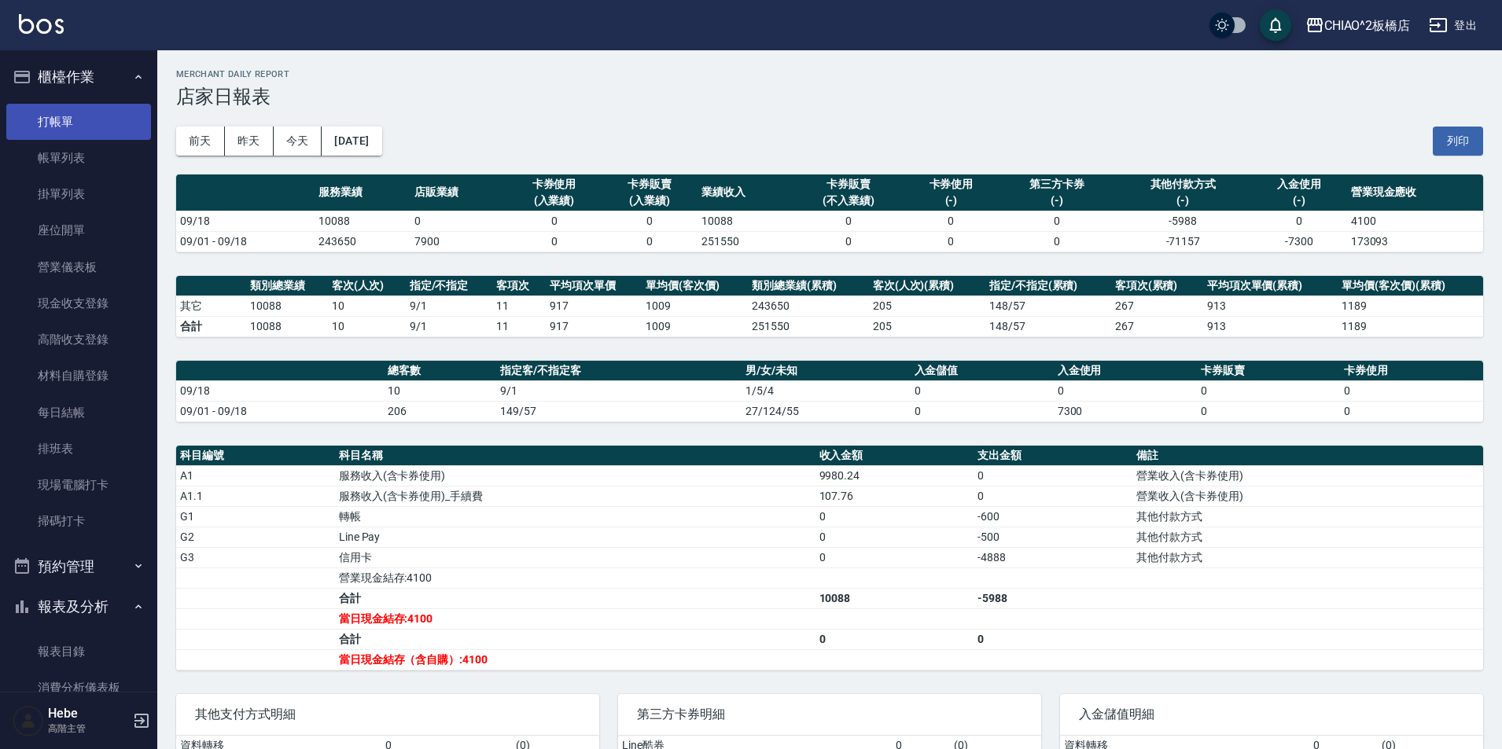
click at [141, 134] on link "打帳單" at bounding box center [78, 122] width 145 height 36
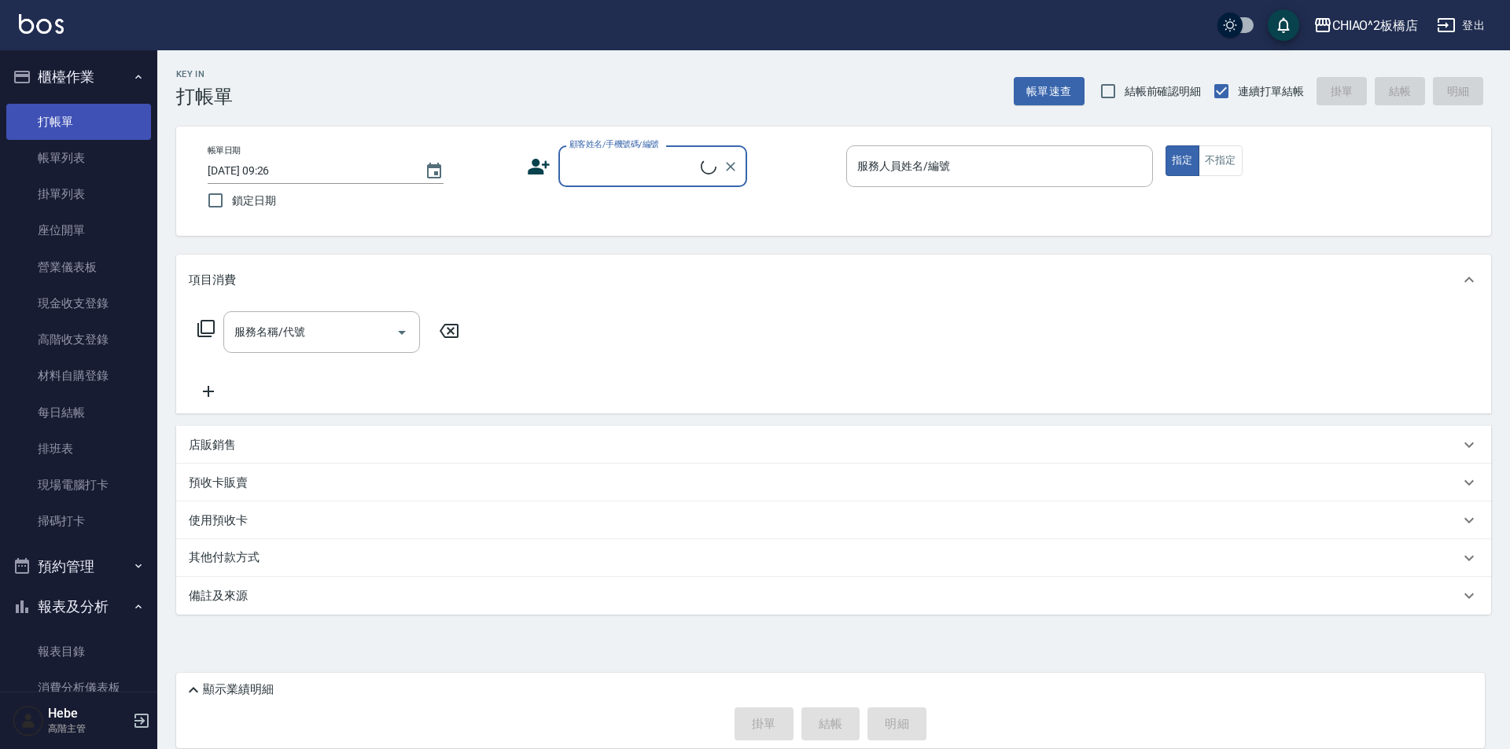
click at [624, 171] on input "顧客姓名/手機號碼/編號" at bounding box center [632, 167] width 135 height 28
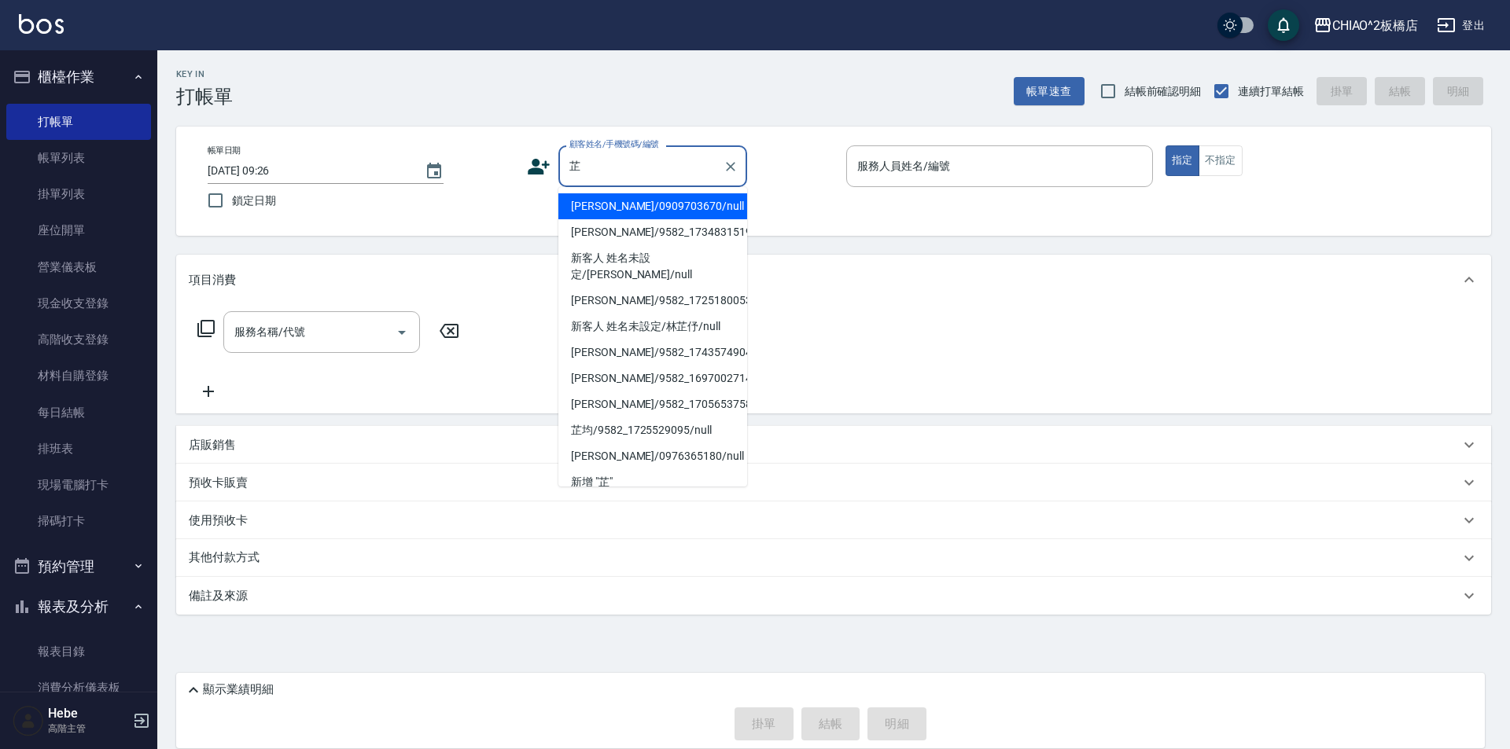
click at [633, 206] on li "楊芷寧/0909703670/null" at bounding box center [652, 206] width 189 height 26
type input "楊芷寧/0909703670/null"
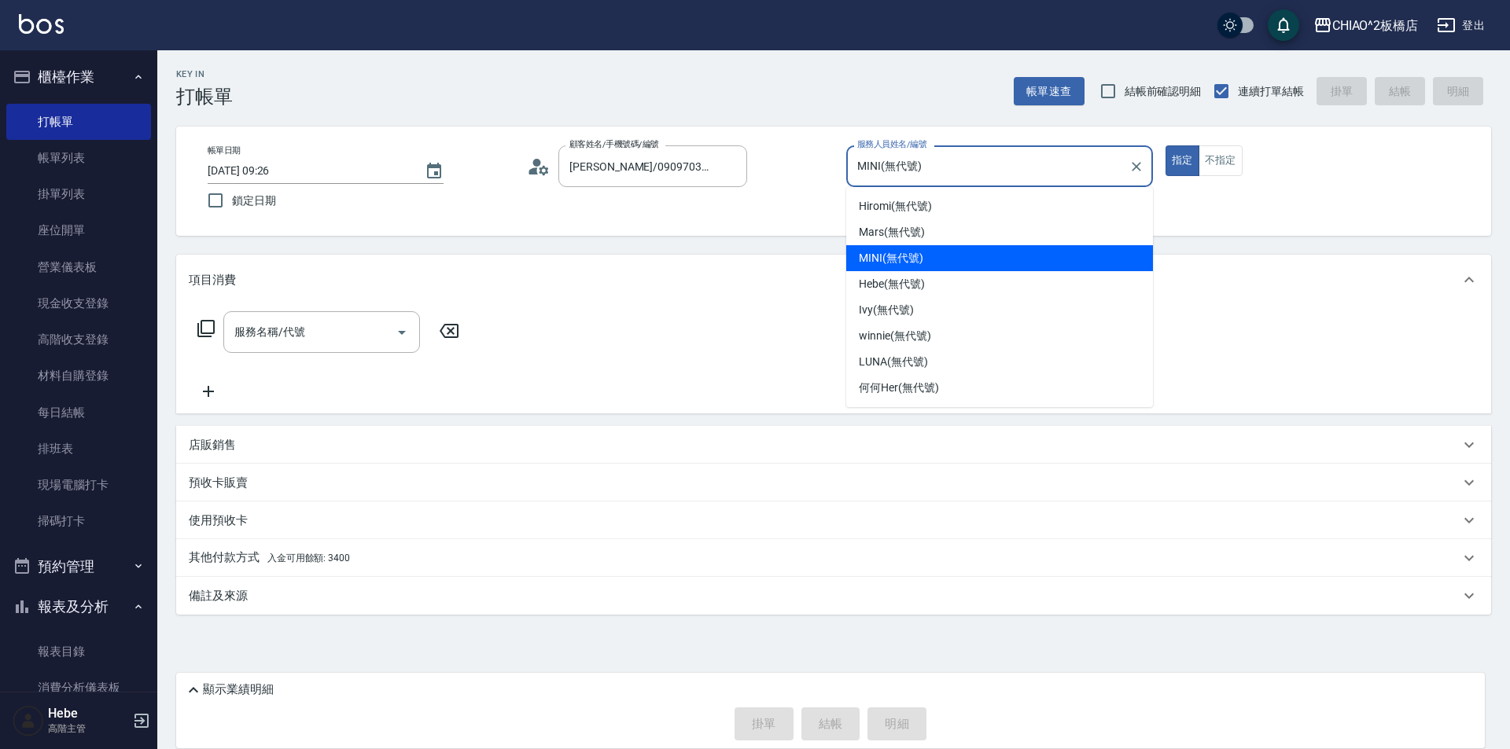
click at [907, 171] on input "MINI(無代號)" at bounding box center [987, 167] width 269 height 28
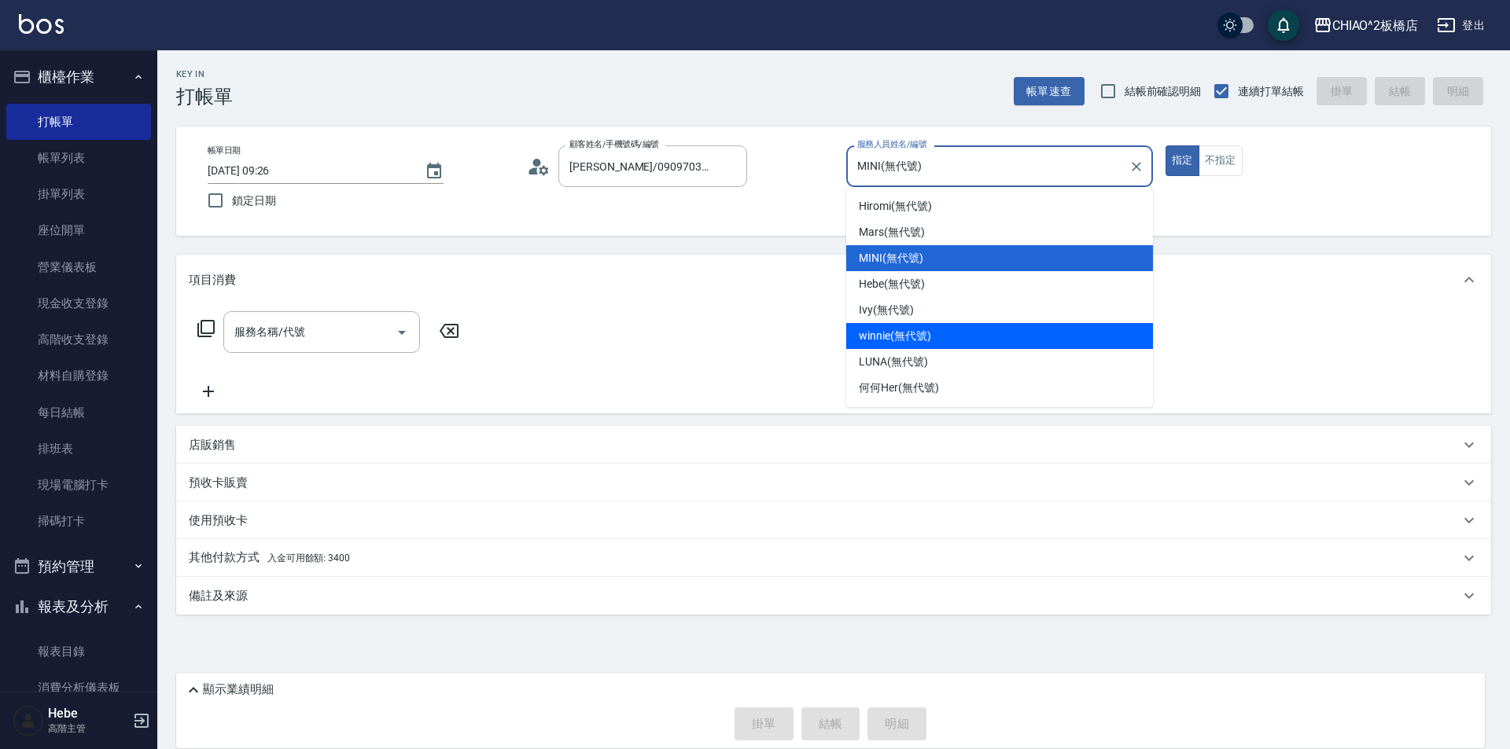
click at [944, 348] on div "winnie (無代號)" at bounding box center [999, 336] width 307 height 26
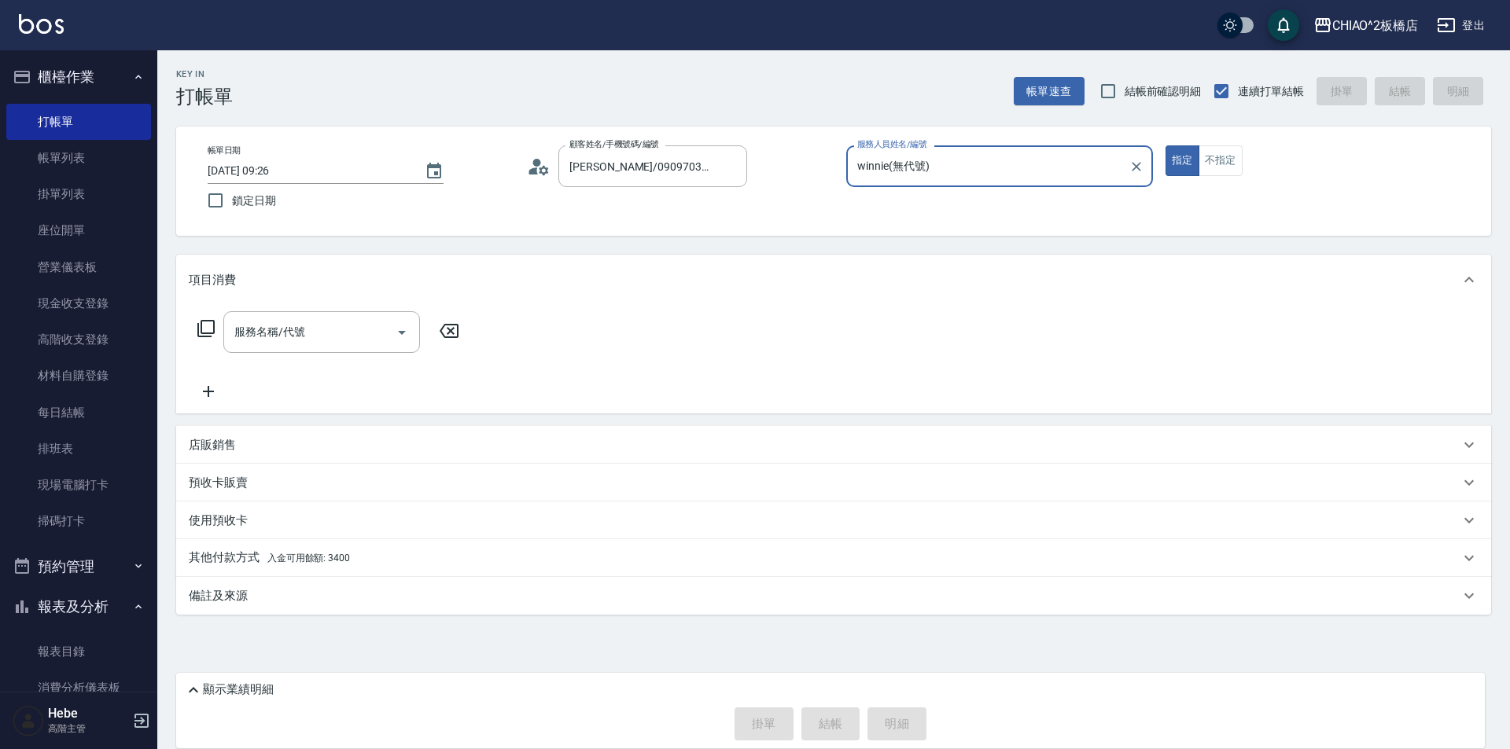
click at [963, 171] on input "winnie(無代號)" at bounding box center [987, 167] width 269 height 28
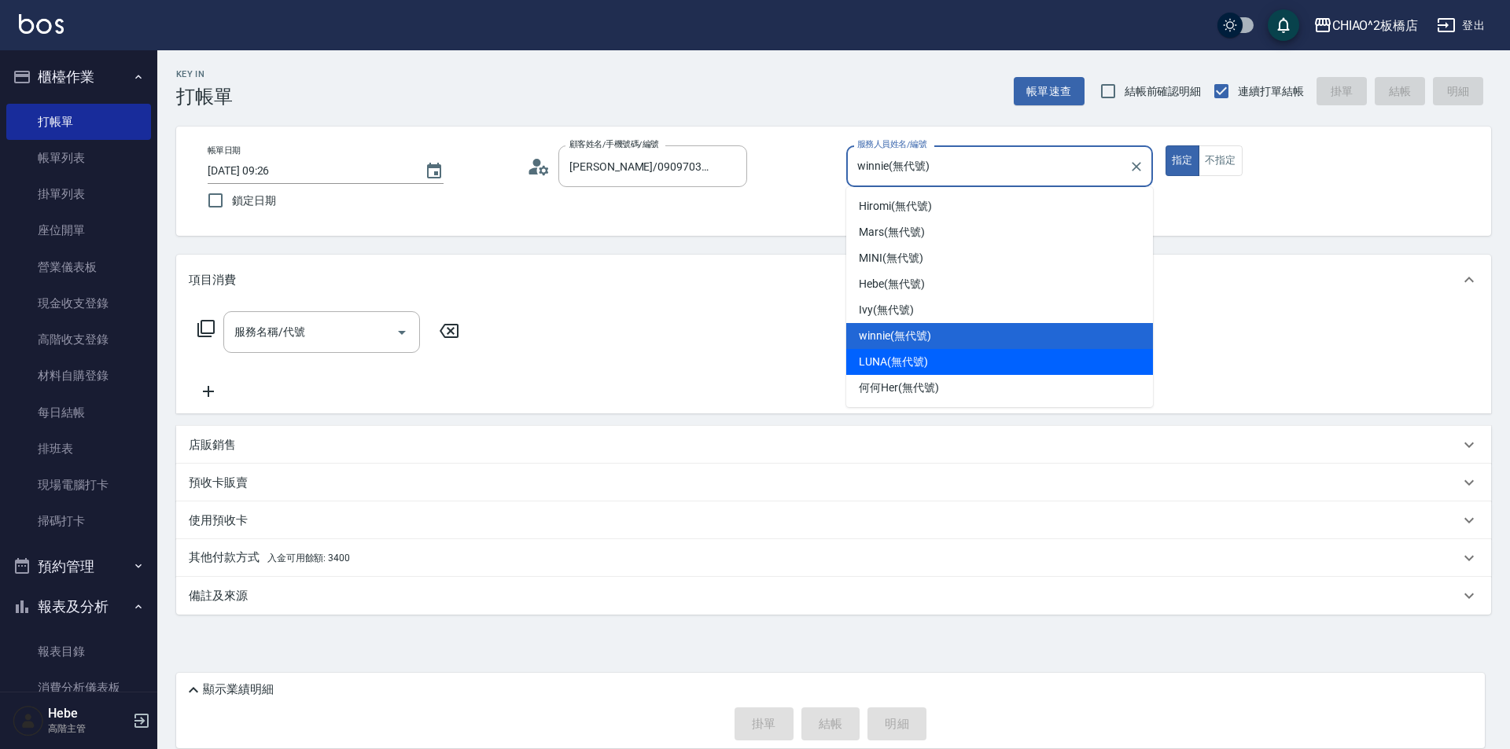
click at [976, 353] on div "LUNA (無代號)" at bounding box center [999, 362] width 307 height 26
type input "LUNA(無代號)"
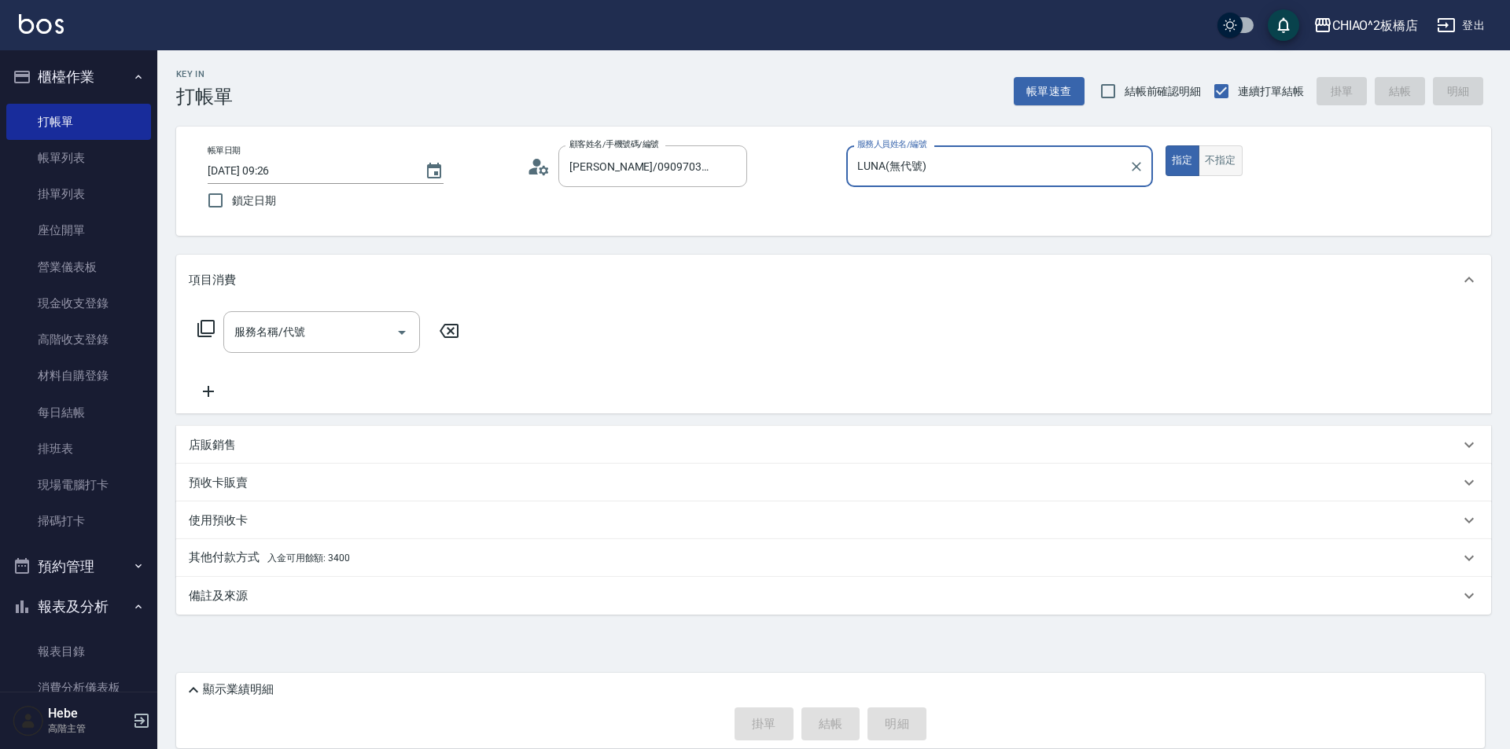
click at [1212, 165] on button "不指定" at bounding box center [1220, 160] width 44 height 31
click at [284, 337] on div "服務名稱/代號 服務名稱/代號" at bounding box center [321, 332] width 197 height 42
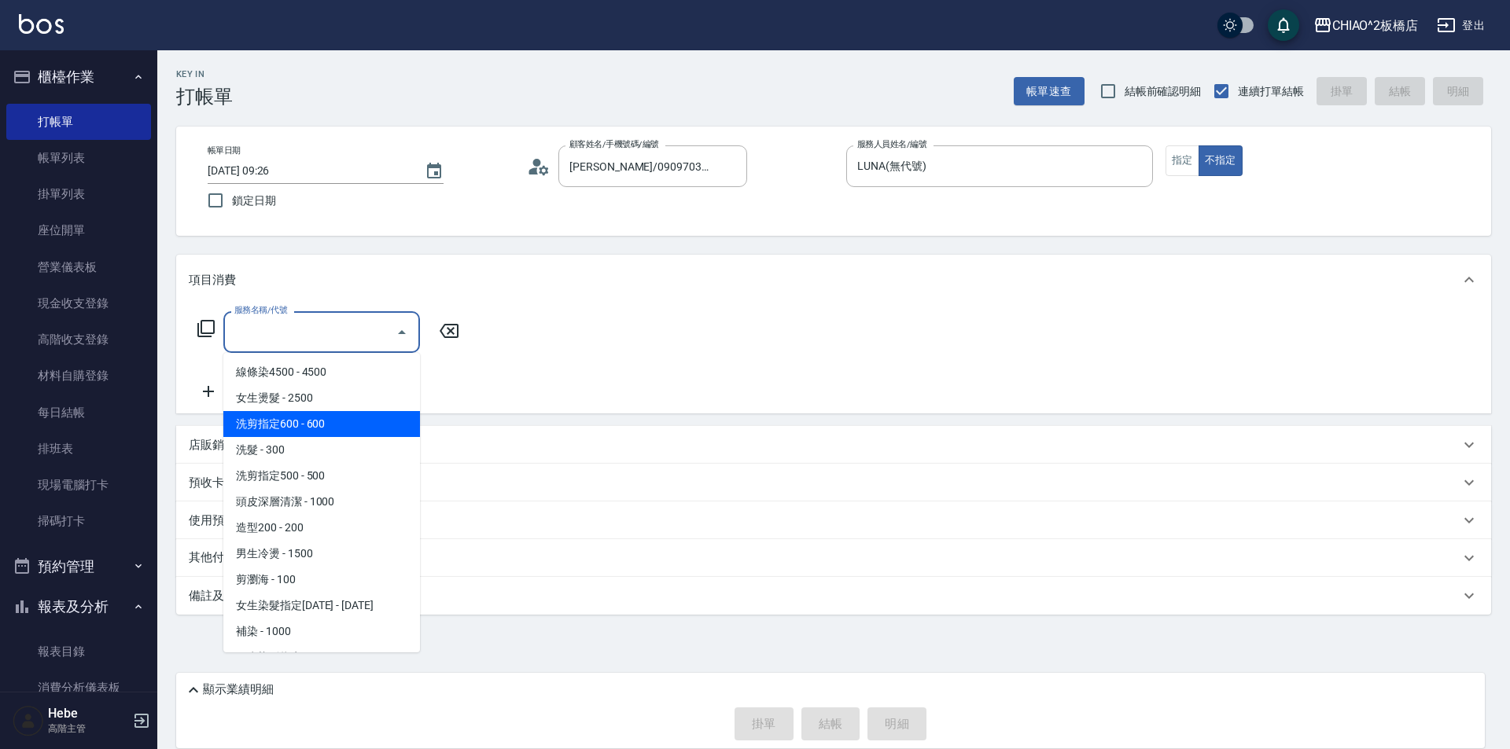
click at [335, 425] on span "洗剪指定600 - 600" at bounding box center [321, 424] width 197 height 26
type input "洗剪指定600(96678)"
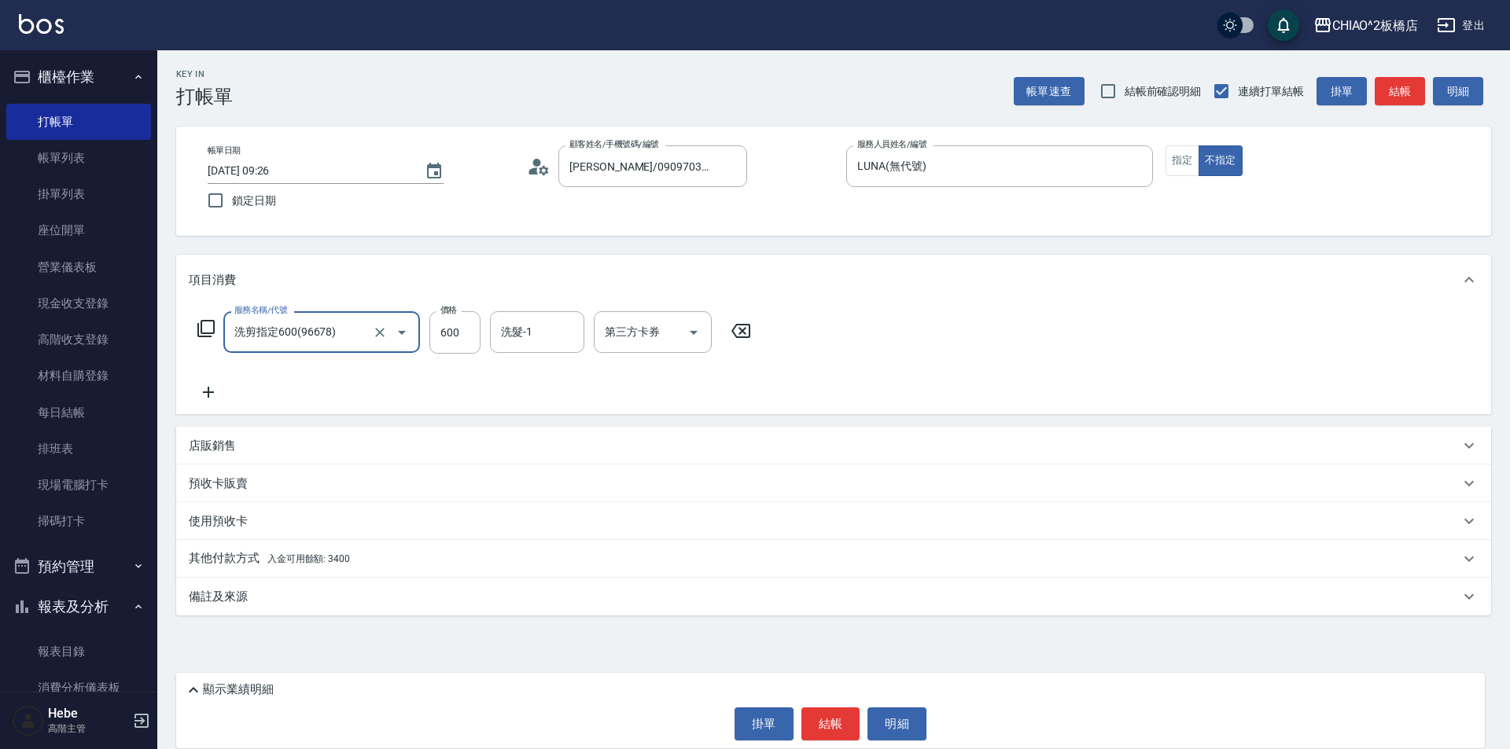
click at [295, 566] on p "其他付款方式 入金可用餘額: 3400" at bounding box center [269, 558] width 161 height 17
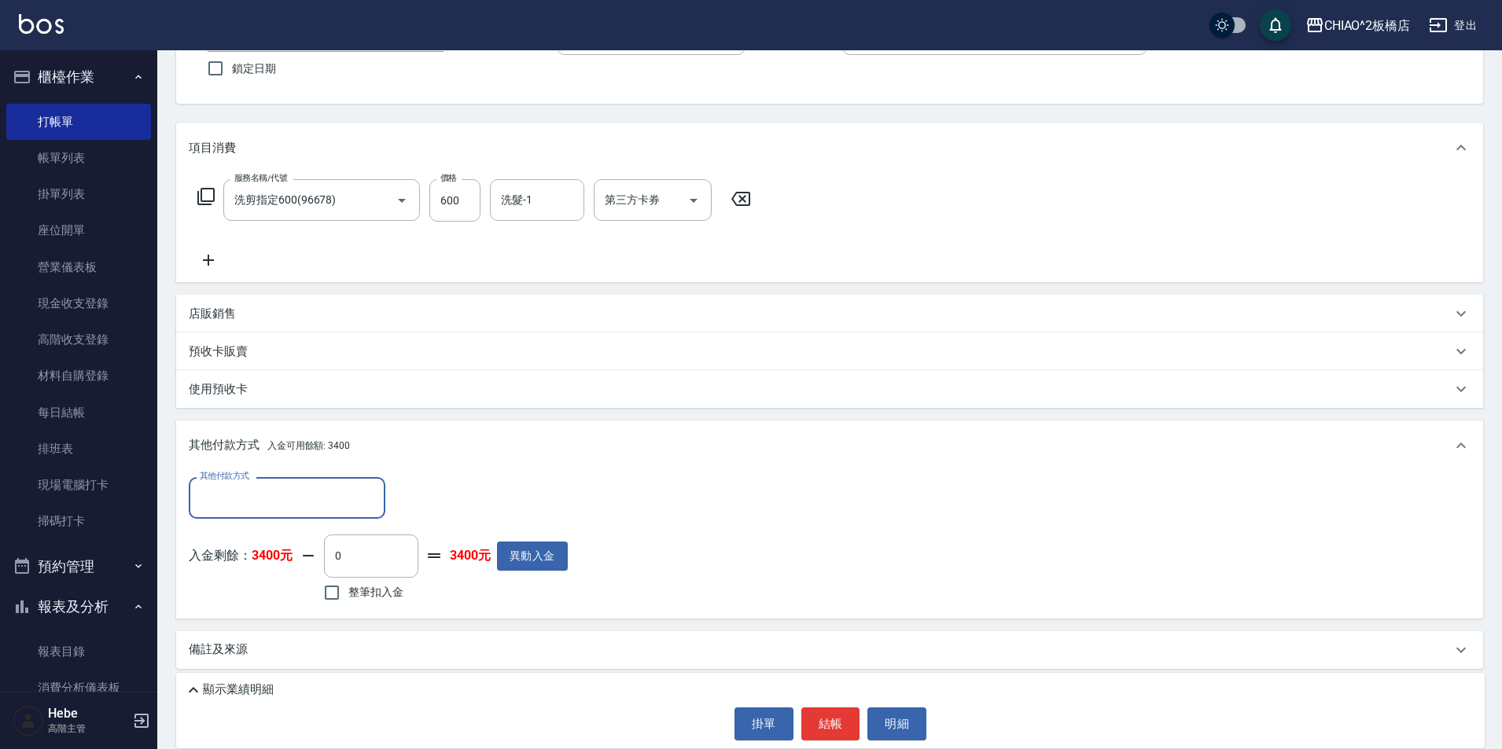
scroll to position [138, 0]
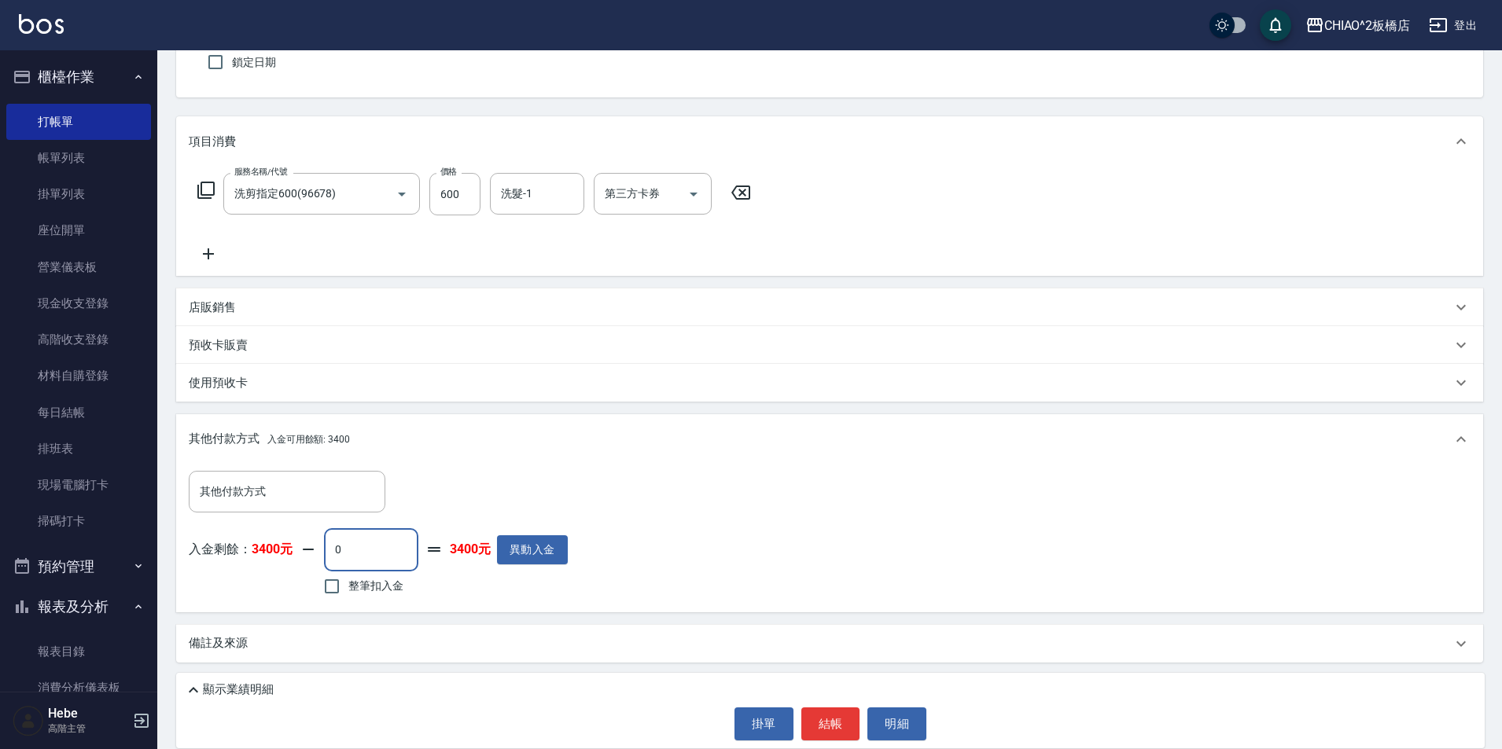
click at [358, 555] on input "0" at bounding box center [371, 549] width 94 height 42
type input "600"
click at [827, 723] on button "結帳" at bounding box center [830, 724] width 59 height 33
type input "2025/09/19 09:27"
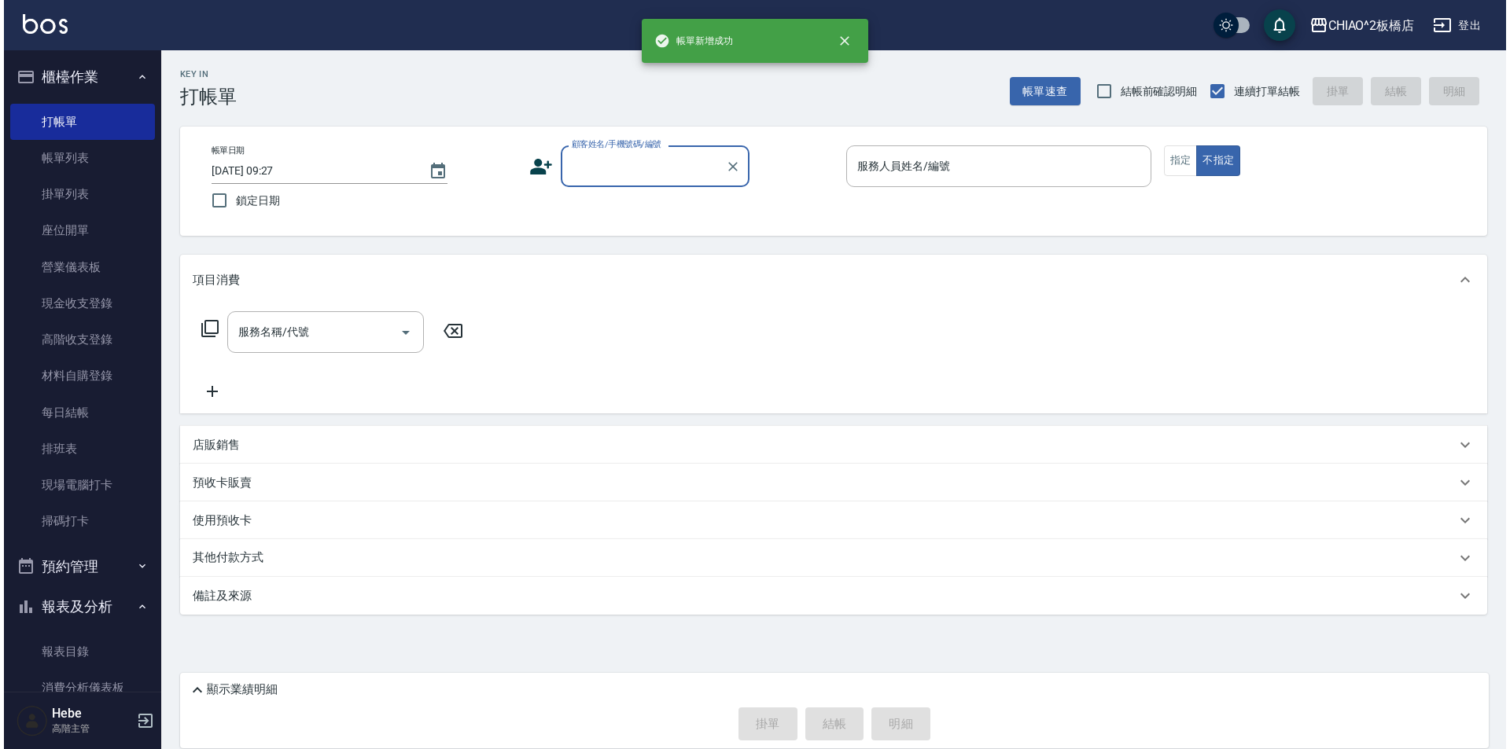
scroll to position [0, 0]
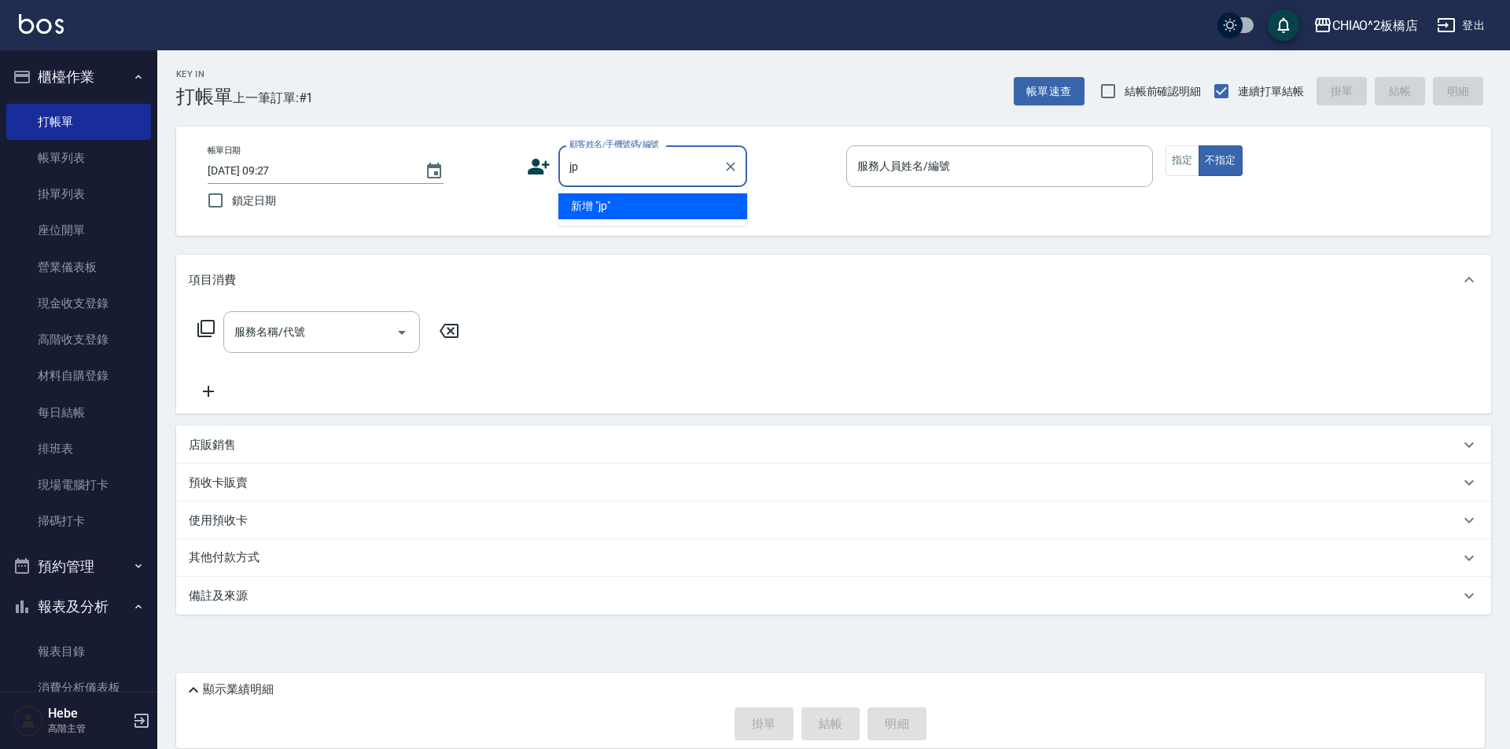
type input "j"
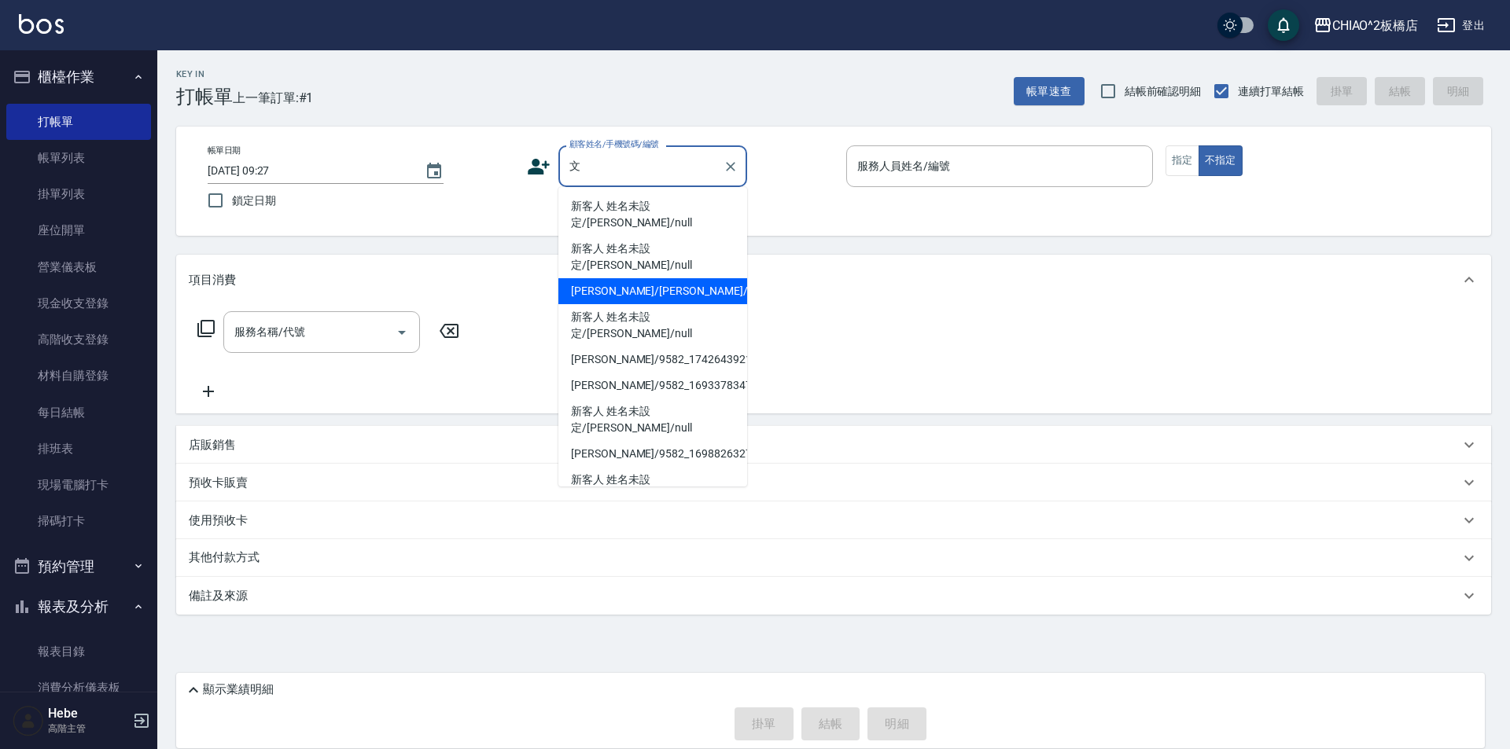
click at [622, 278] on li "張文馨 Cindy/張文馨 Cindy/" at bounding box center [652, 291] width 189 height 26
type input "張文馨 Cindy/張文馨 Cindy/"
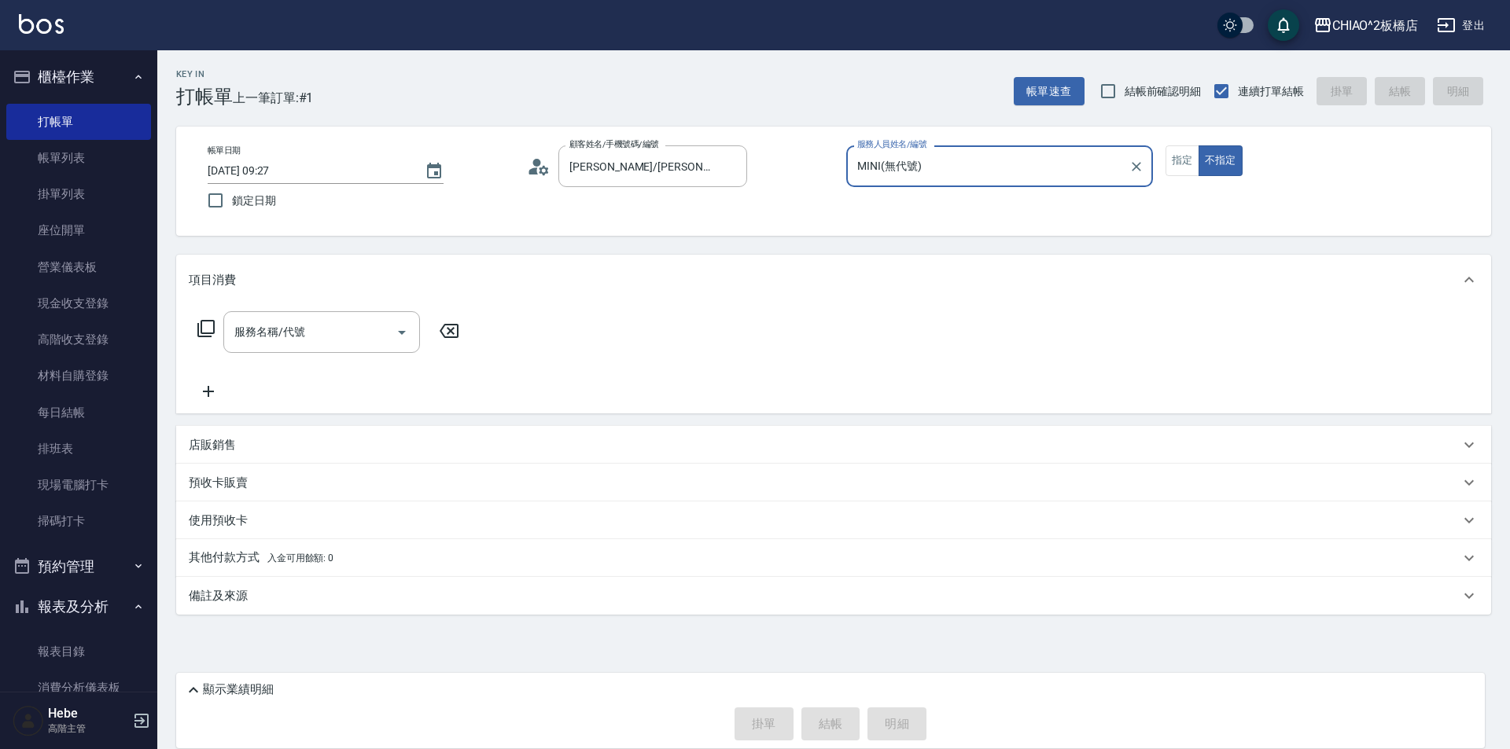
click at [933, 159] on input "MINI(無代號)" at bounding box center [987, 167] width 269 height 28
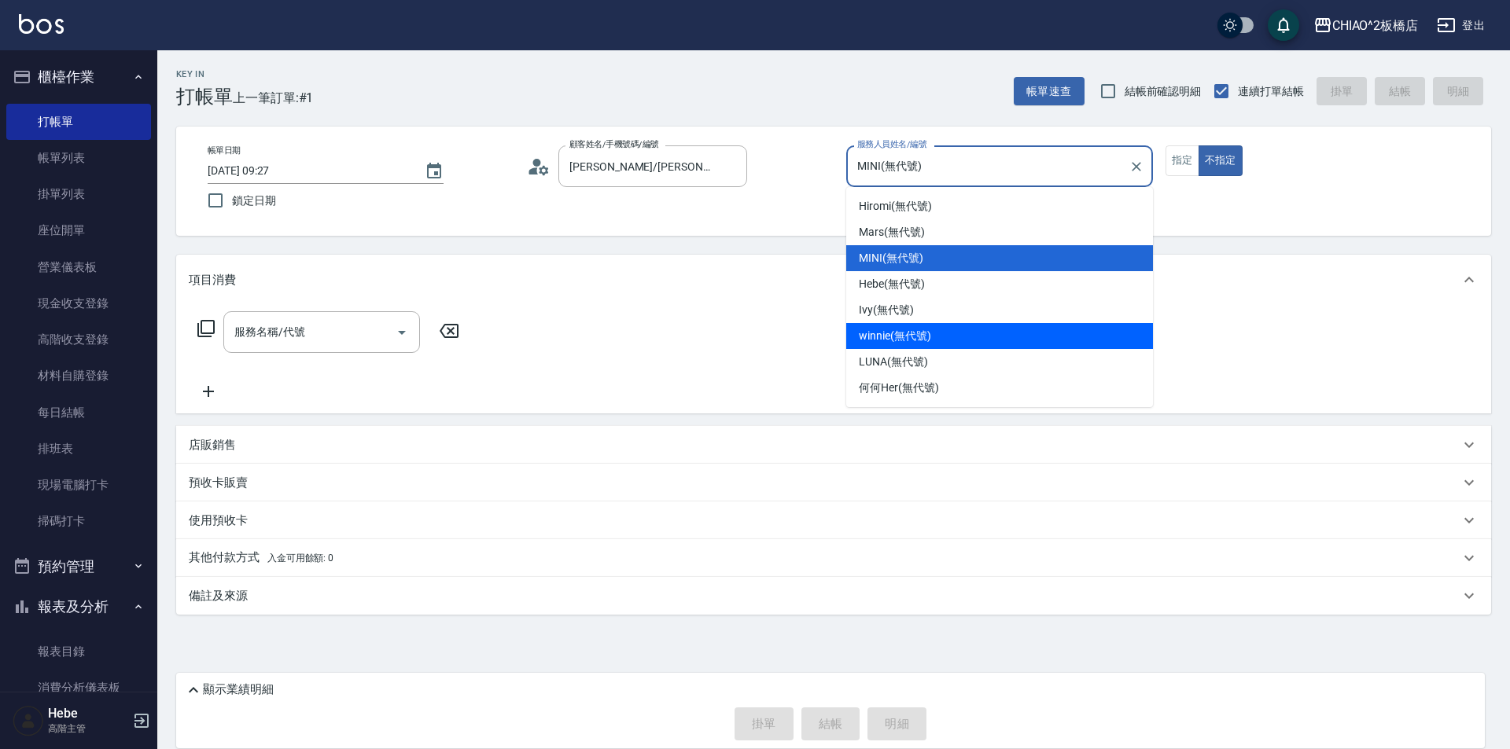
click at [941, 346] on div "winnie (無代號)" at bounding box center [999, 336] width 307 height 26
type input "winnie(無代號)"
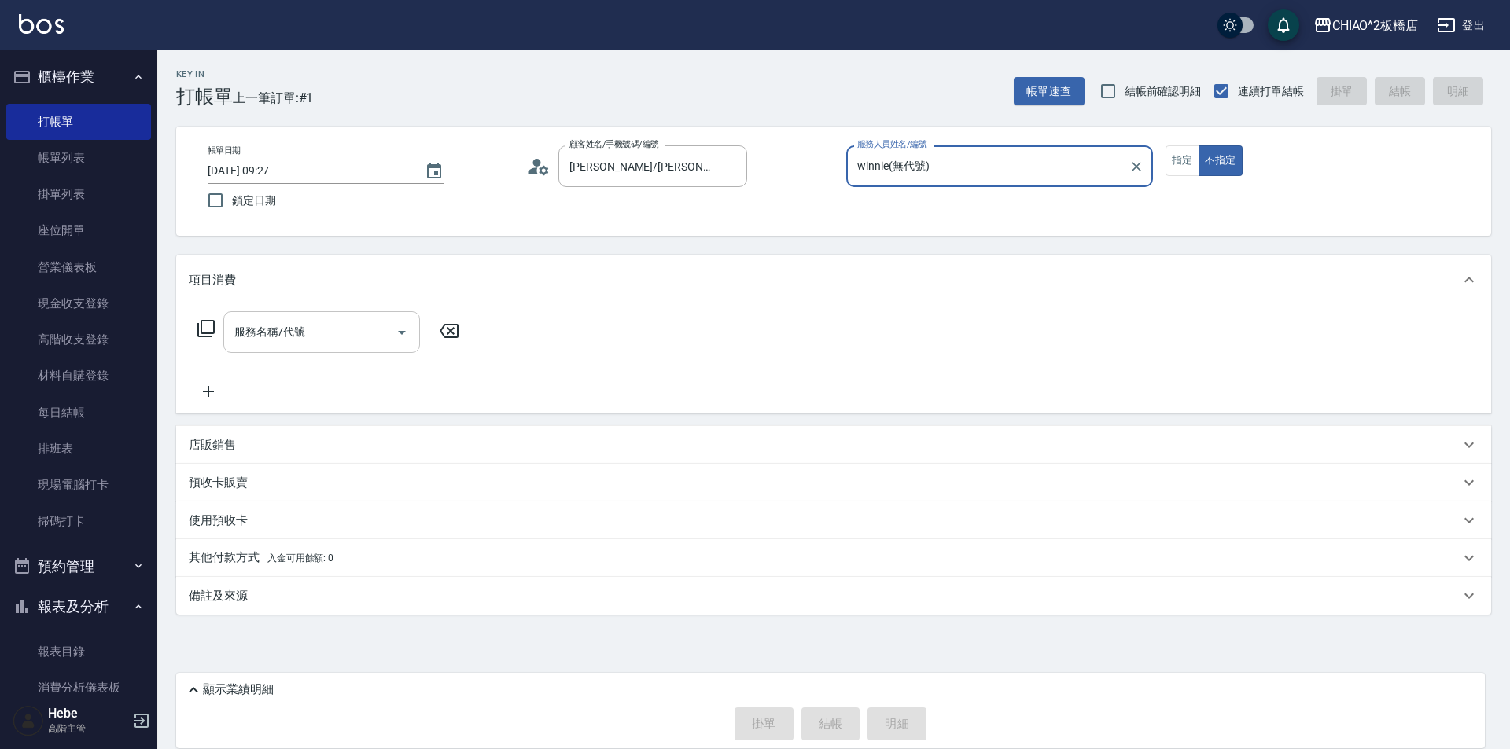
click at [333, 339] on input "服務名稱/代號" at bounding box center [309, 332] width 159 height 28
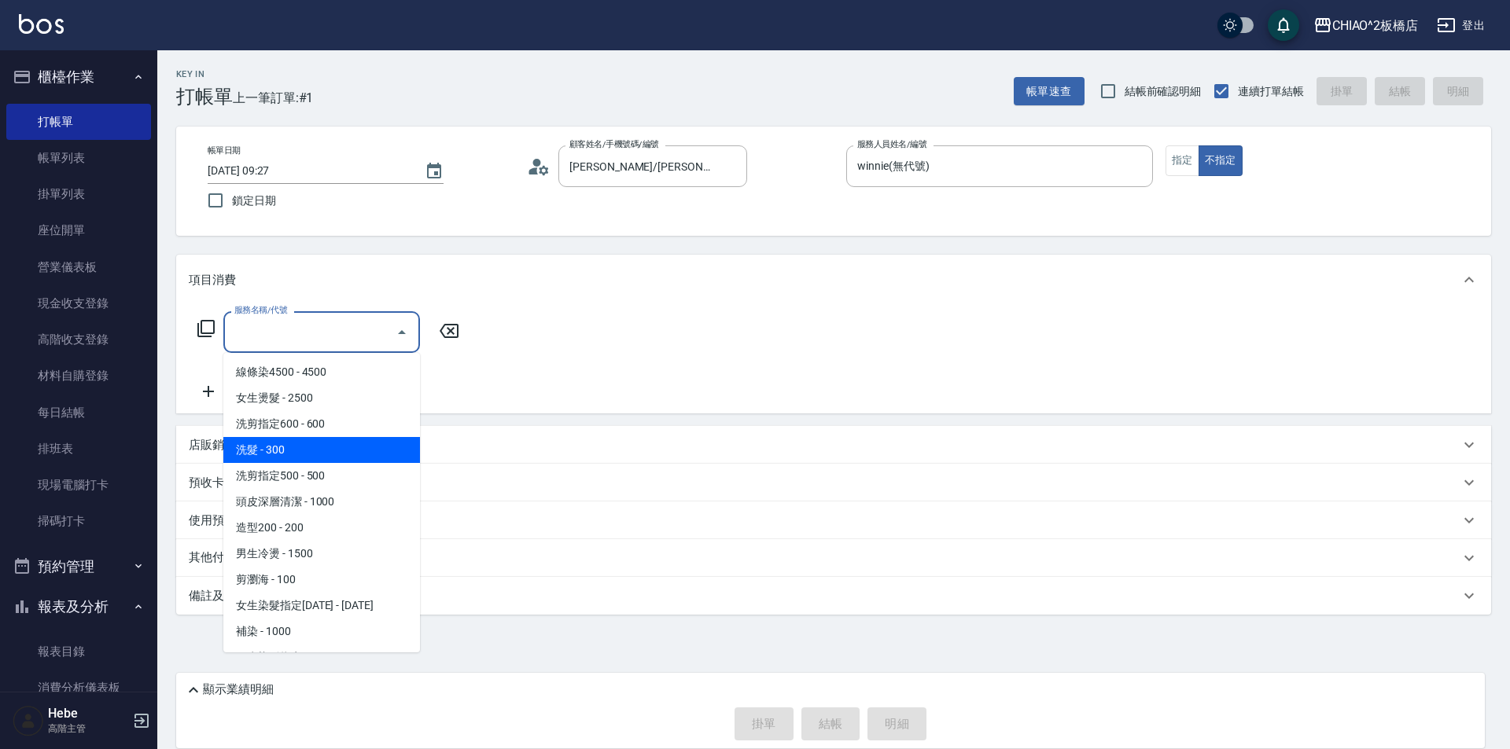
click at [337, 447] on span "洗髮 - 300" at bounding box center [321, 450] width 197 height 26
type input "洗髮(96679)"
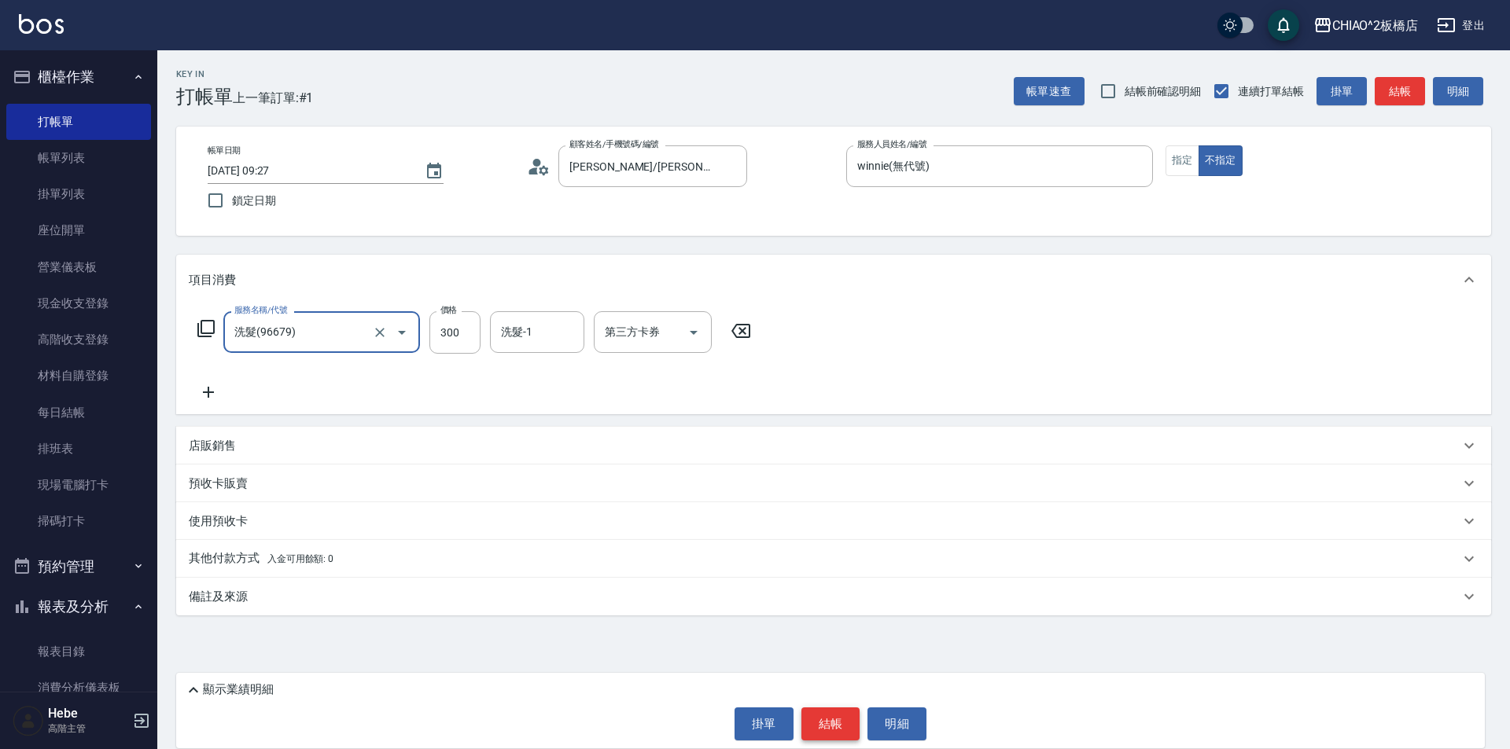
click at [827, 719] on button "結帳" at bounding box center [830, 724] width 59 height 33
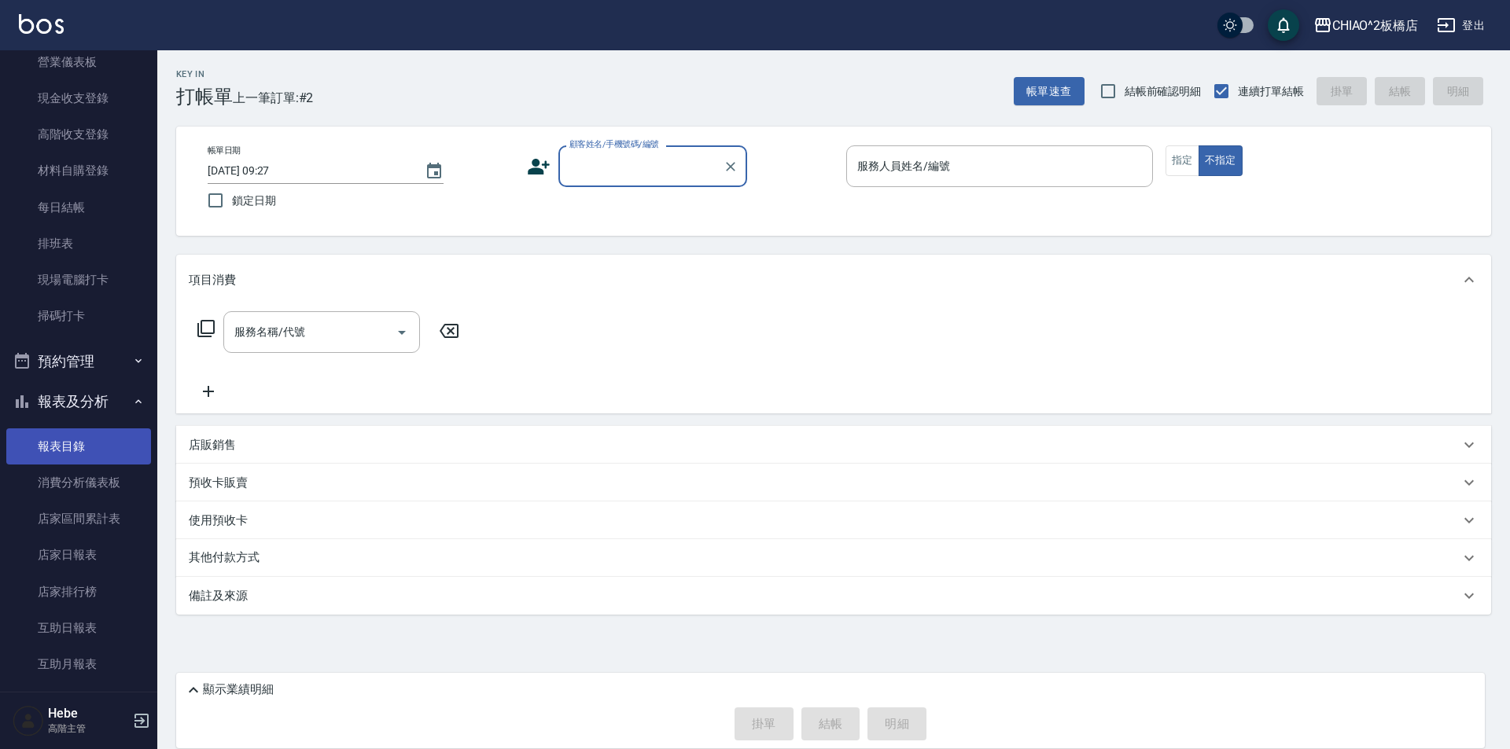
scroll to position [236, 0]
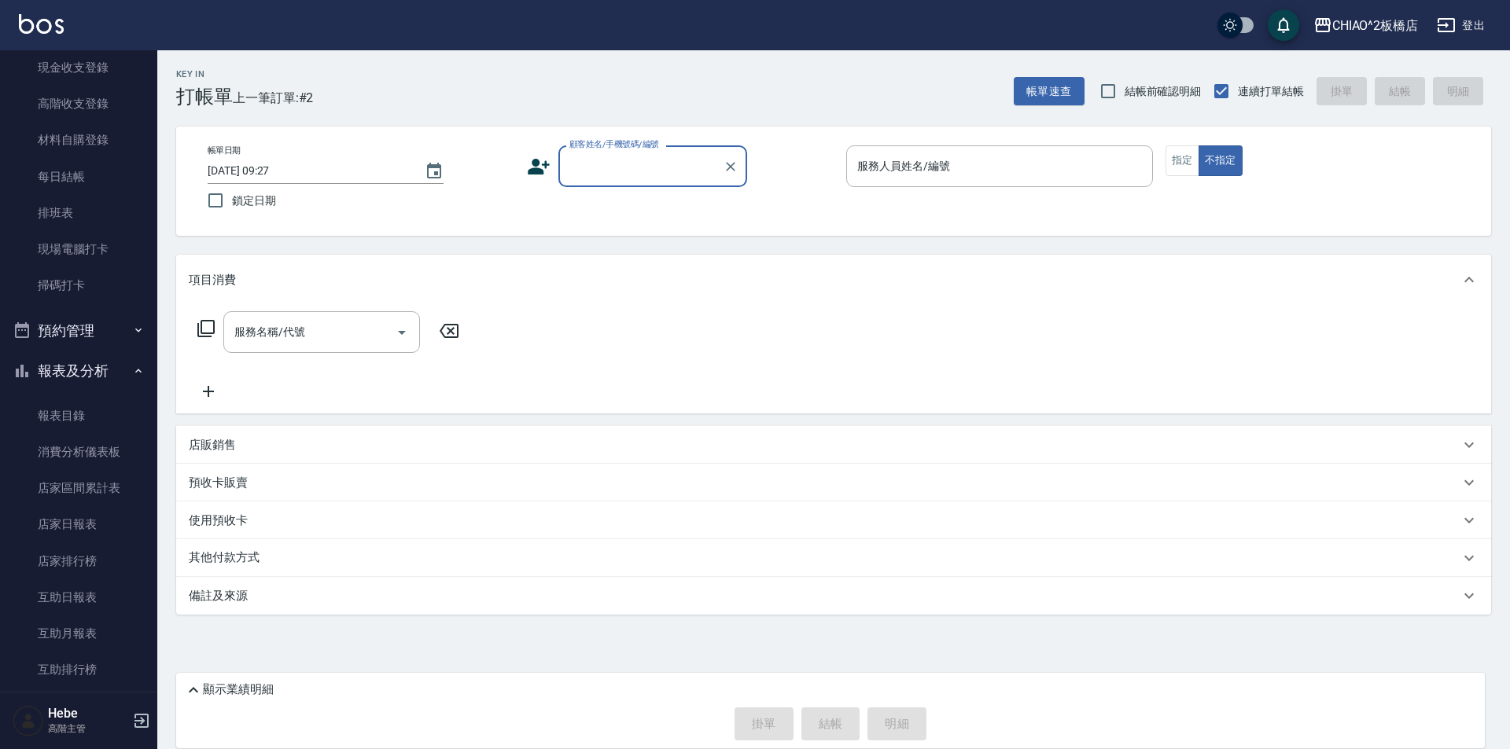
click at [134, 371] on icon "button" at bounding box center [138, 371] width 13 height 13
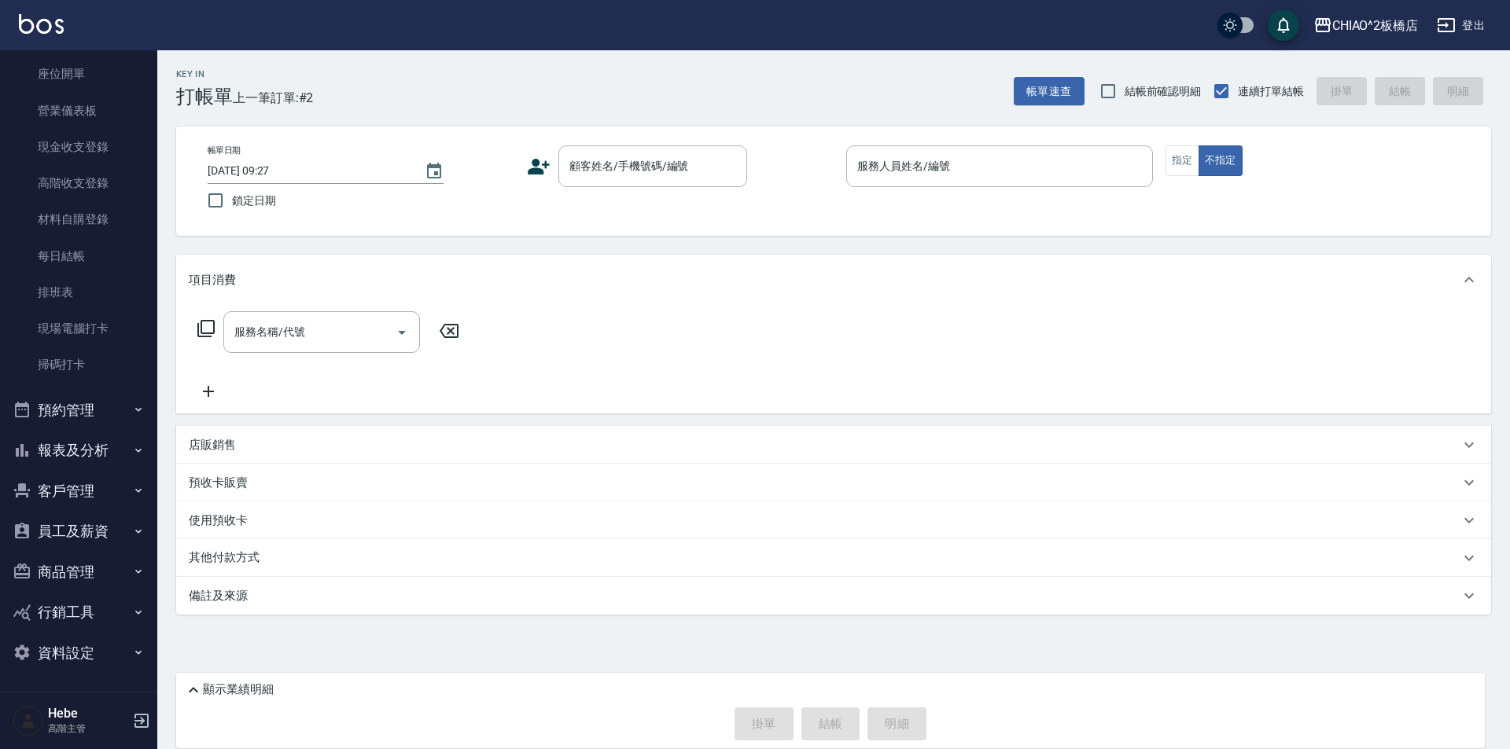
scroll to position [156, 0]
click at [101, 564] on button "商品管理" at bounding box center [78, 572] width 145 height 41
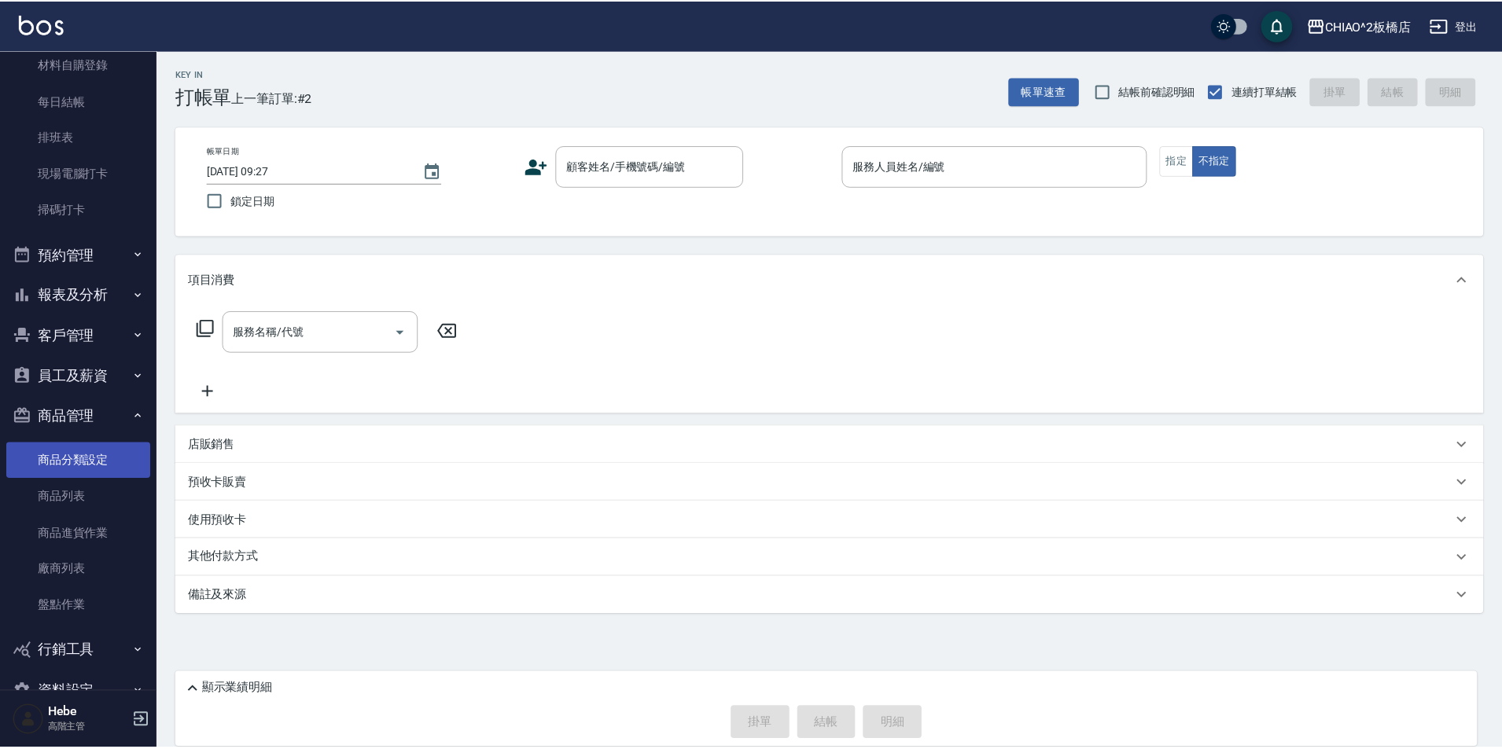
scroll to position [314, 0]
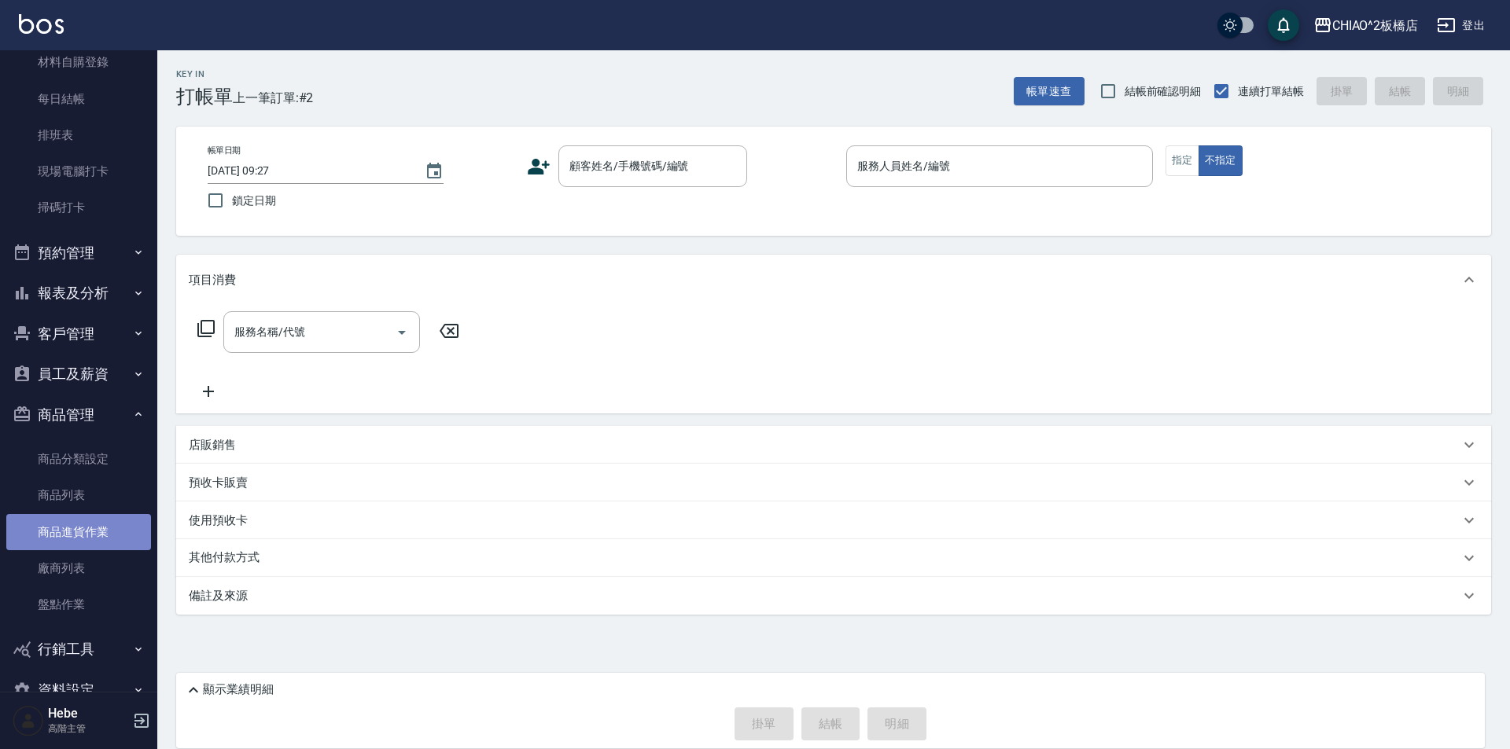
click at [106, 530] on link "商品進貨作業" at bounding box center [78, 532] width 145 height 36
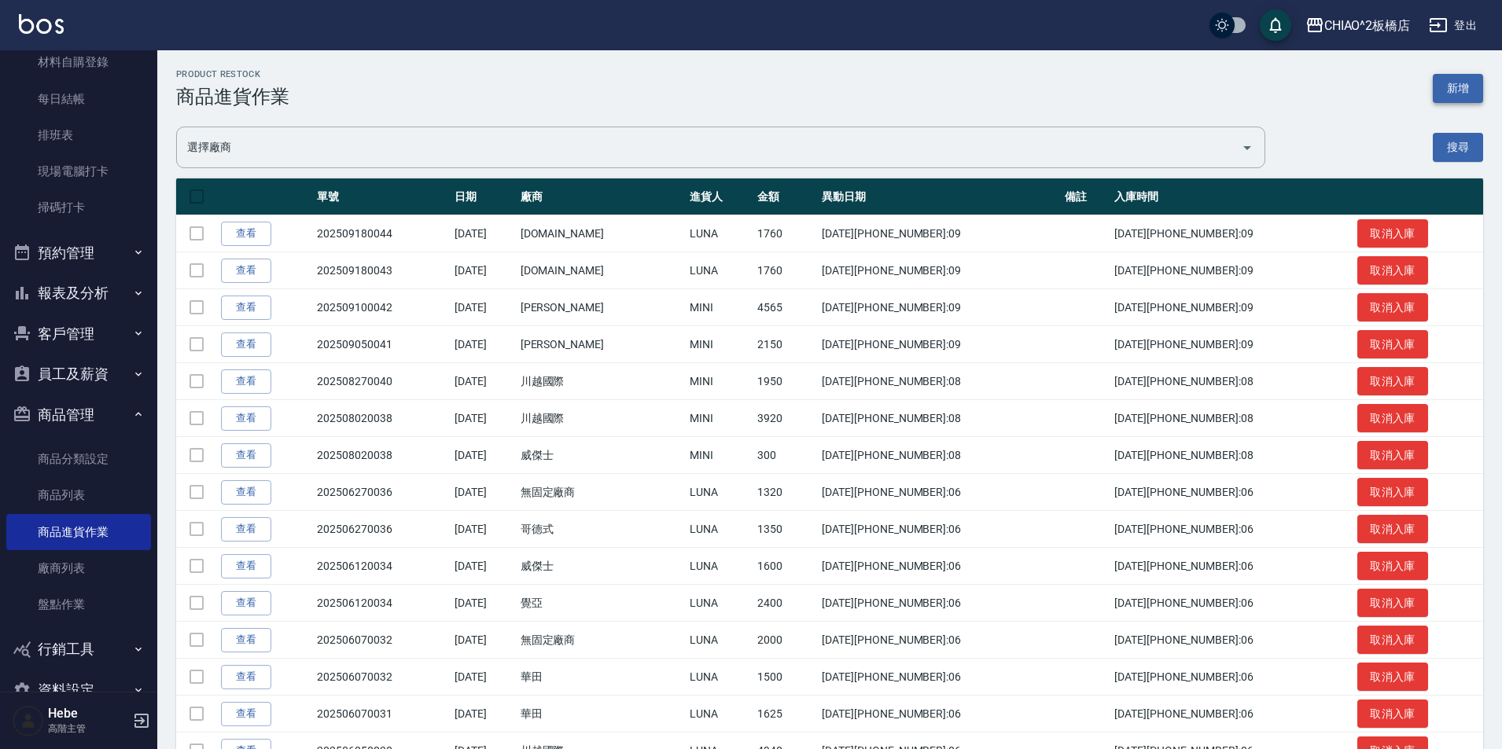
click at [1477, 93] on button "新增" at bounding box center [1458, 88] width 50 height 29
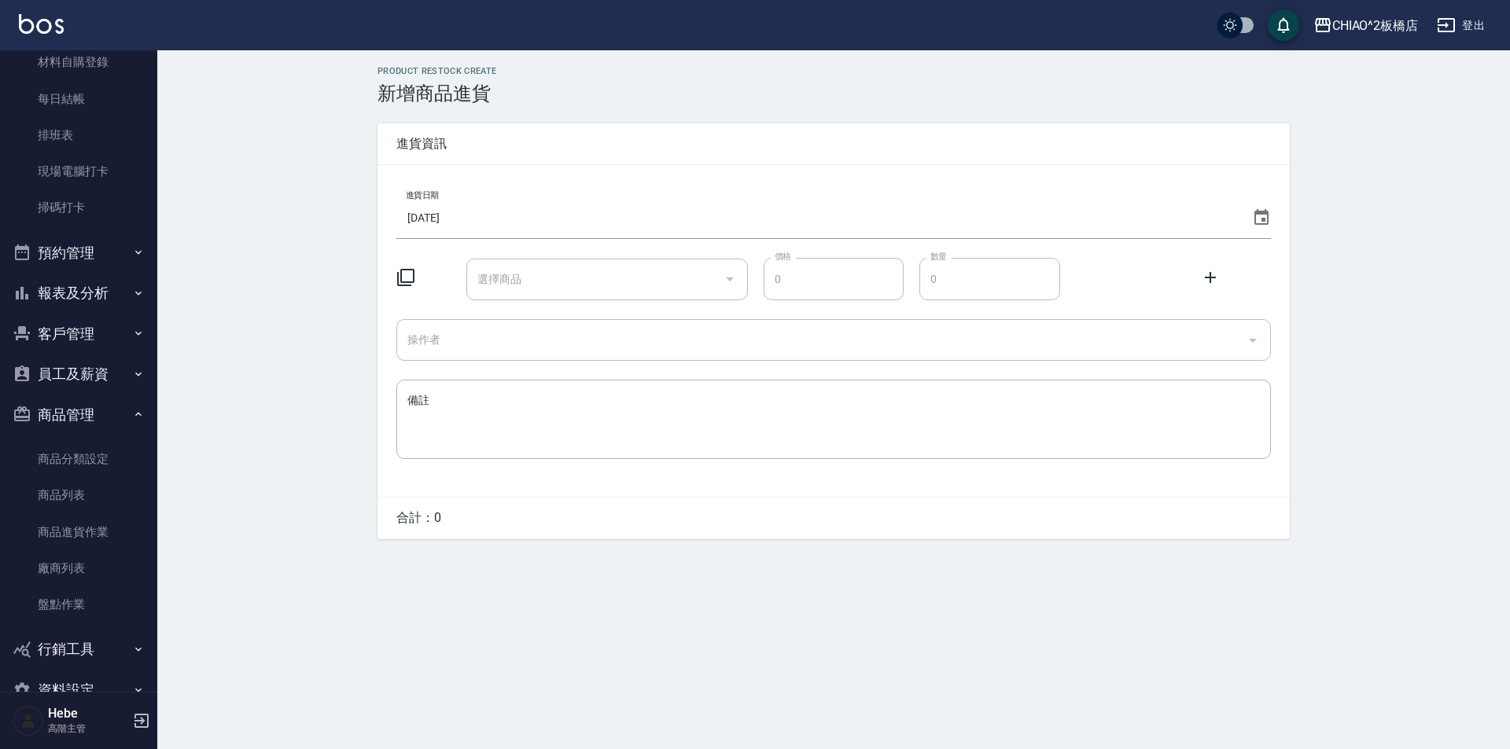
click at [407, 284] on icon at bounding box center [405, 277] width 19 height 19
click at [407, 277] on icon at bounding box center [405, 277] width 19 height 19
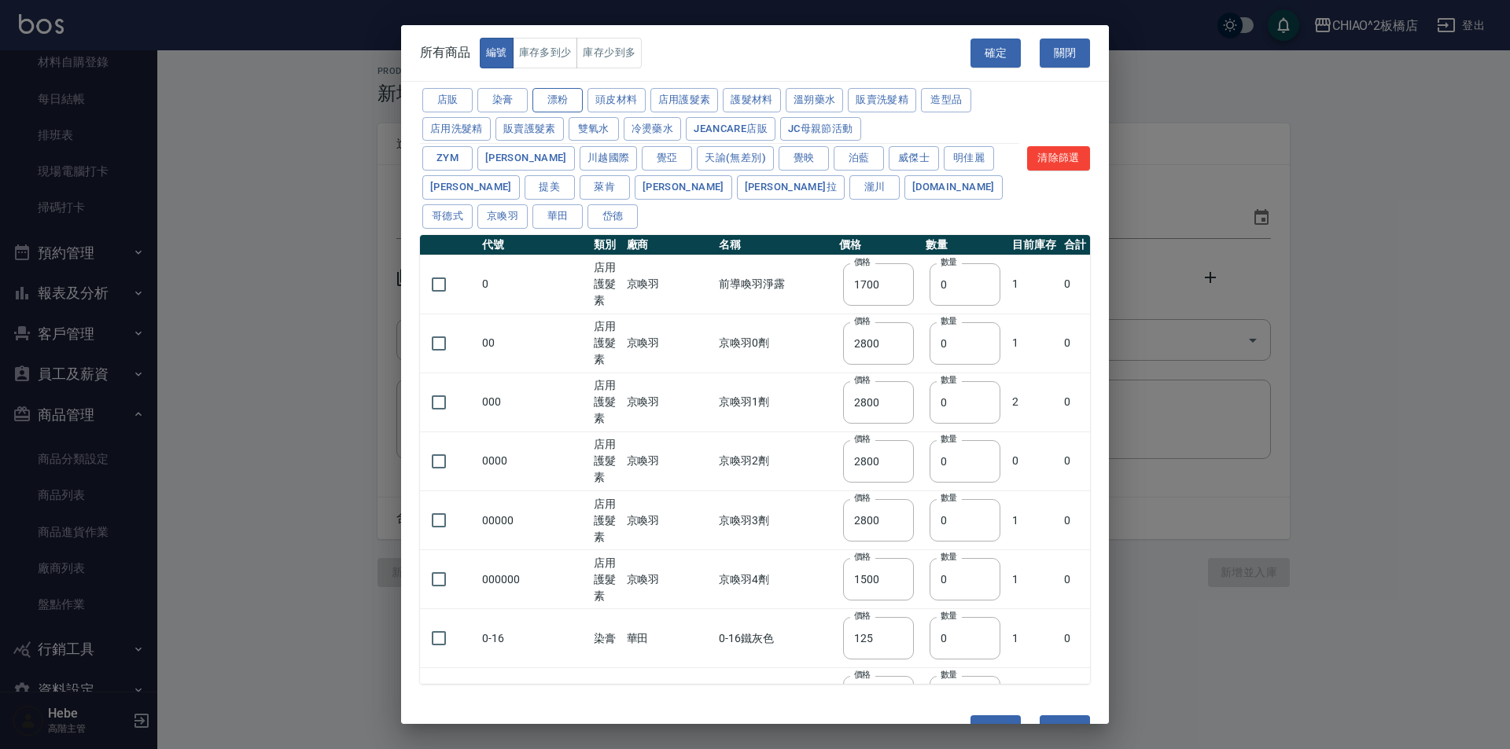
click at [572, 96] on button "漂粉" at bounding box center [557, 100] width 50 height 24
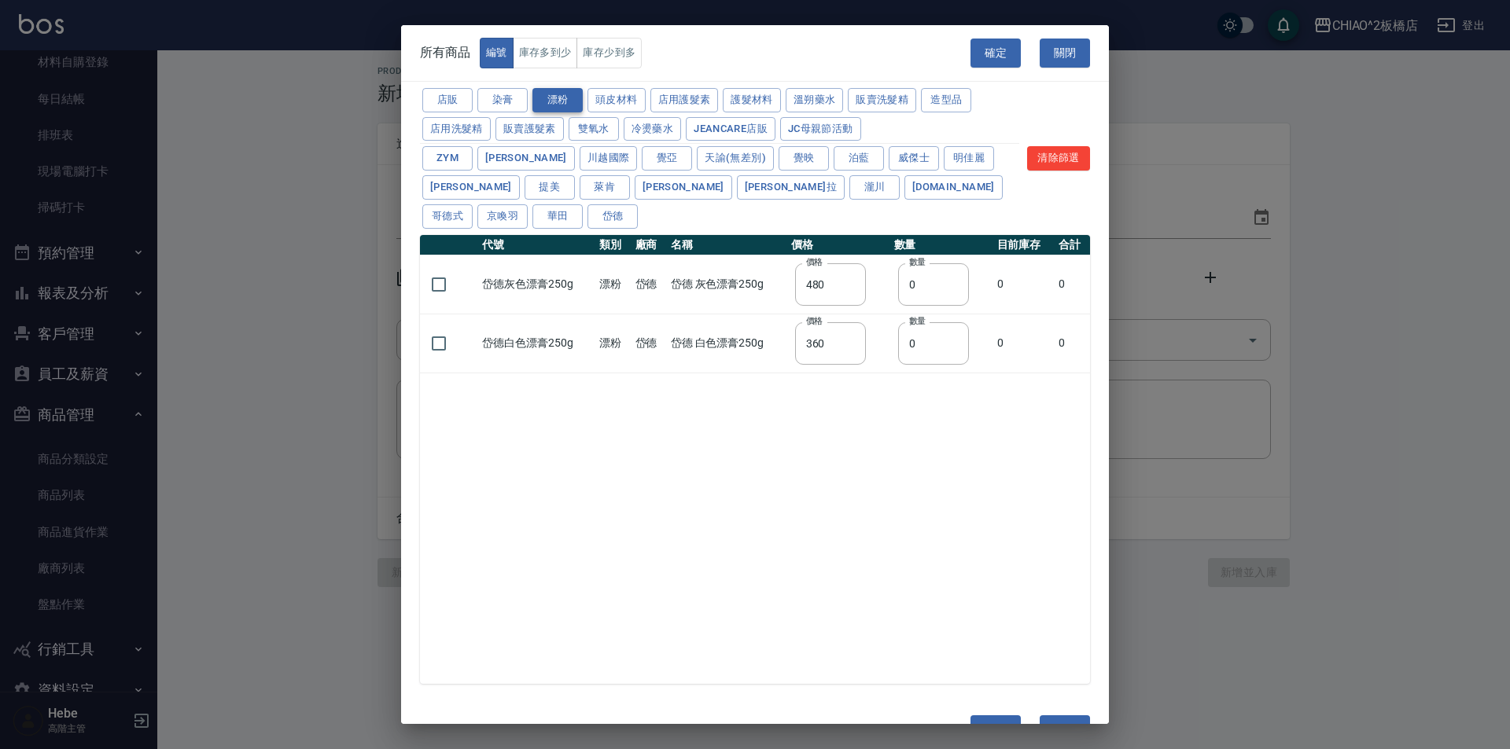
type input "480"
type input "360"
click at [440, 268] on input "checkbox" at bounding box center [438, 284] width 33 height 33
checkbox input "true"
click at [436, 327] on input "checkbox" at bounding box center [438, 343] width 33 height 33
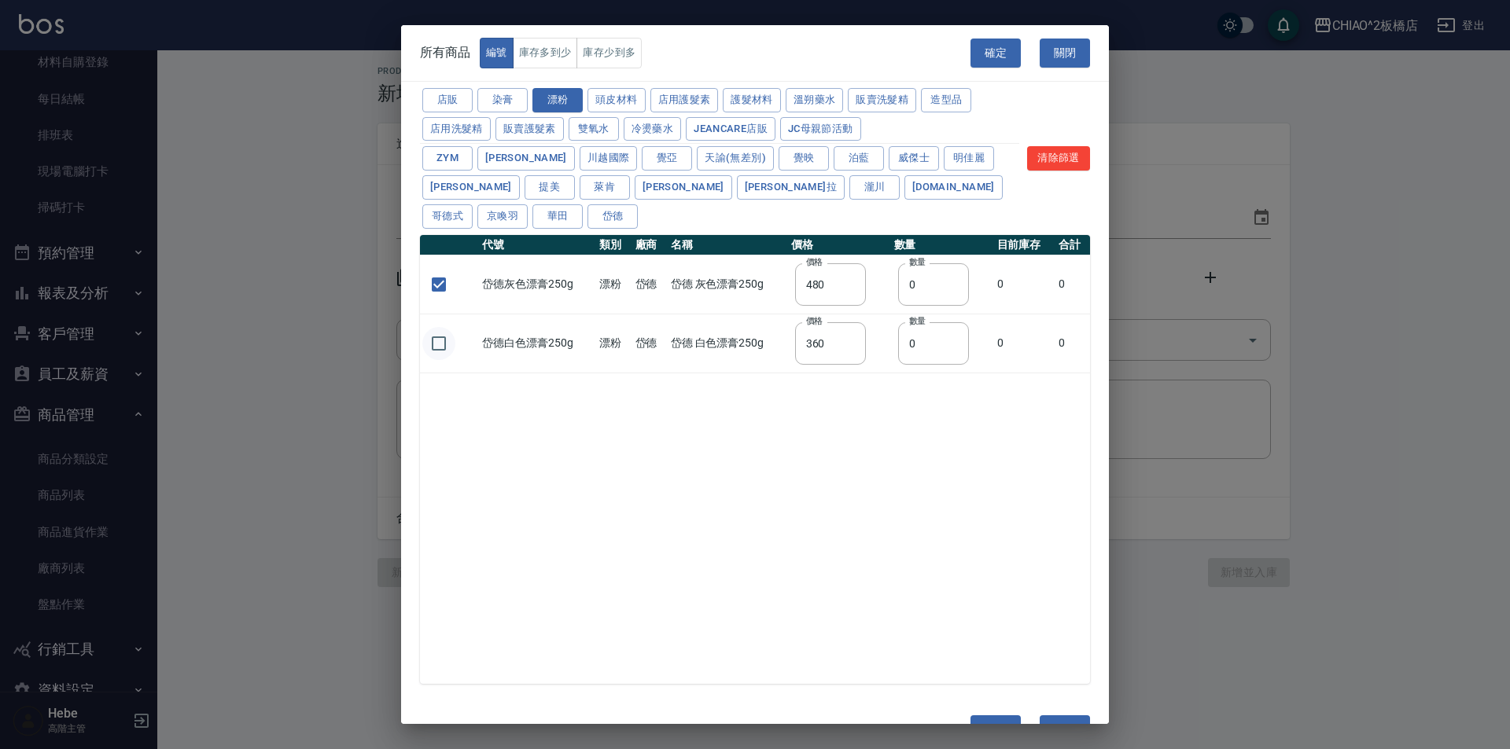
checkbox input "true"
click at [1007, 716] on button "確定" at bounding box center [995, 730] width 50 height 29
type input "岱德灰色漂膏250g 岱德 灰色漂膏250g"
type input "480"
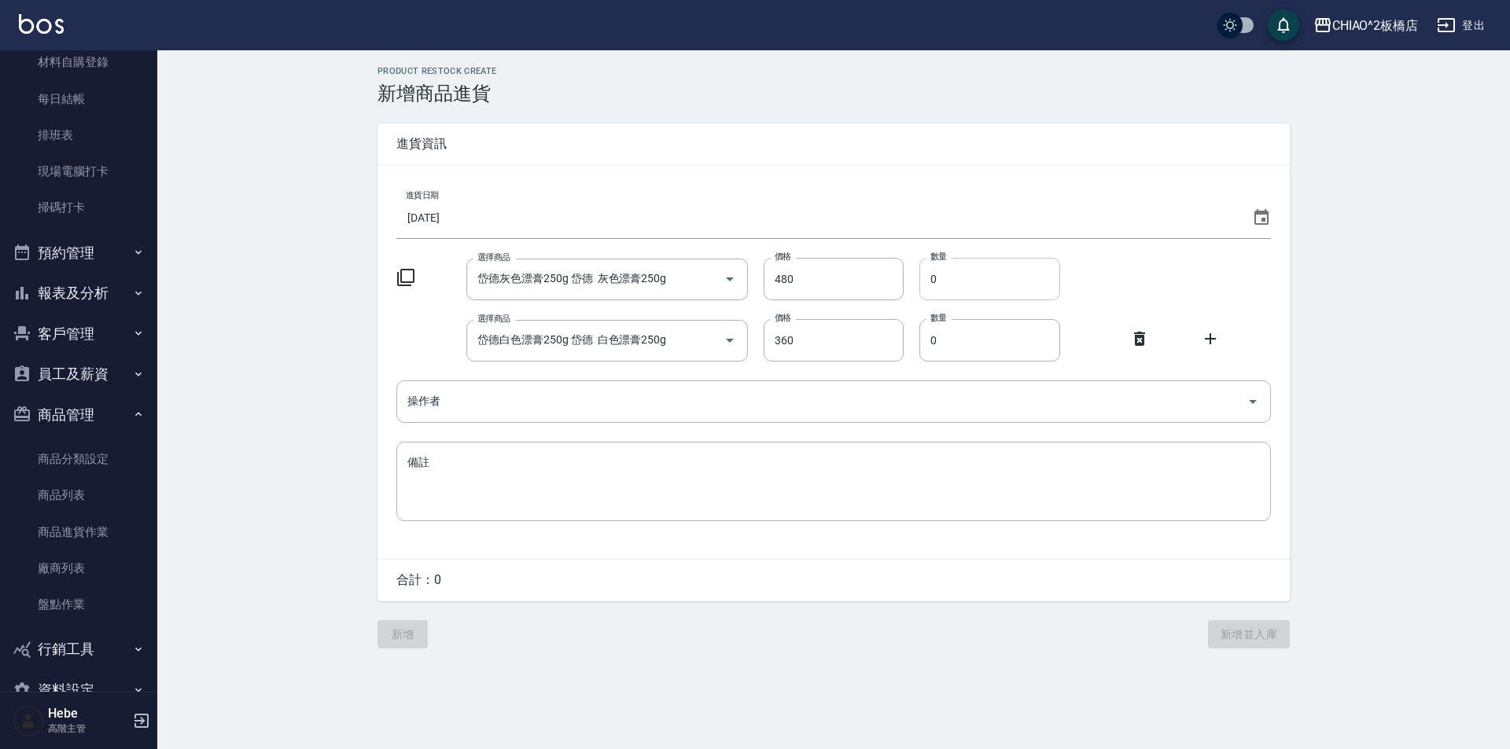
click at [952, 278] on input "0" at bounding box center [989, 279] width 141 height 42
type input "5"
click at [951, 337] on input "0" at bounding box center [989, 340] width 141 height 42
type input "3"
click at [1208, 342] on icon at bounding box center [1210, 338] width 19 height 19
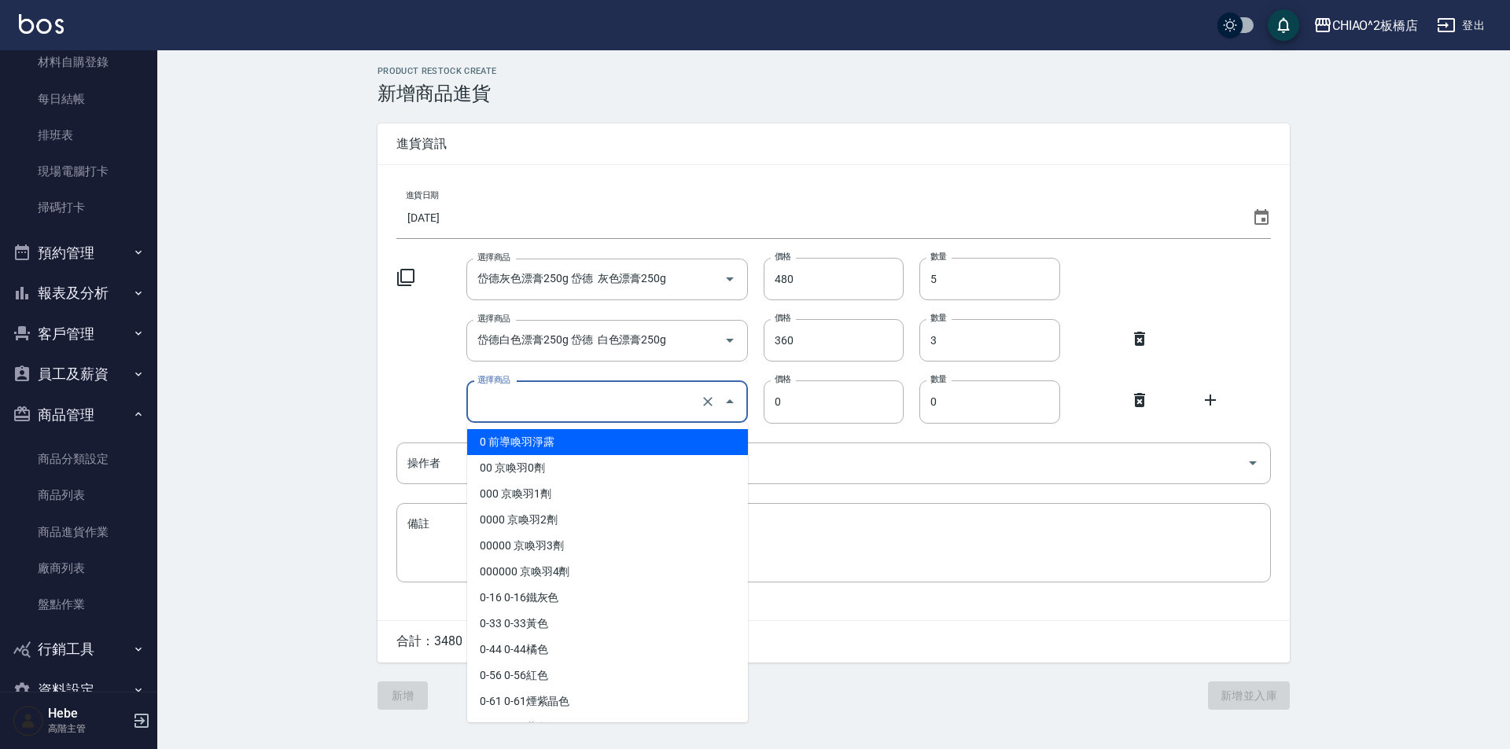
click at [606, 414] on input "選擇商品" at bounding box center [584, 402] width 223 height 28
click at [405, 280] on icon at bounding box center [405, 277] width 19 height 19
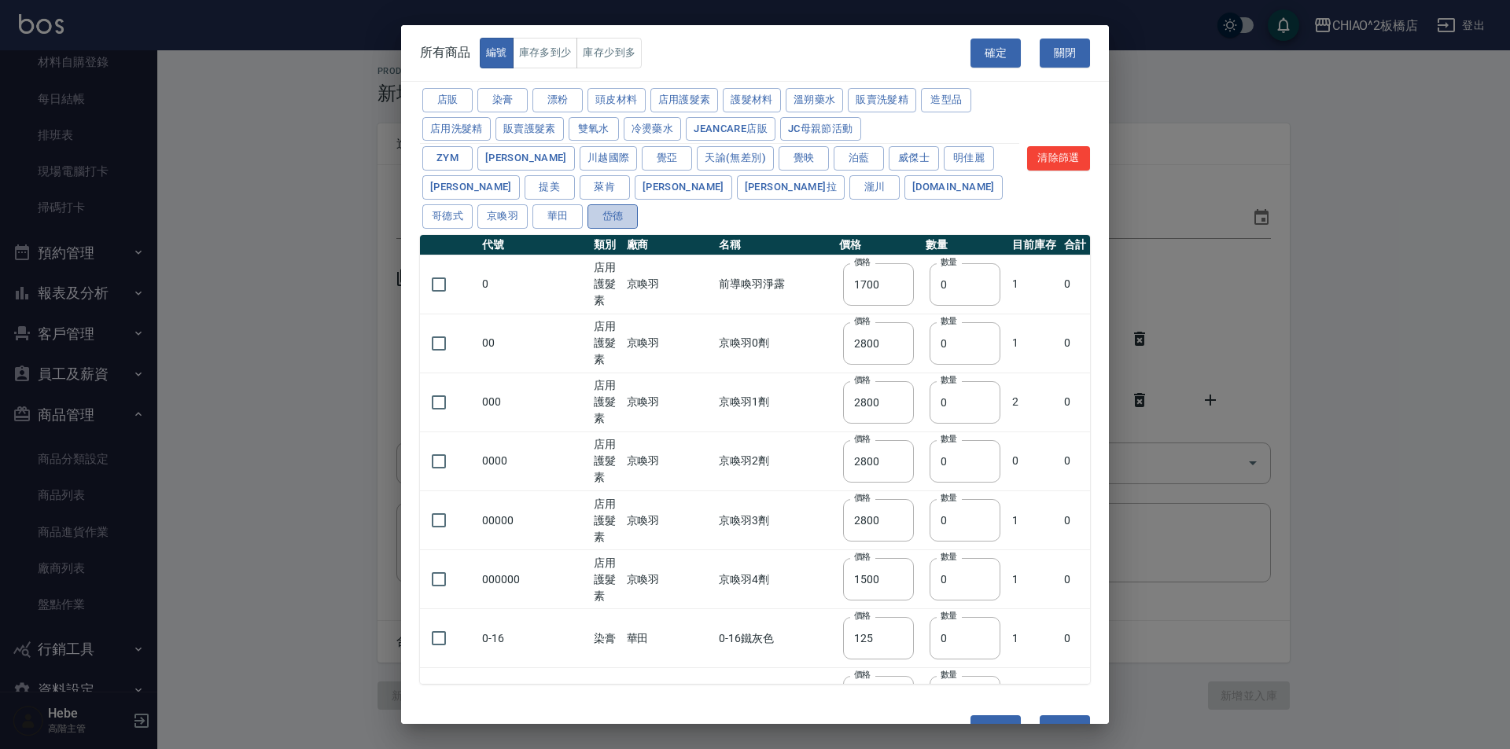
click at [638, 204] on button "岱德" at bounding box center [612, 216] width 50 height 24
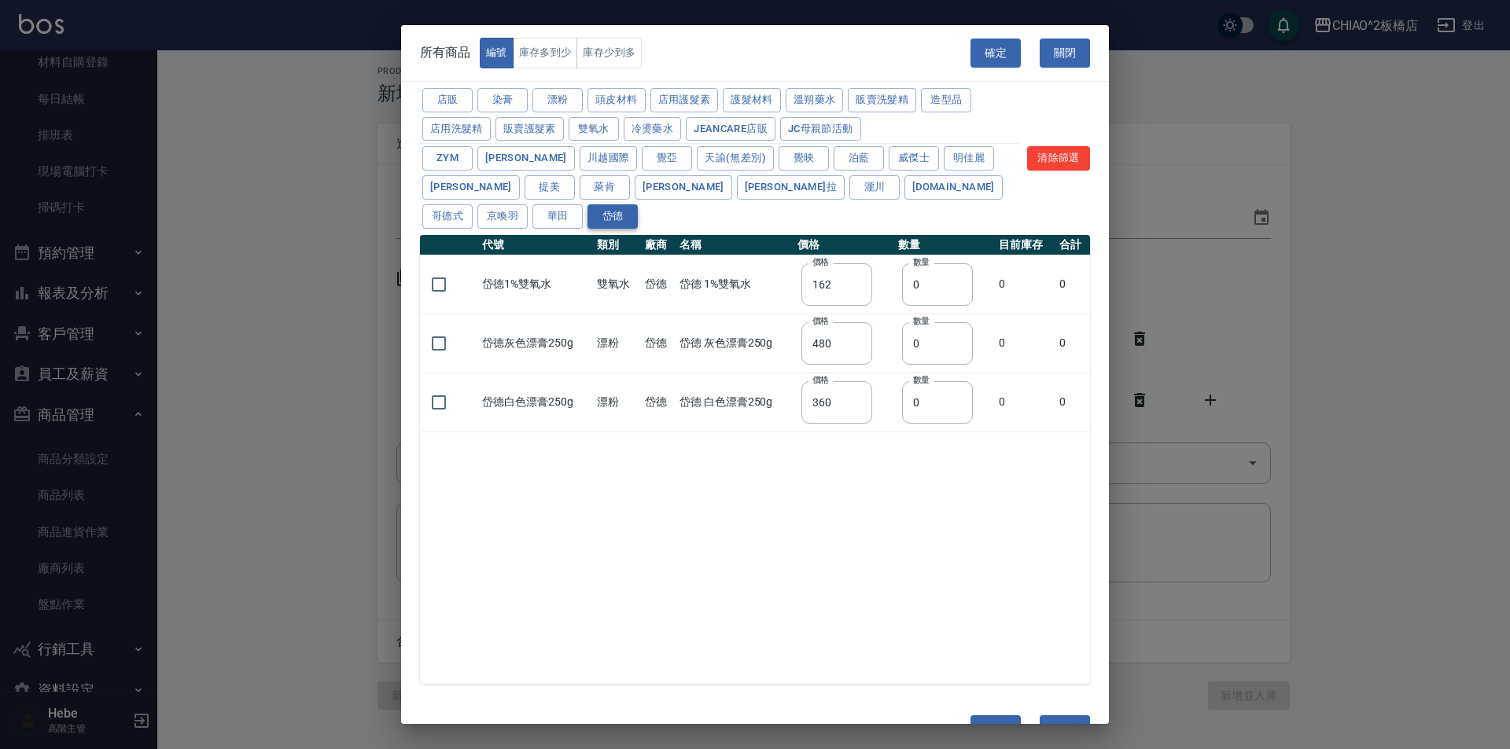
type input "162"
type input "480"
type input "360"
click at [434, 268] on input "checkbox" at bounding box center [438, 284] width 33 height 33
checkbox input "true"
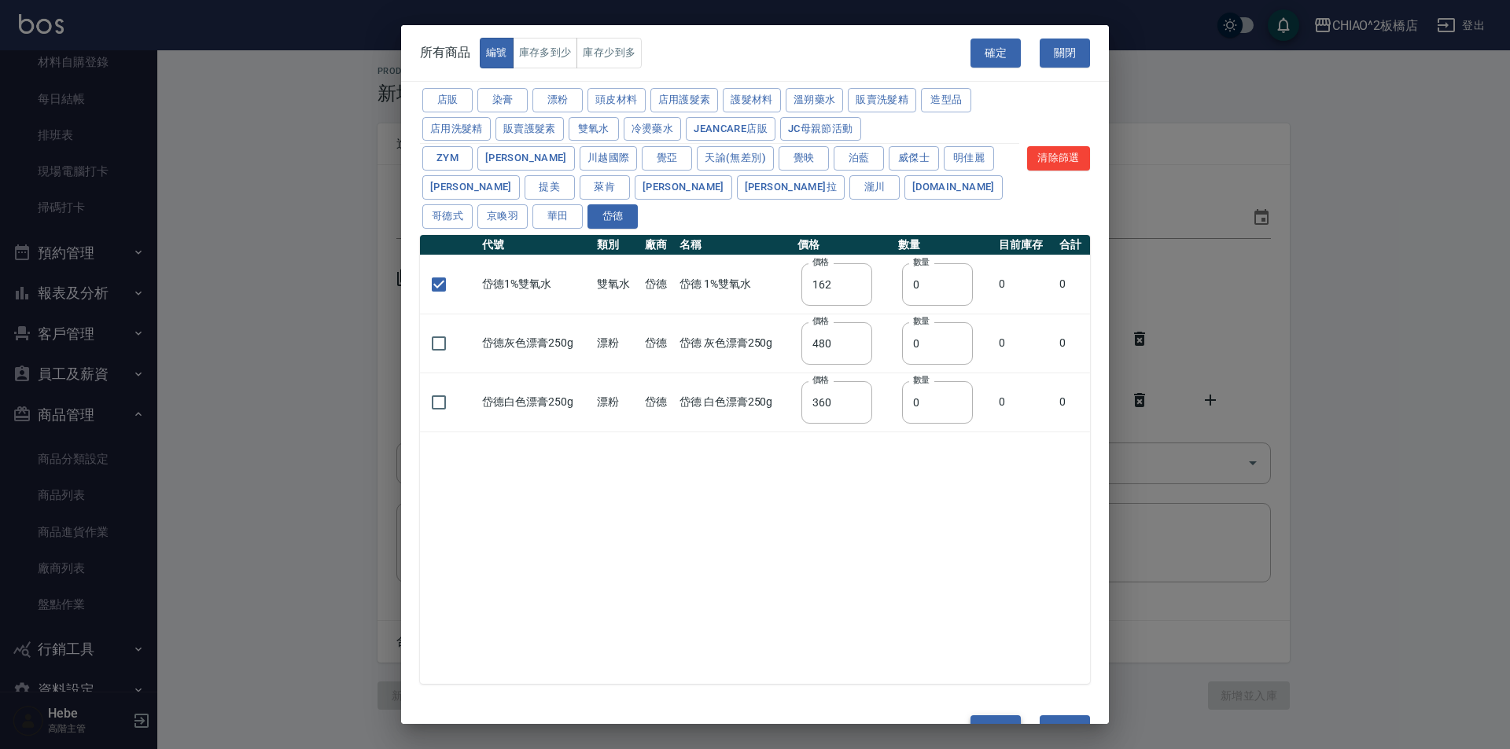
click at [992, 716] on button "確定" at bounding box center [995, 730] width 50 height 29
type input "岱德1%雙氧水 岱德 1%雙氧水"
type input "162"
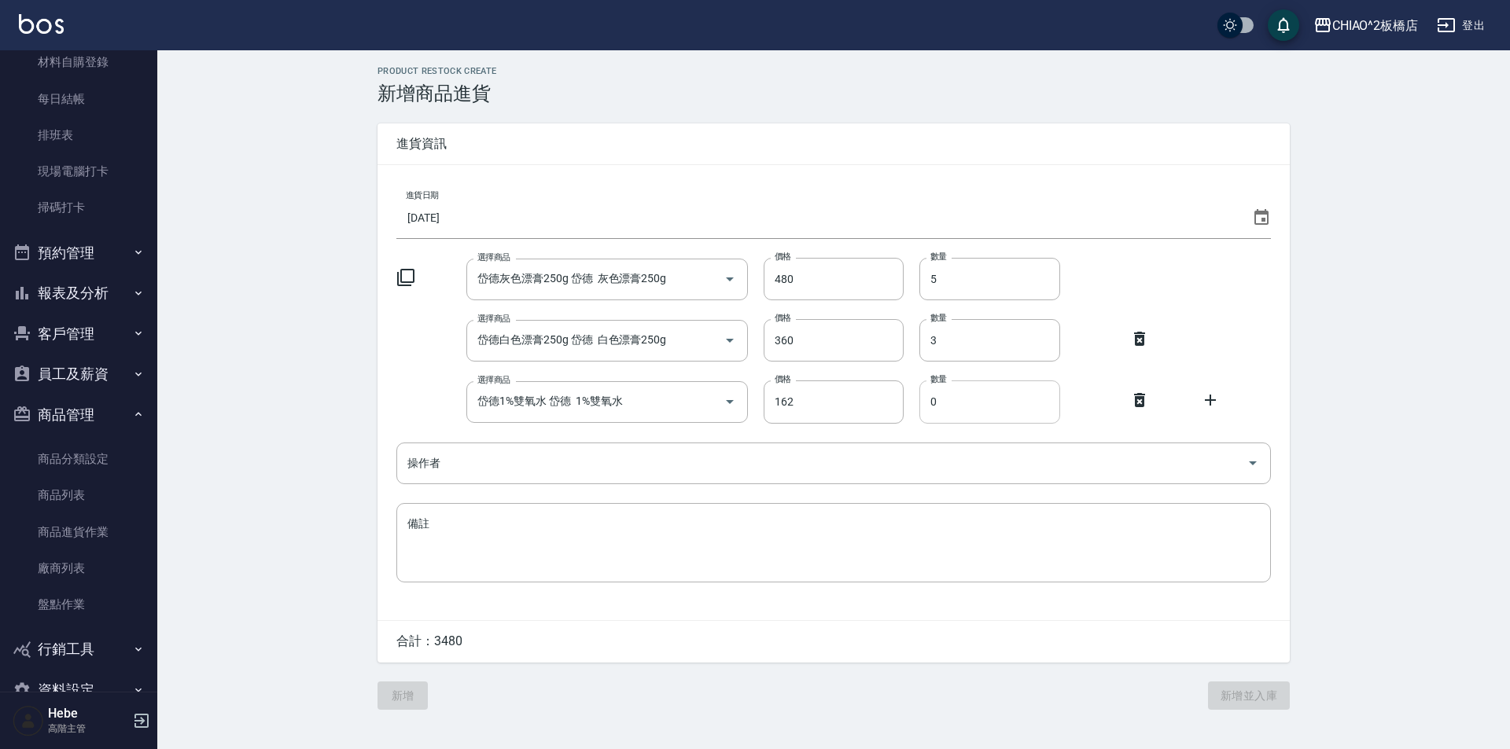
click at [990, 404] on input "0" at bounding box center [989, 402] width 141 height 42
type input "3"
click at [786, 462] on input "操作者" at bounding box center [821, 464] width 837 height 28
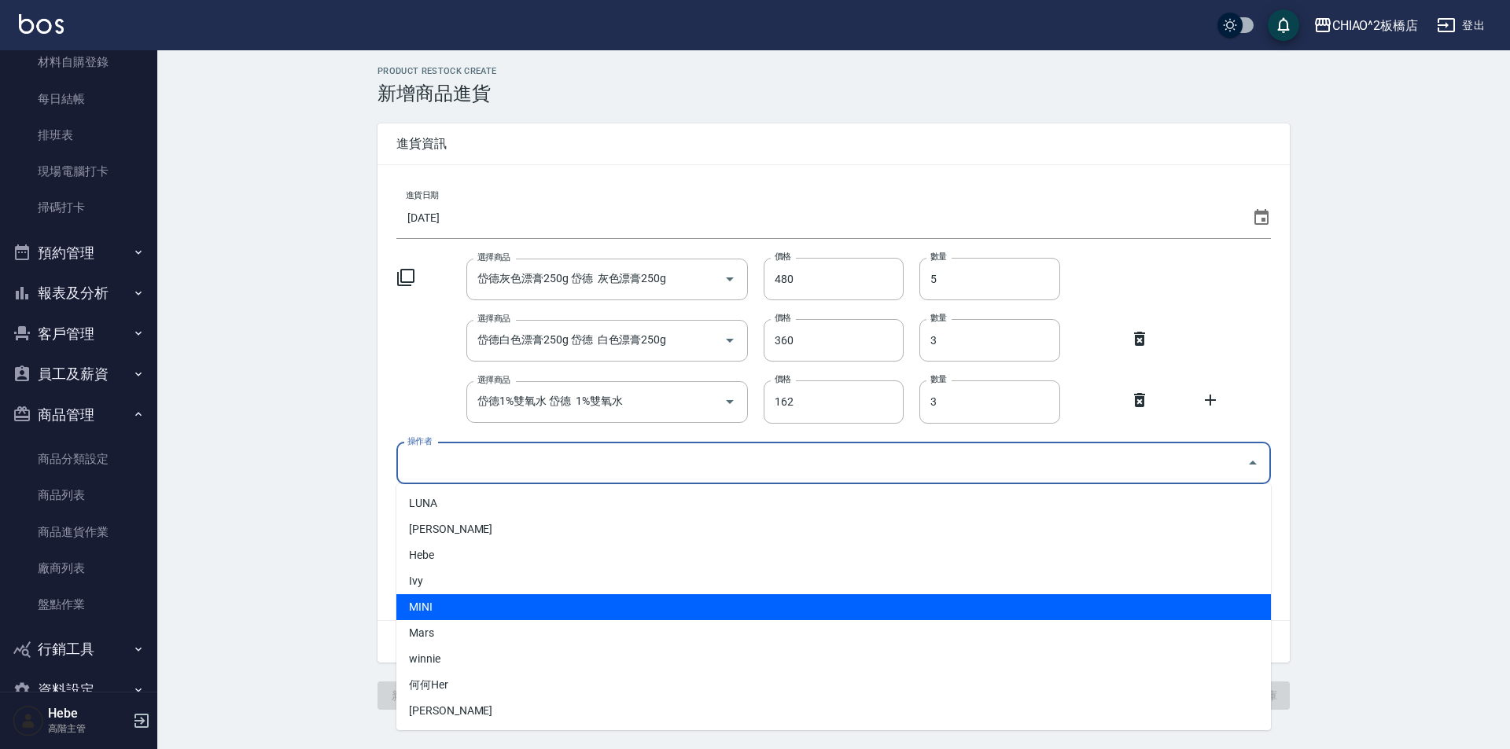
click at [575, 604] on li "MINI" at bounding box center [833, 608] width 874 height 26
type input "MINI"
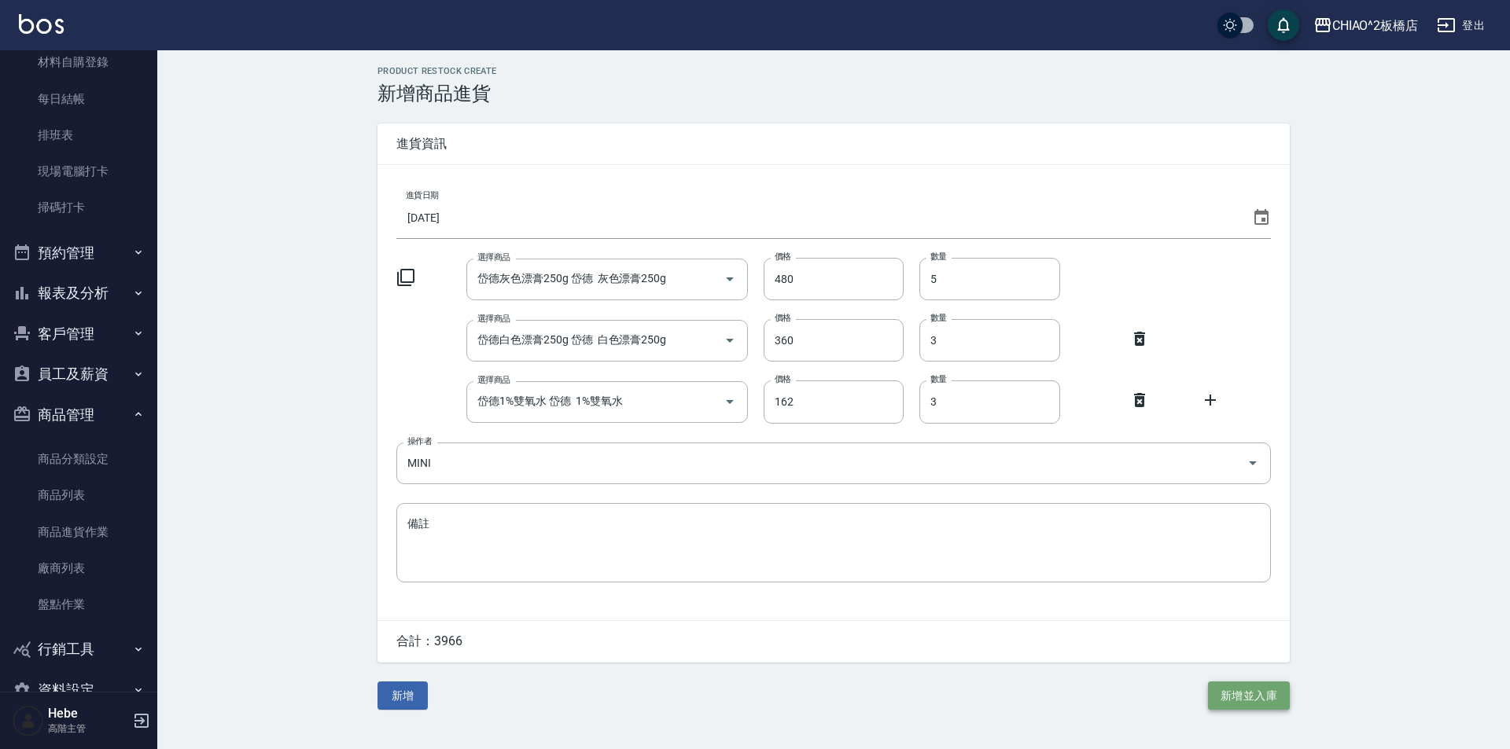
click at [1247, 697] on button "新增並入庫" at bounding box center [1249, 696] width 82 height 29
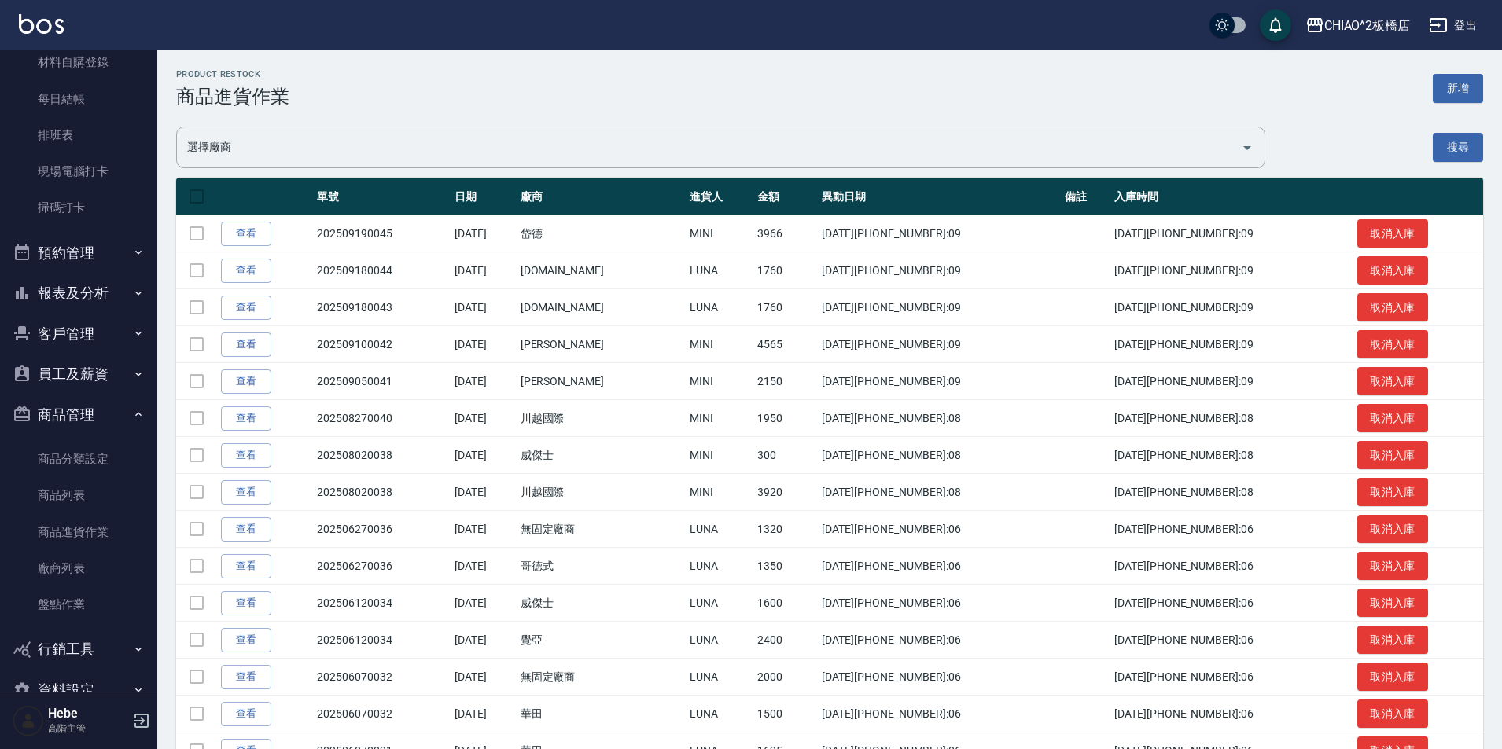
scroll to position [235, 0]
